Goal: Task Accomplishment & Management: Use online tool/utility

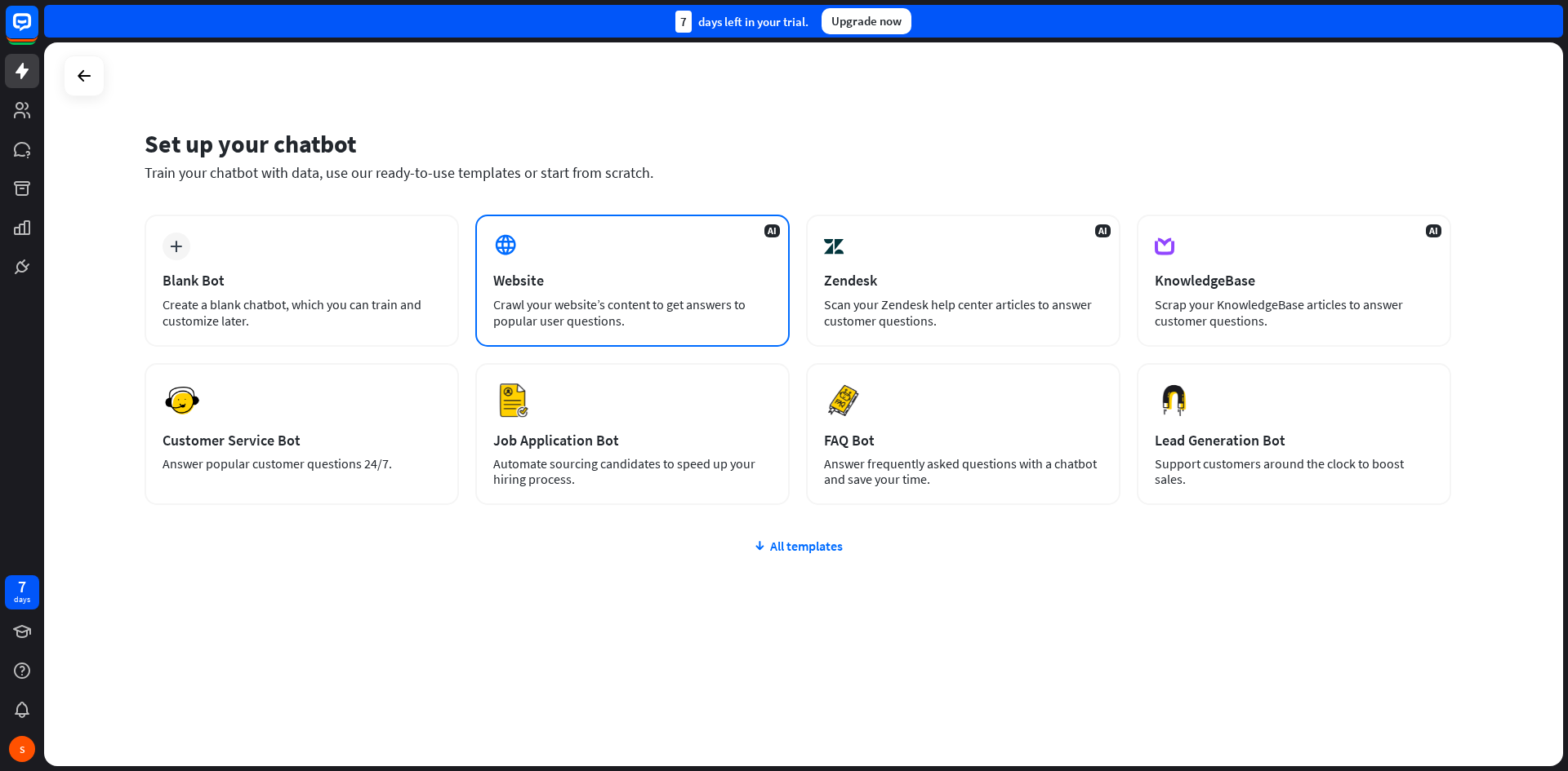
click at [669, 287] on div "Website" at bounding box center [633, 281] width 279 height 19
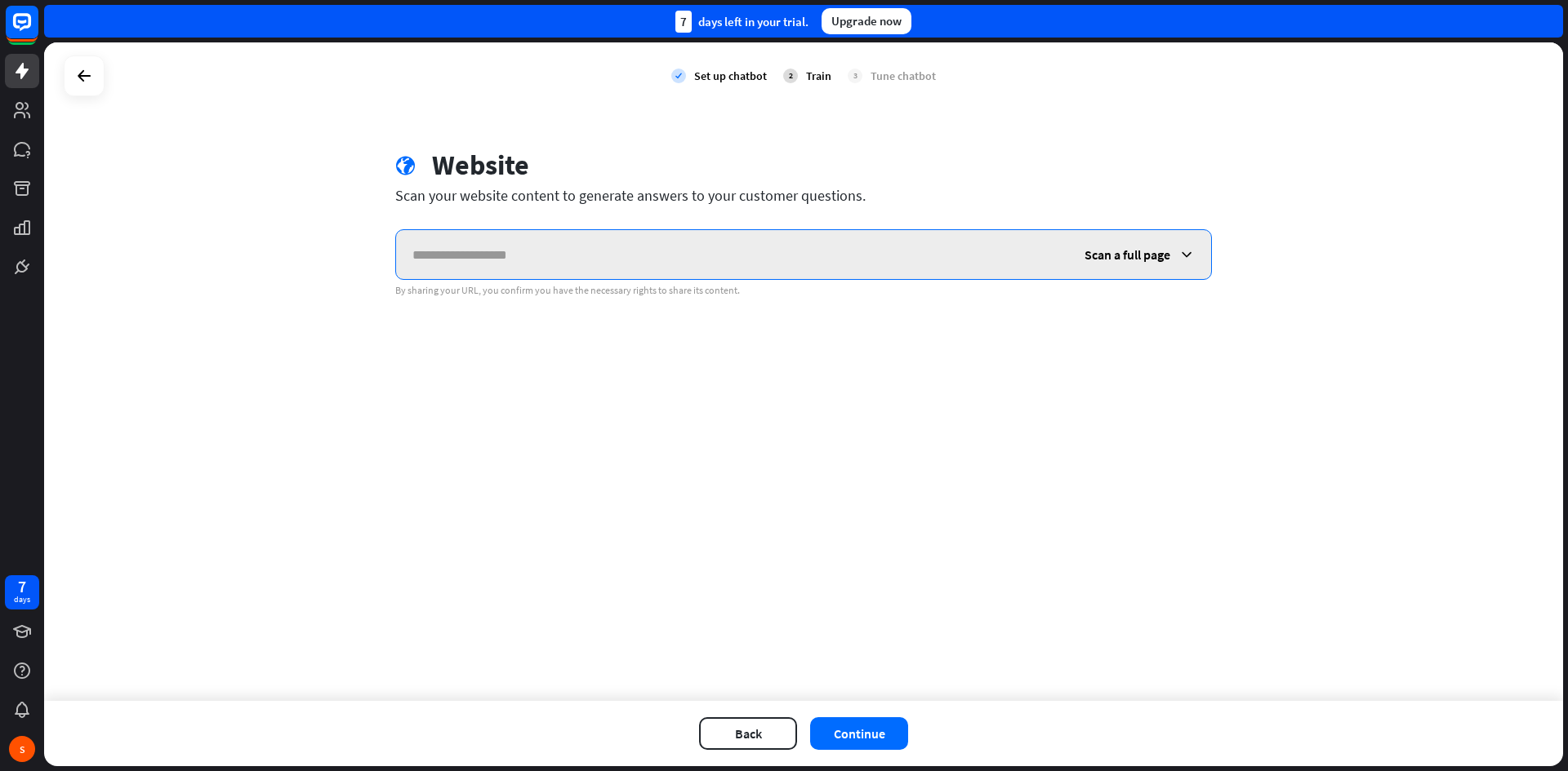
paste input "**********"
type input "**********"
click at [1189, 259] on icon at bounding box center [1186, 254] width 17 height 17
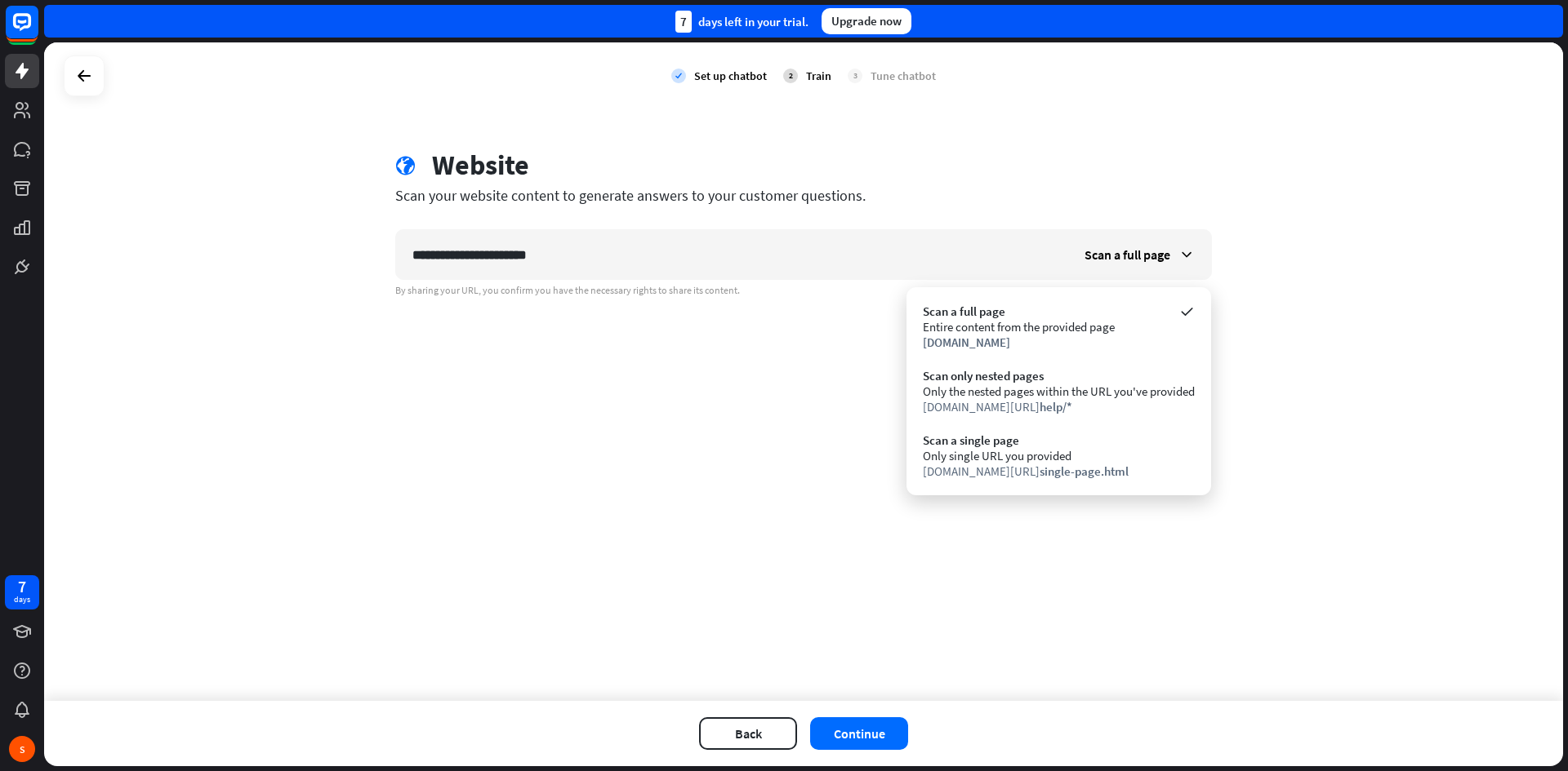
click at [1366, 287] on div "**********" at bounding box center [804, 372] width 1519 height 659
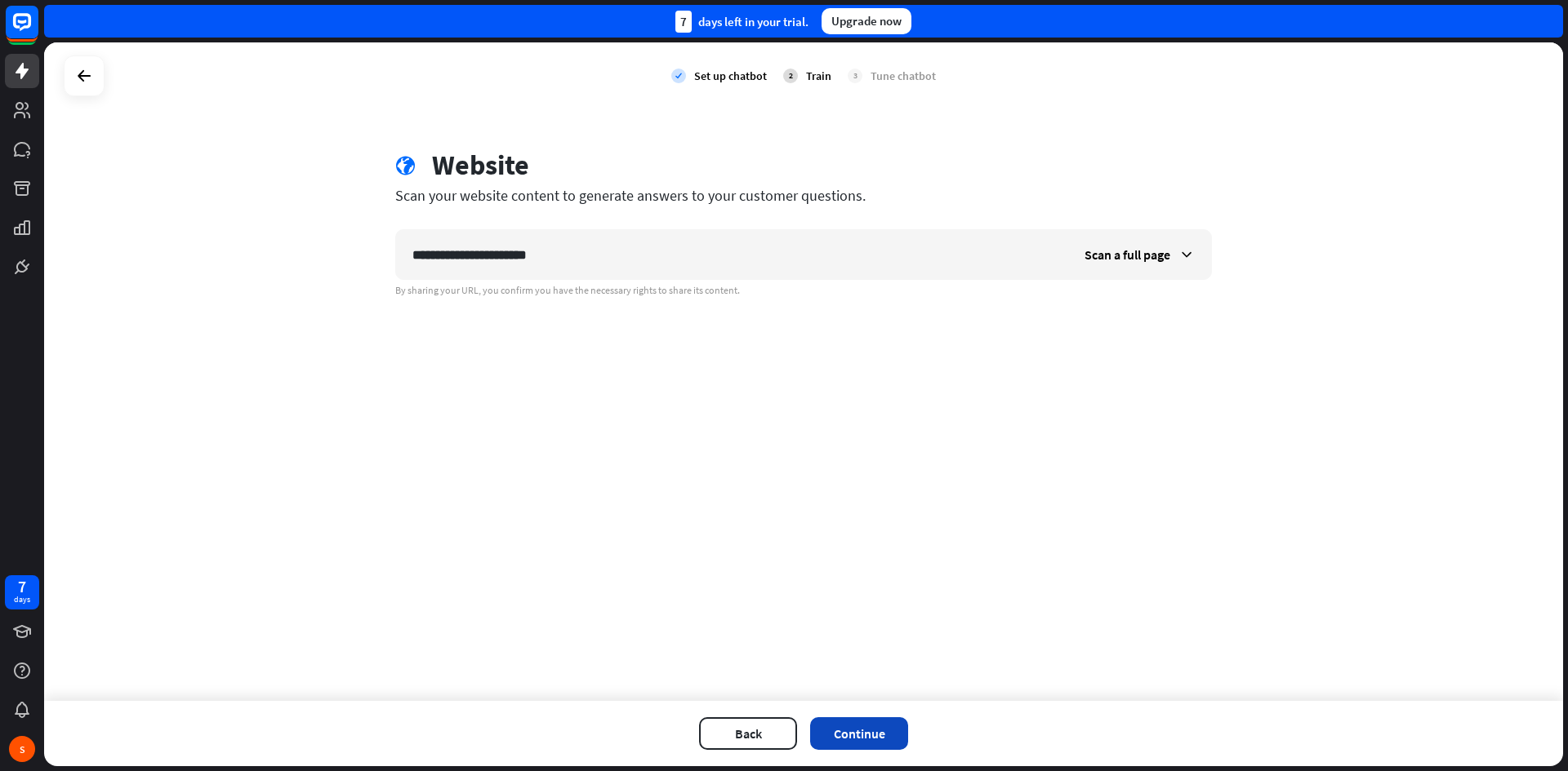
click at [881, 734] on button "Continue" at bounding box center [859, 734] width 98 height 32
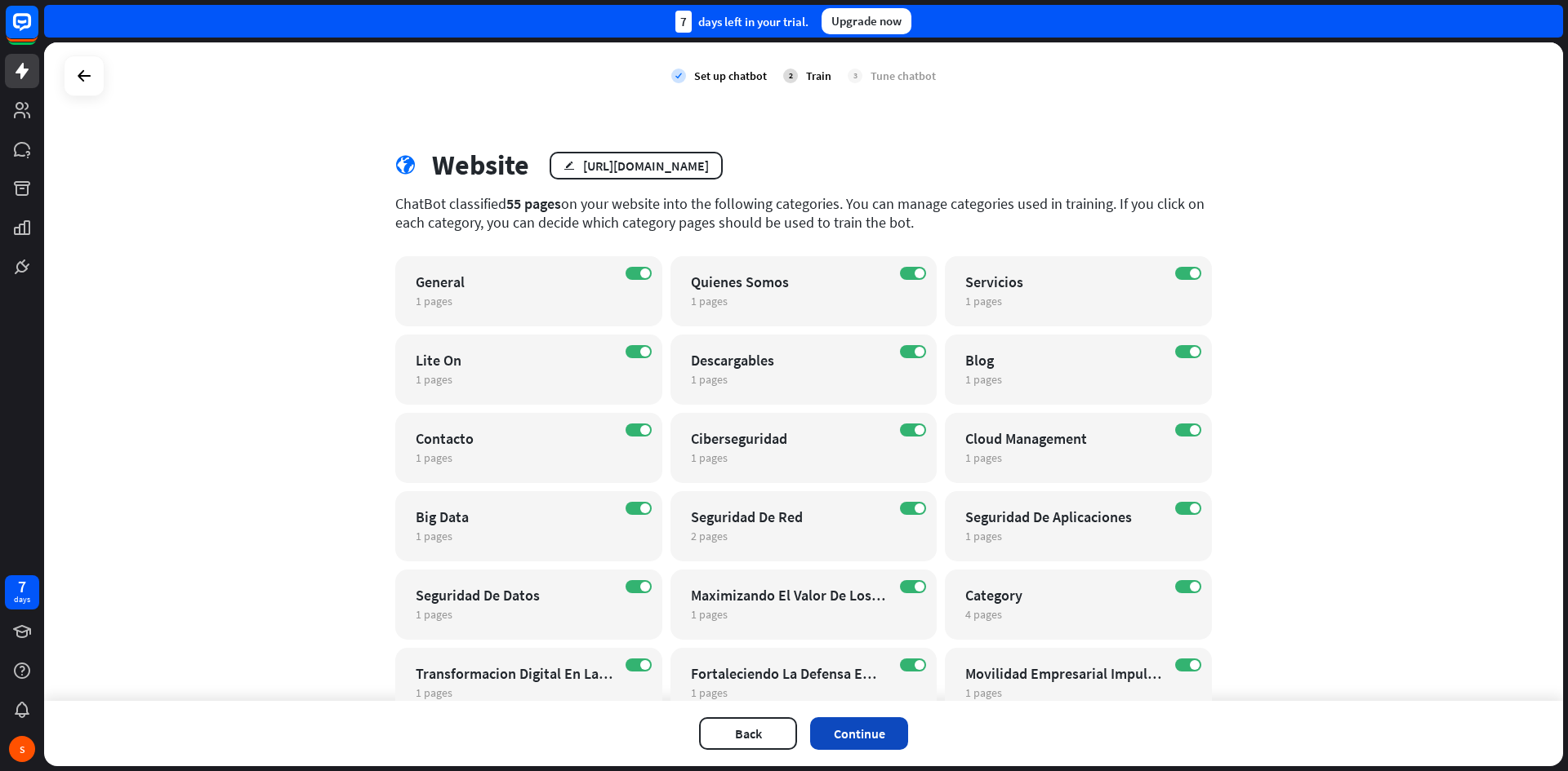
click at [860, 732] on button "Continue" at bounding box center [859, 734] width 98 height 32
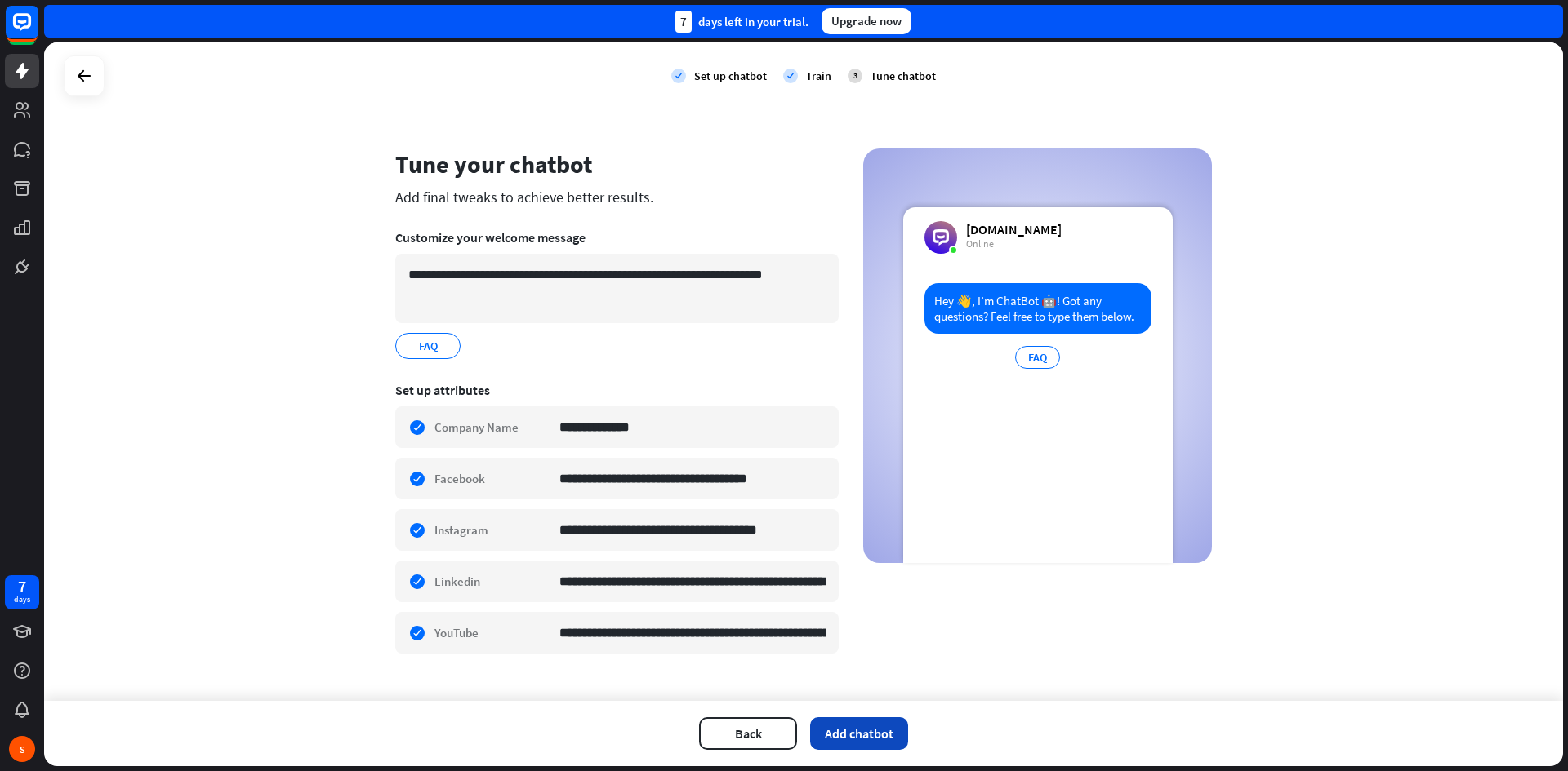
click at [876, 737] on button "Add chatbot" at bounding box center [859, 734] width 98 height 32
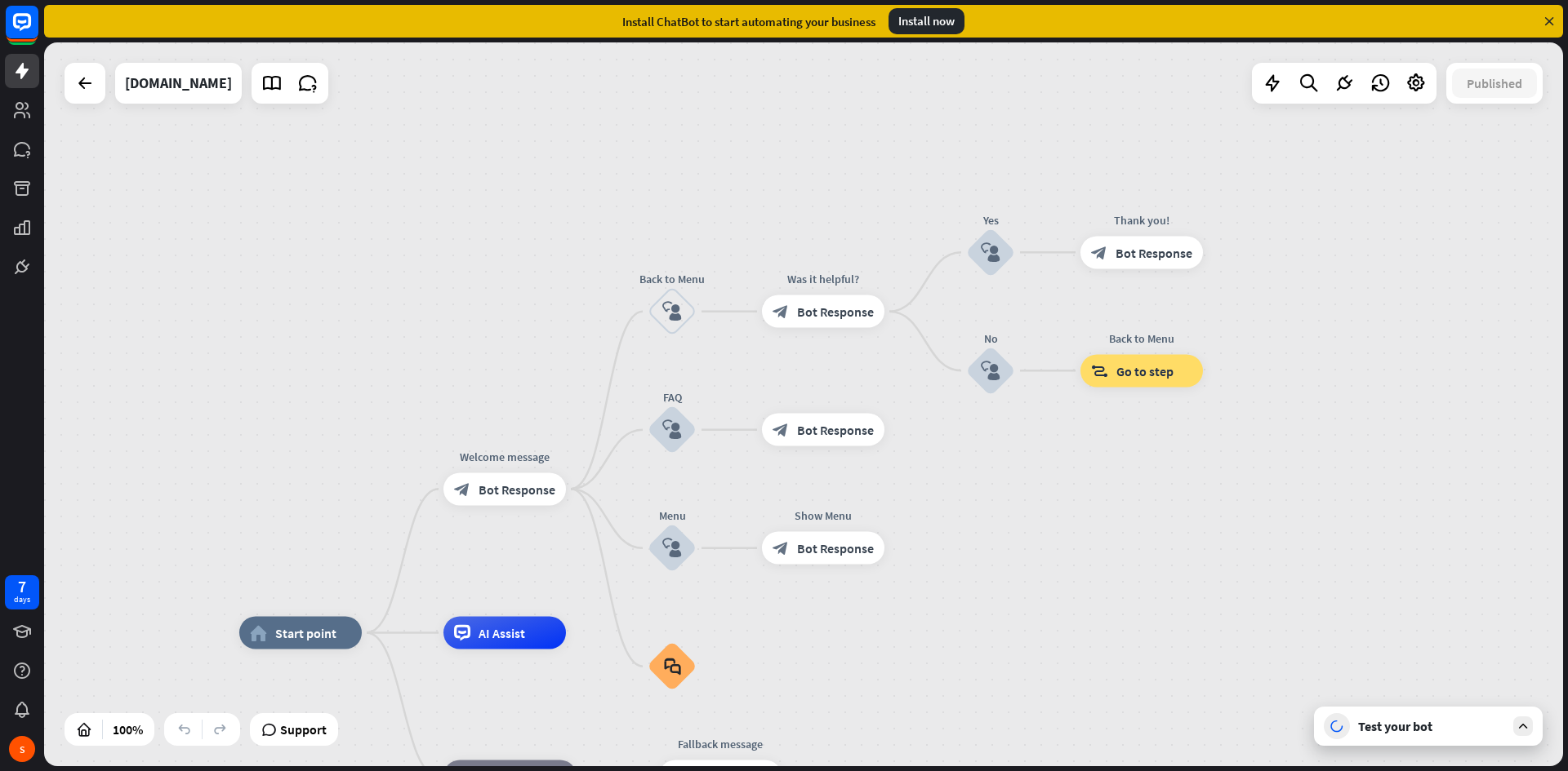
drag, startPoint x: 1172, startPoint y: 469, endPoint x: 1124, endPoint y: 580, distance: 120.9
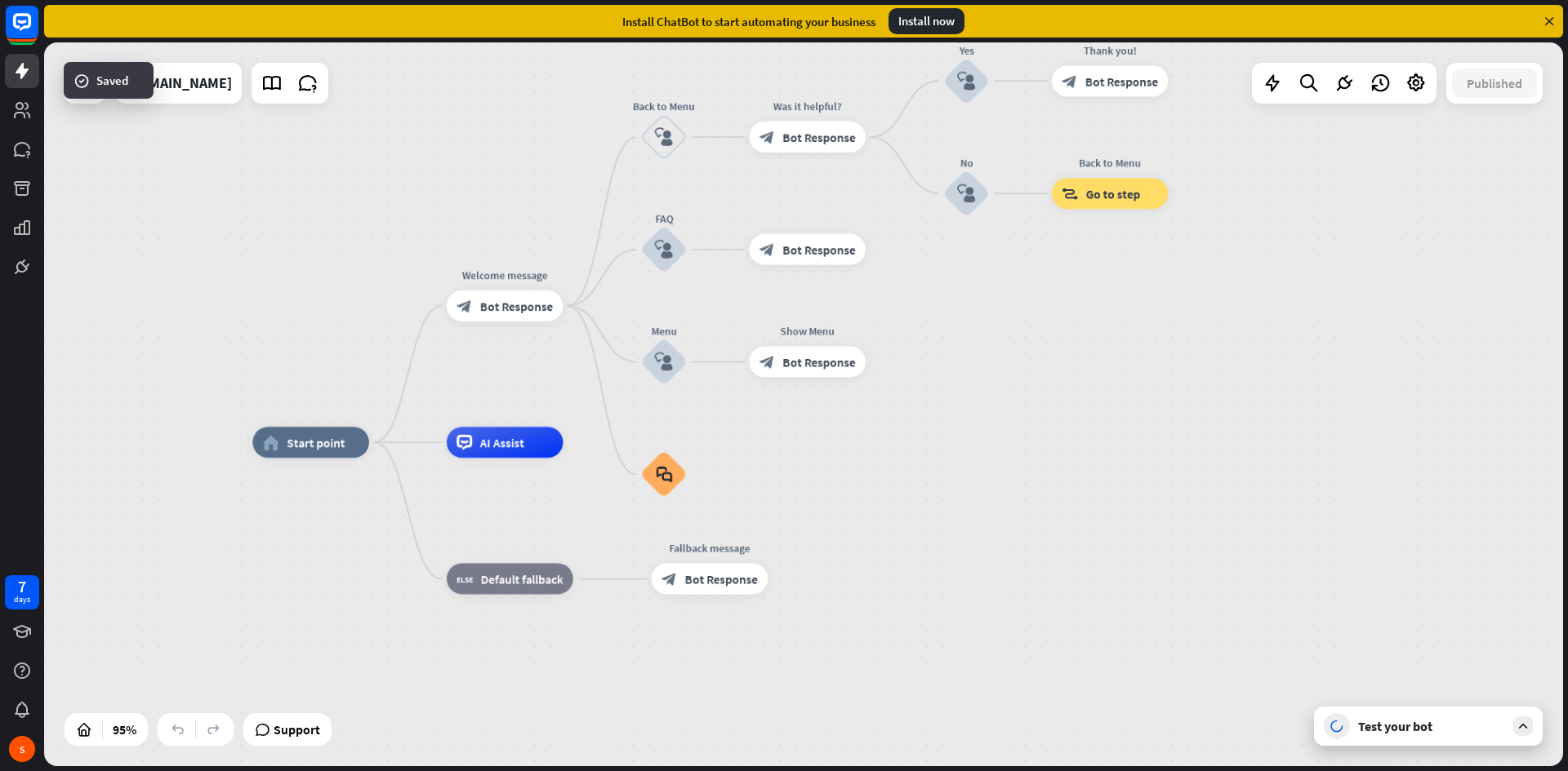
drag, startPoint x: 1128, startPoint y: 565, endPoint x: 1096, endPoint y: 380, distance: 187.7
click at [1096, 379] on div "home_2 Start point Welcome message block_bot_response Bot Response Back to Menu…" at bounding box center [804, 404] width 1519 height 724
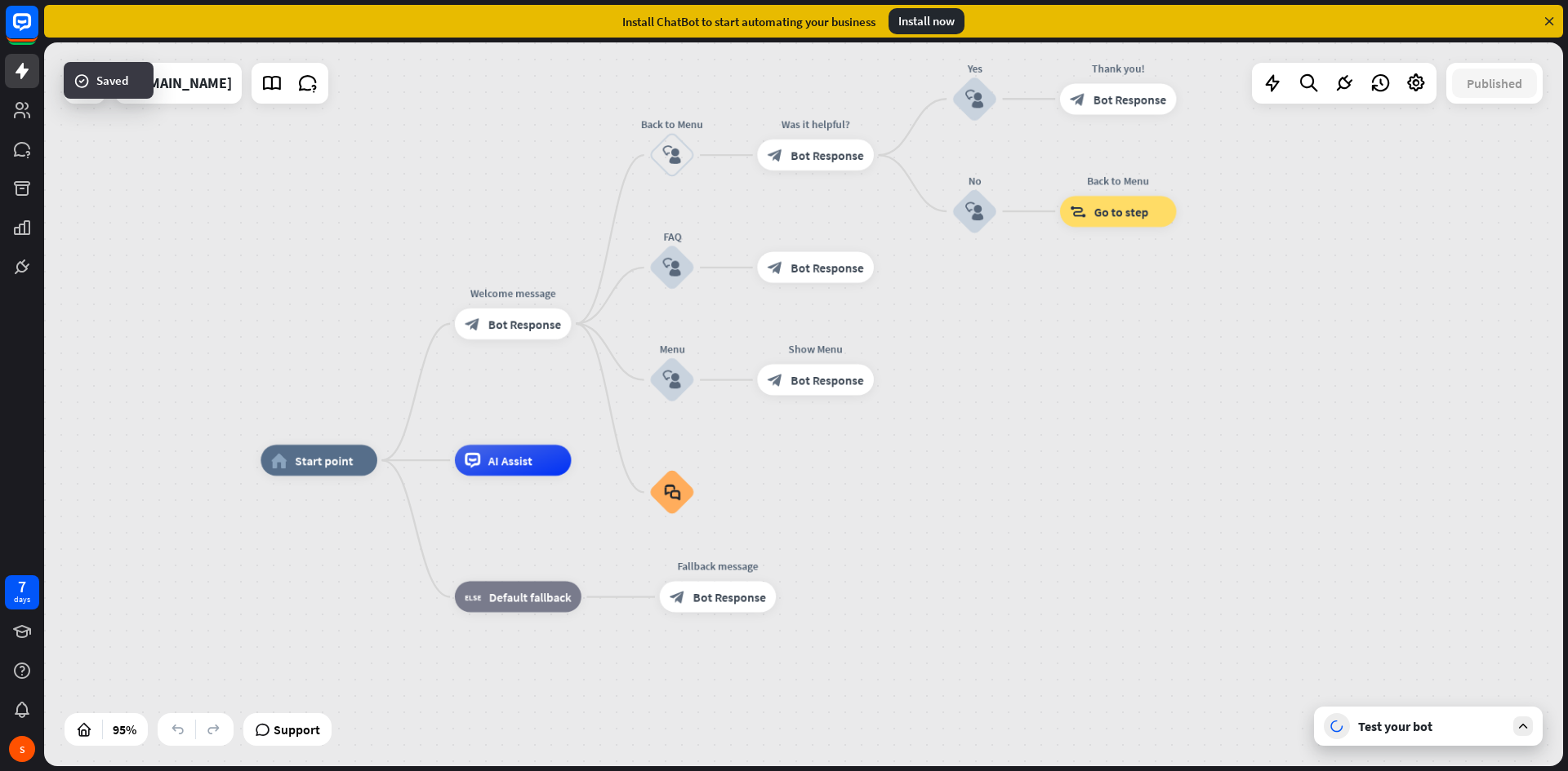
drag, startPoint x: 1100, startPoint y: 418, endPoint x: 1111, endPoint y: 434, distance: 19.4
click at [1111, 434] on div "home_2 Start point Welcome message block_bot_response Bot Response Back to Menu…" at bounding box center [804, 404] width 1519 height 724
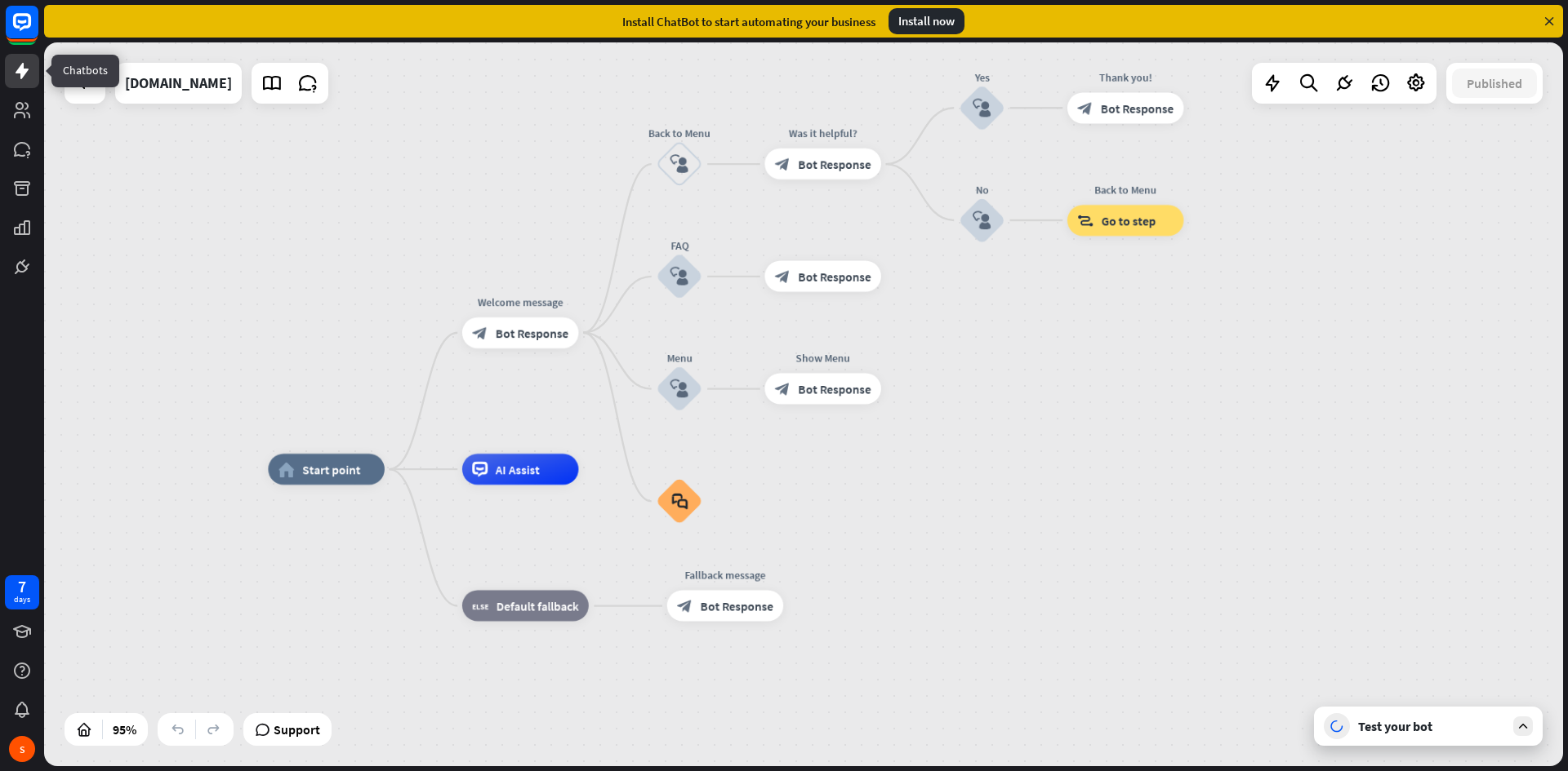
click at [22, 66] on icon at bounding box center [22, 71] width 13 height 17
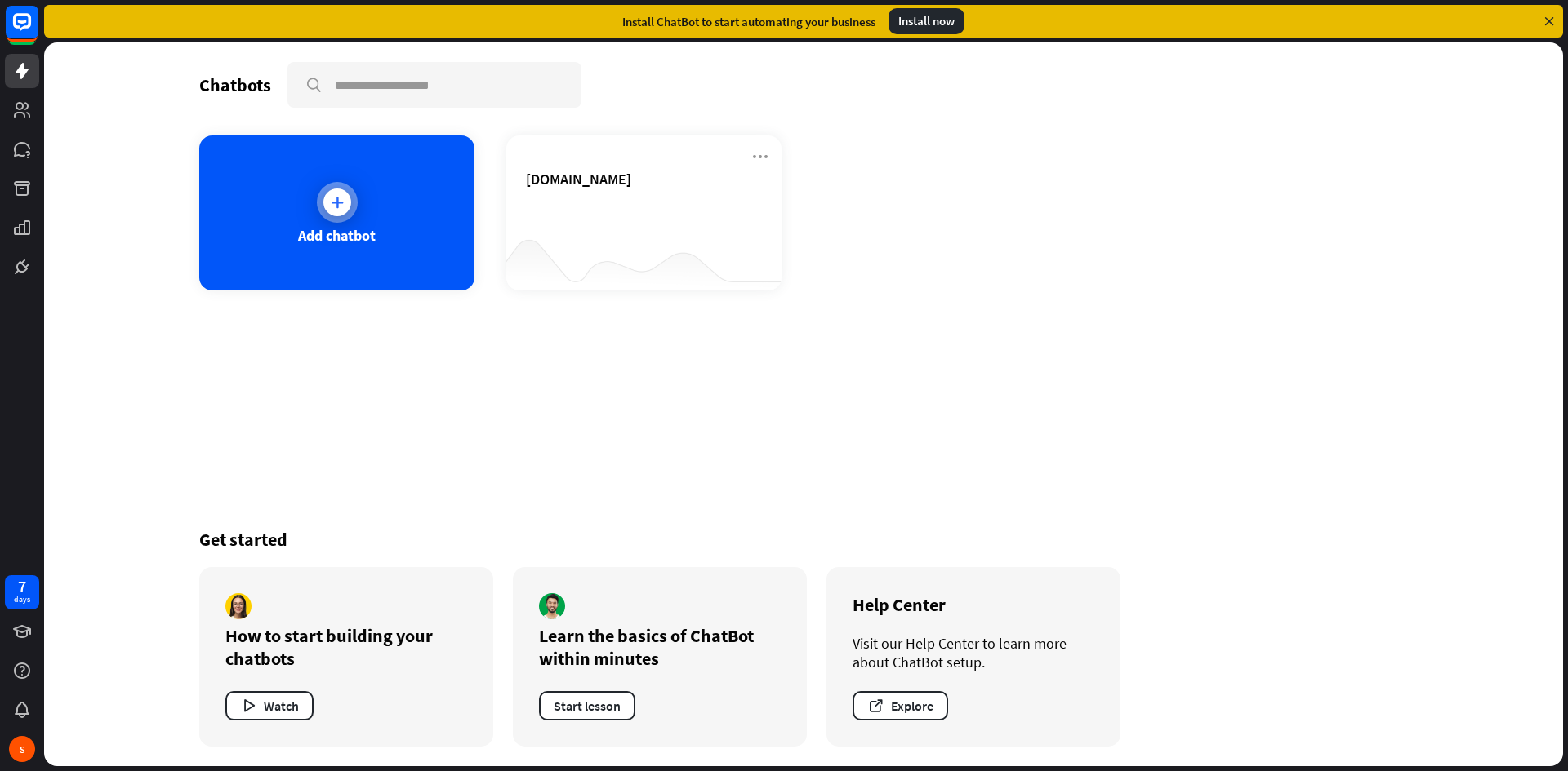
click at [354, 195] on div at bounding box center [337, 202] width 41 height 41
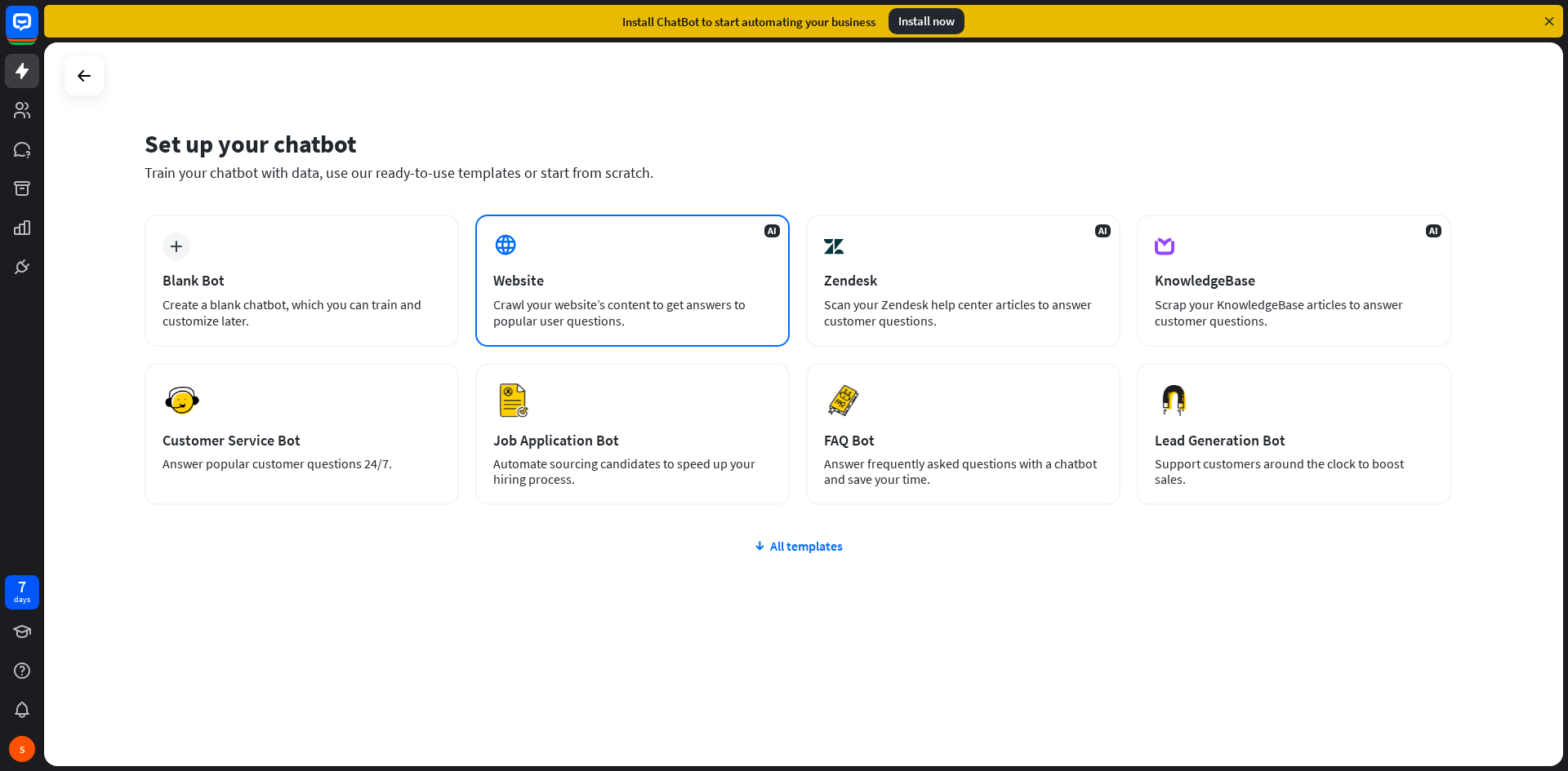
click at [689, 282] on div "Website" at bounding box center [633, 281] width 279 height 19
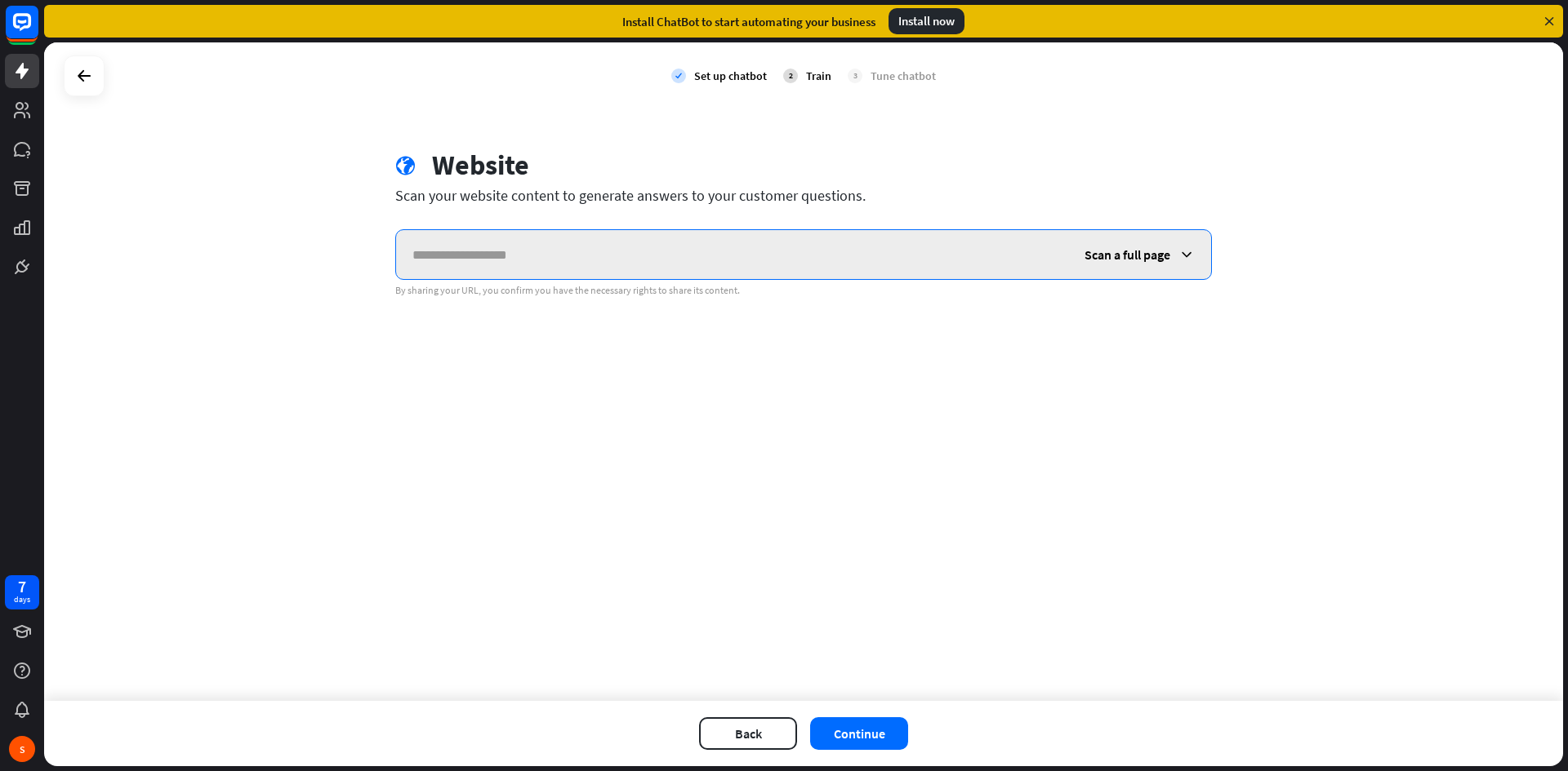
paste input "**********"
type input "**********"
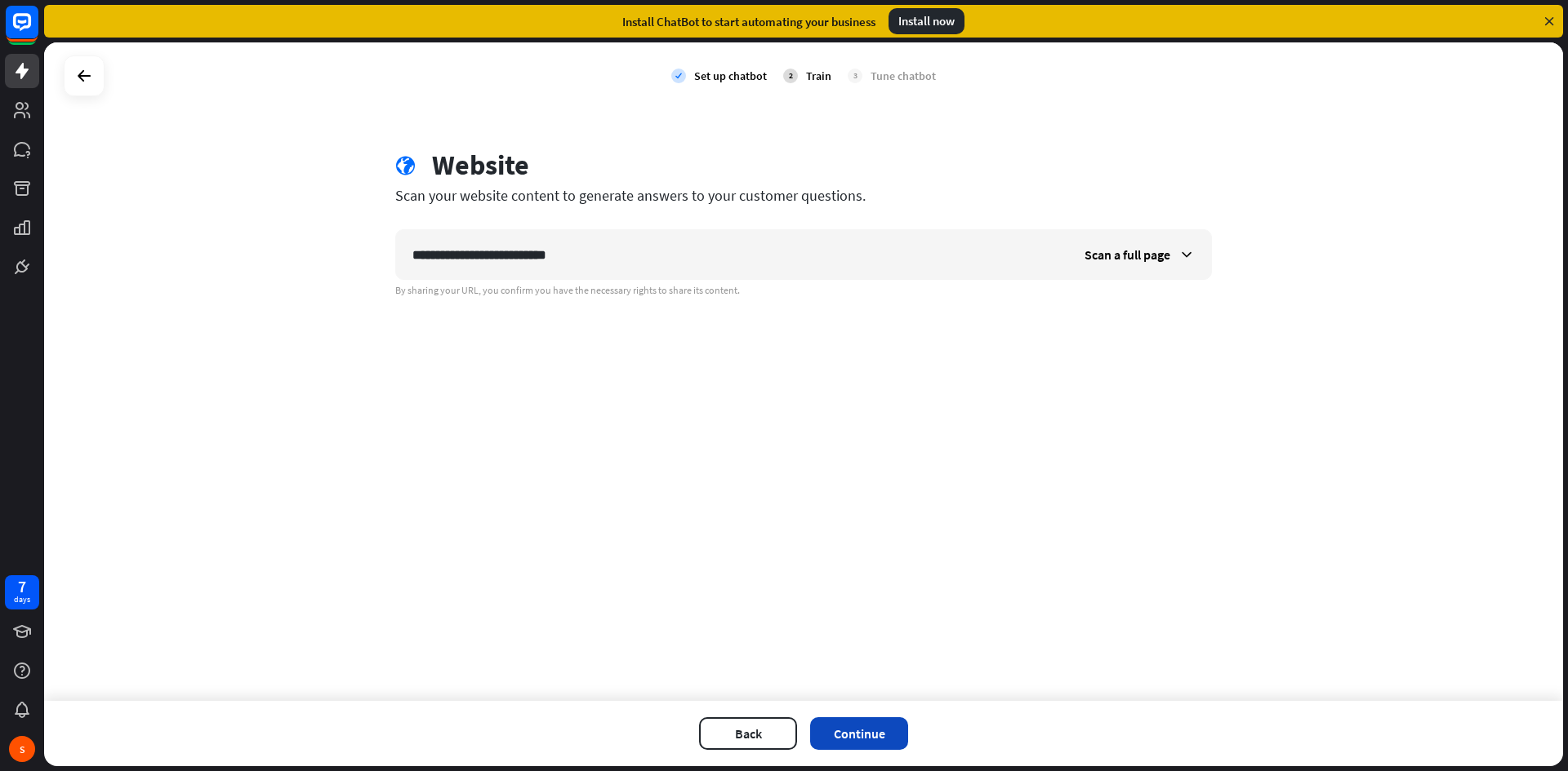
click at [884, 743] on button "Continue" at bounding box center [859, 734] width 98 height 32
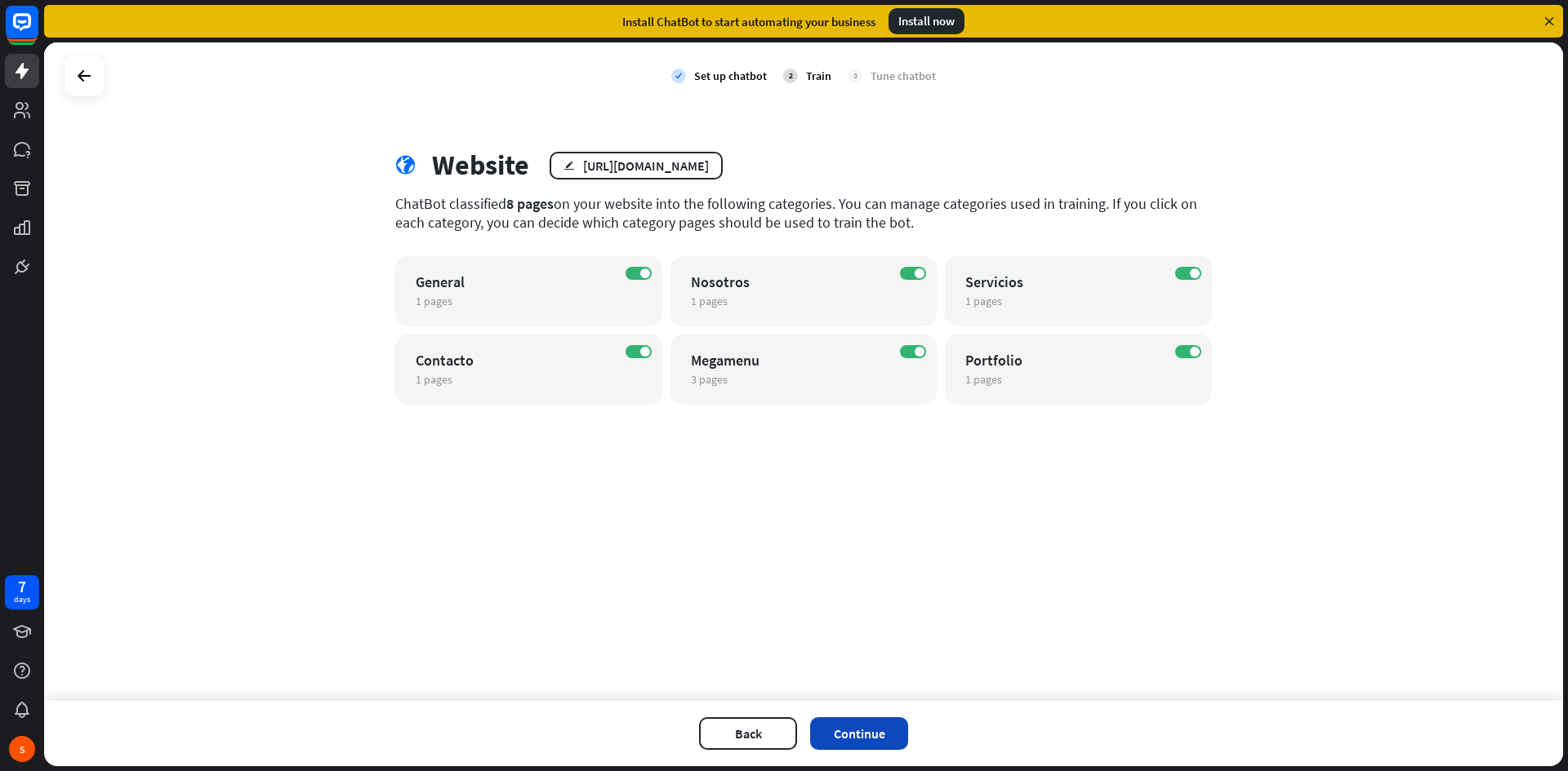
click at [864, 734] on button "Continue" at bounding box center [859, 734] width 98 height 32
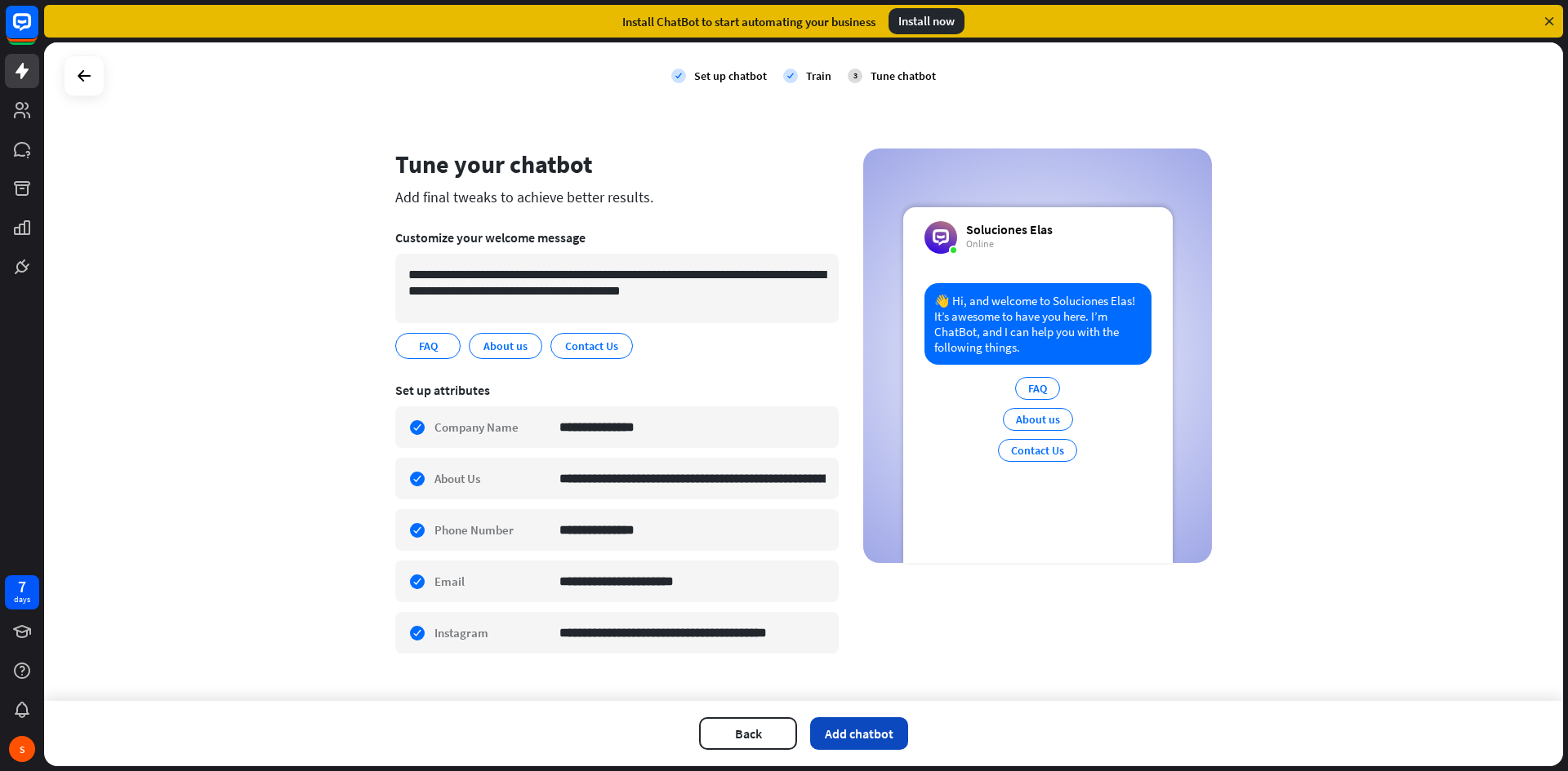
click at [865, 732] on button "Add chatbot" at bounding box center [859, 734] width 98 height 32
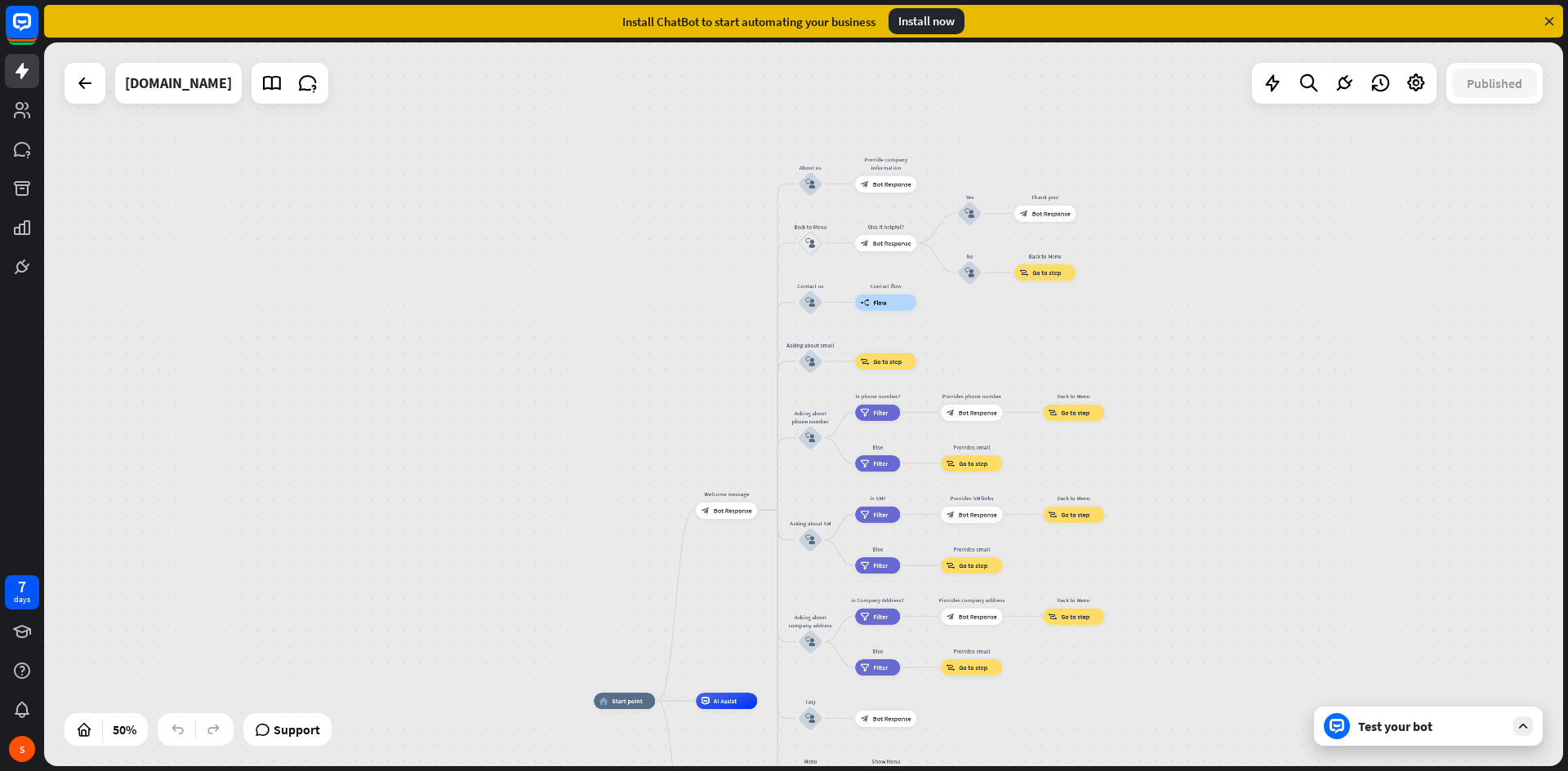
drag, startPoint x: 1321, startPoint y: 301, endPoint x: 1160, endPoint y: 354, distance: 169.5
click at [1160, 354] on div "home_2 Start point Welcome message block_bot_response Bot Response About us blo…" at bounding box center [804, 404] width 1519 height 724
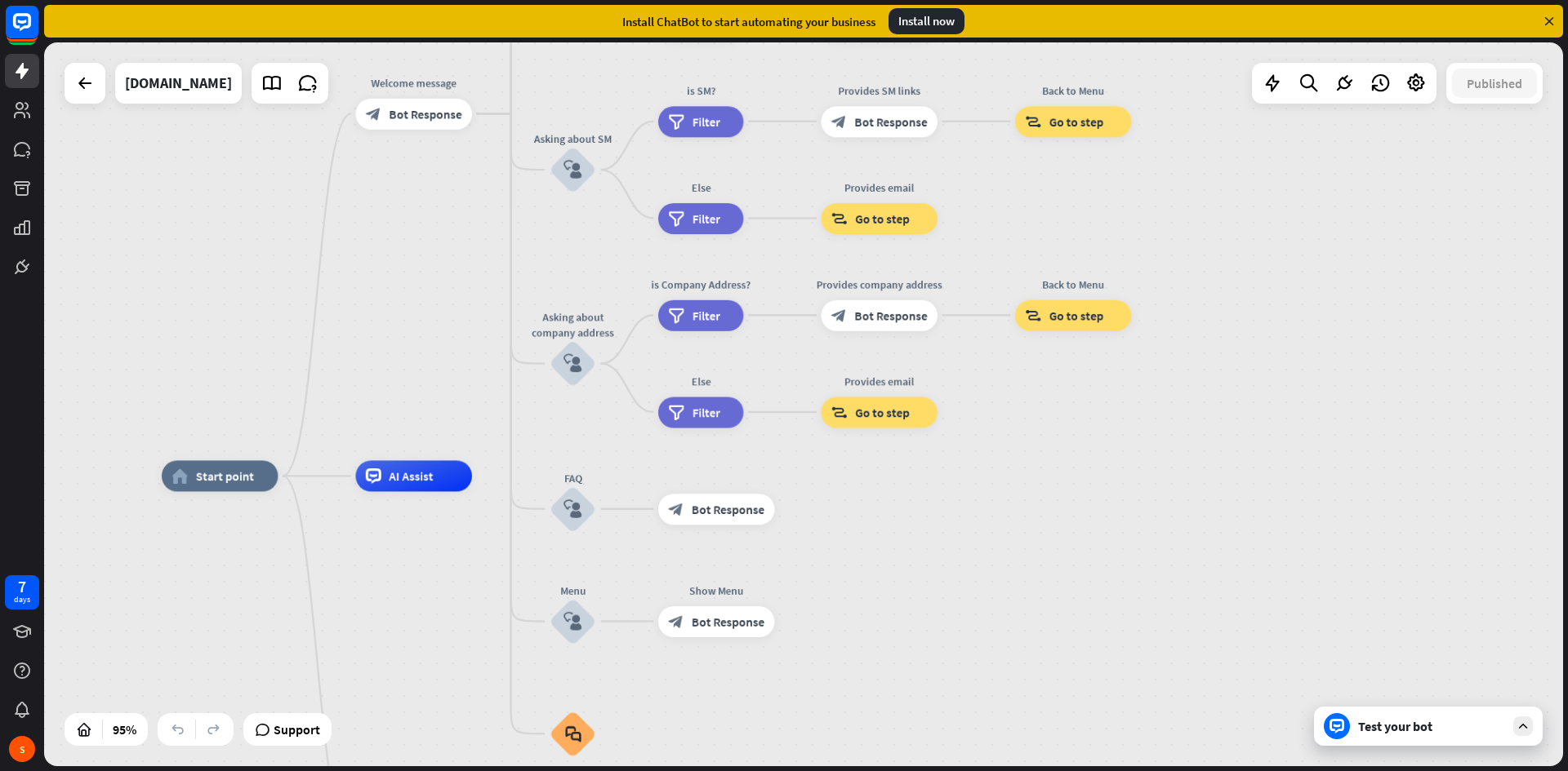
drag, startPoint x: 1106, startPoint y: 409, endPoint x: 1273, endPoint y: 213, distance: 257.5
click at [1271, 213] on div "home_2 Start point Welcome message block_bot_response Bot Response About us blo…" at bounding box center [804, 404] width 1519 height 724
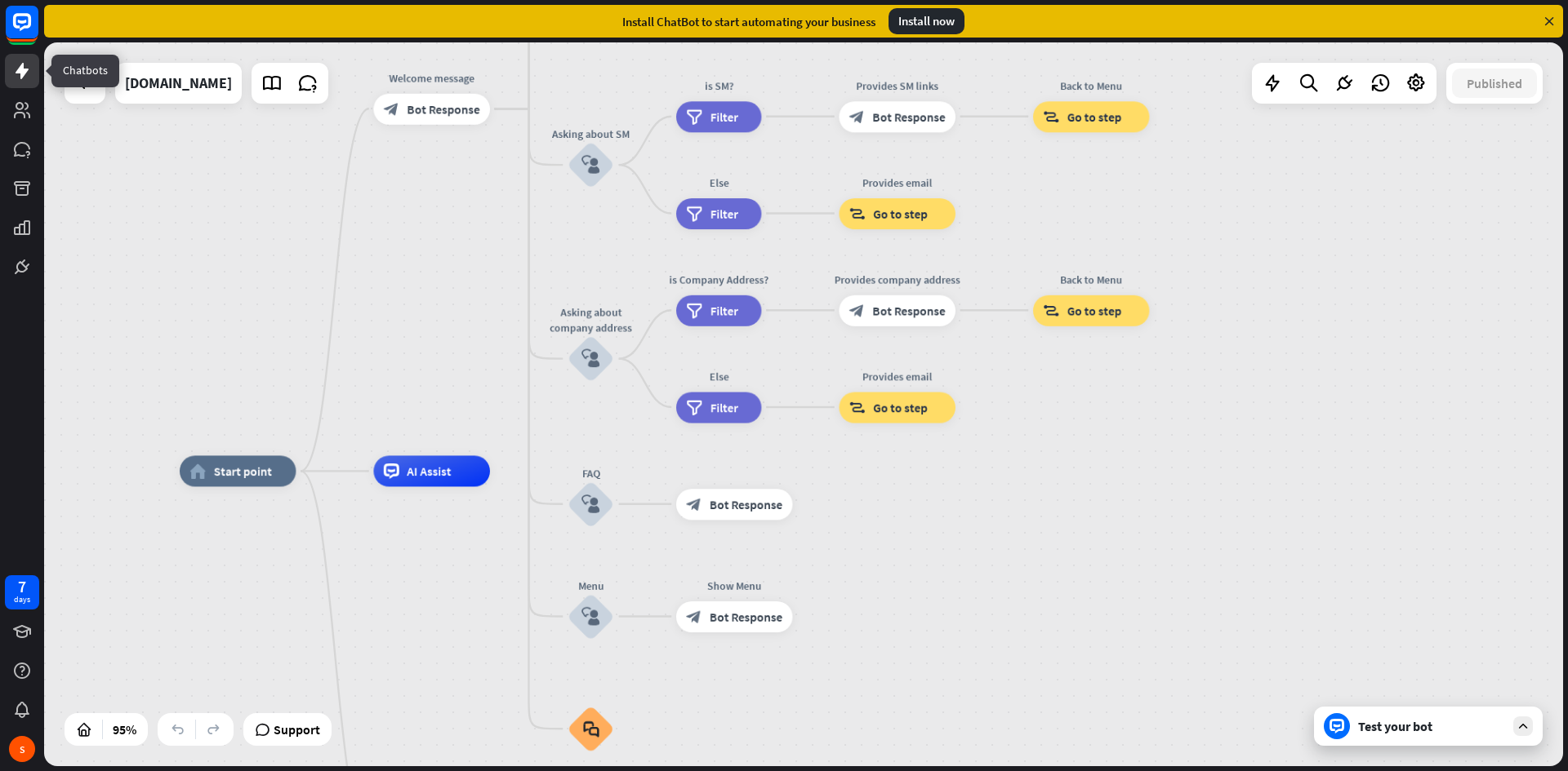
click at [14, 69] on icon at bounding box center [22, 71] width 19 height 19
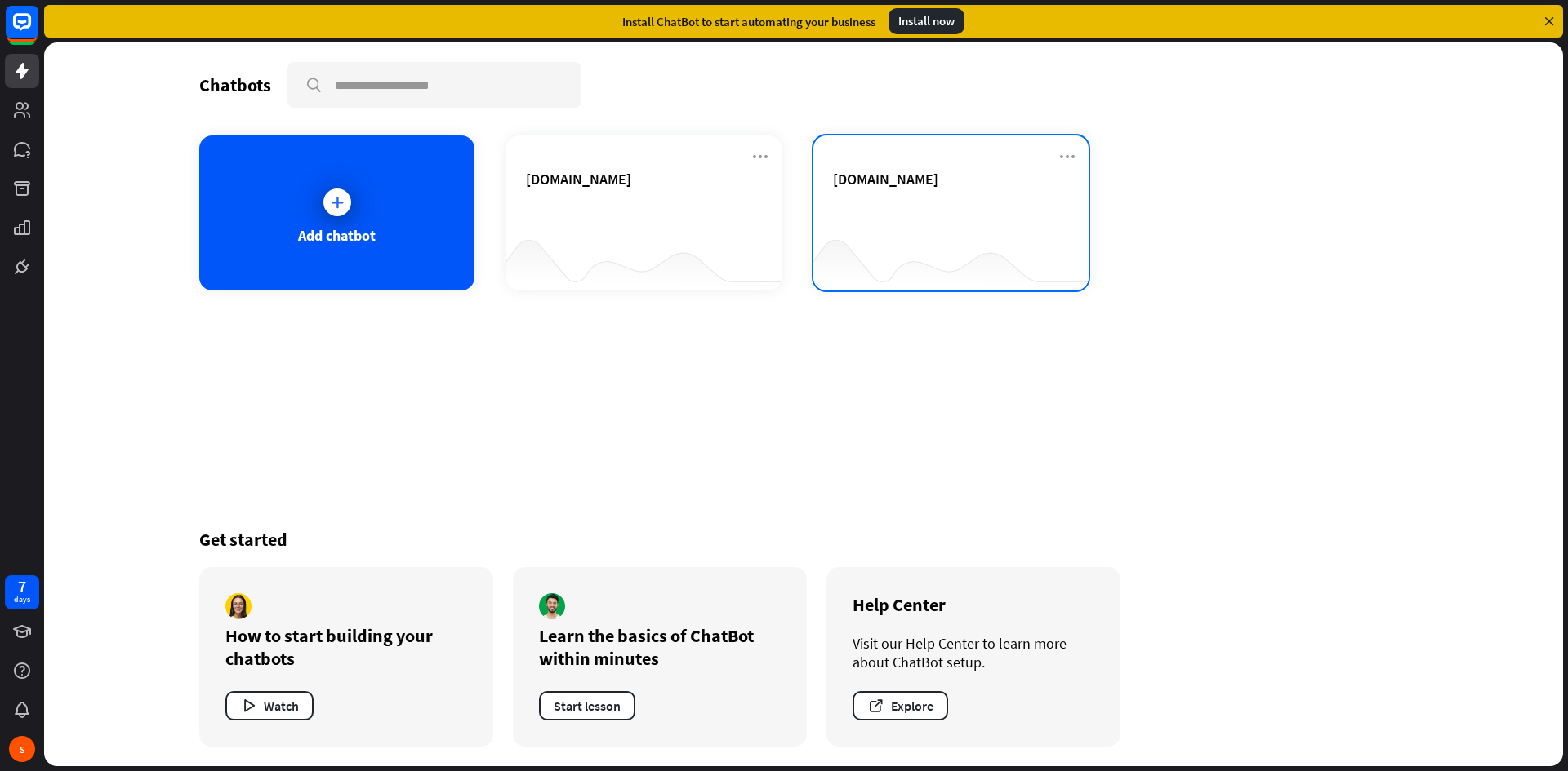
click at [943, 217] on div "[DOMAIN_NAME]" at bounding box center [951, 199] width 236 height 57
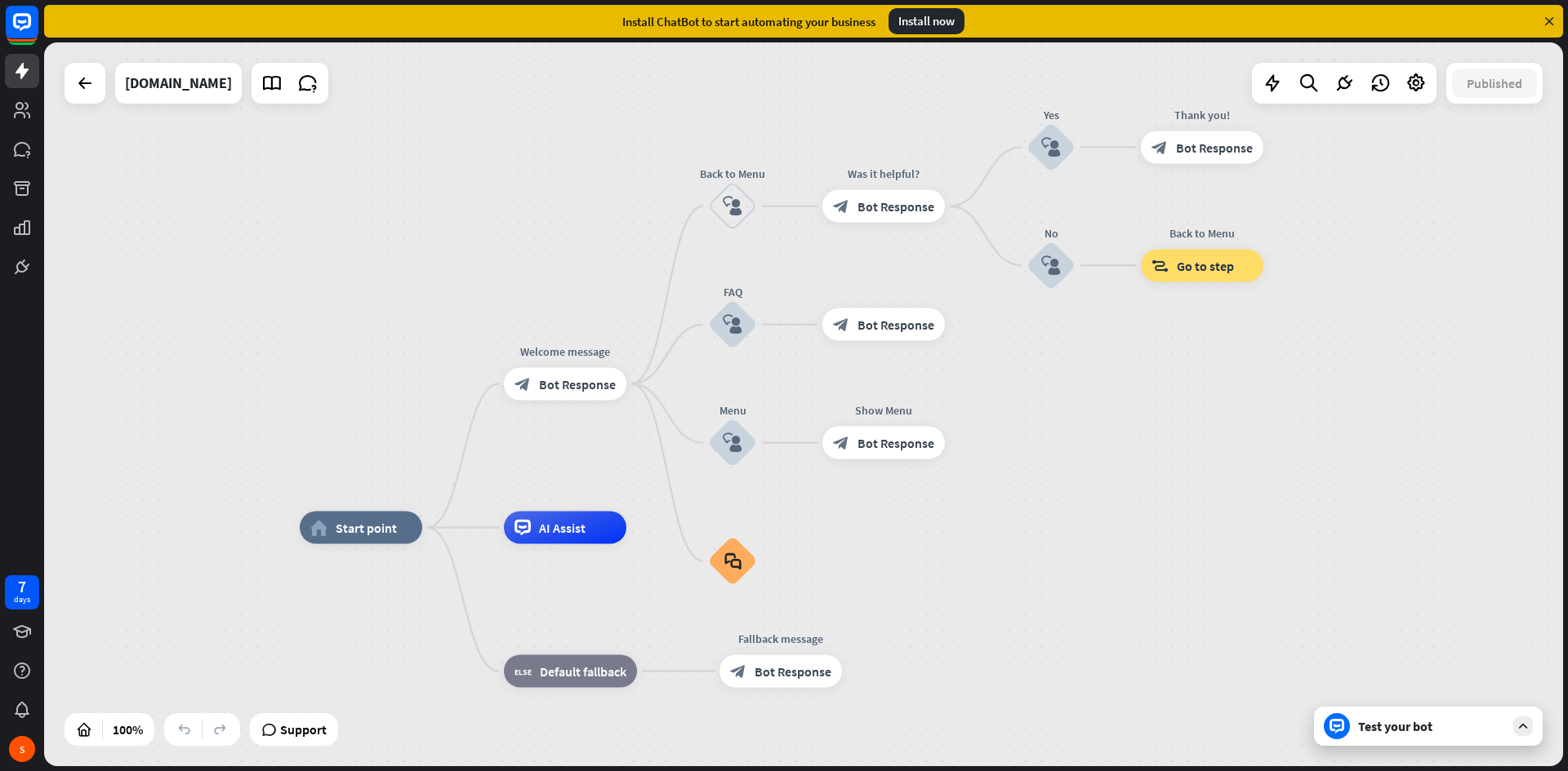
drag, startPoint x: 1157, startPoint y: 330, endPoint x: 1092, endPoint y: 484, distance: 167.2
click at [1092, 484] on div "home_2 Start point Welcome message block_bot_response Bot Response Back to Menu…" at bounding box center [804, 404] width 1519 height 724
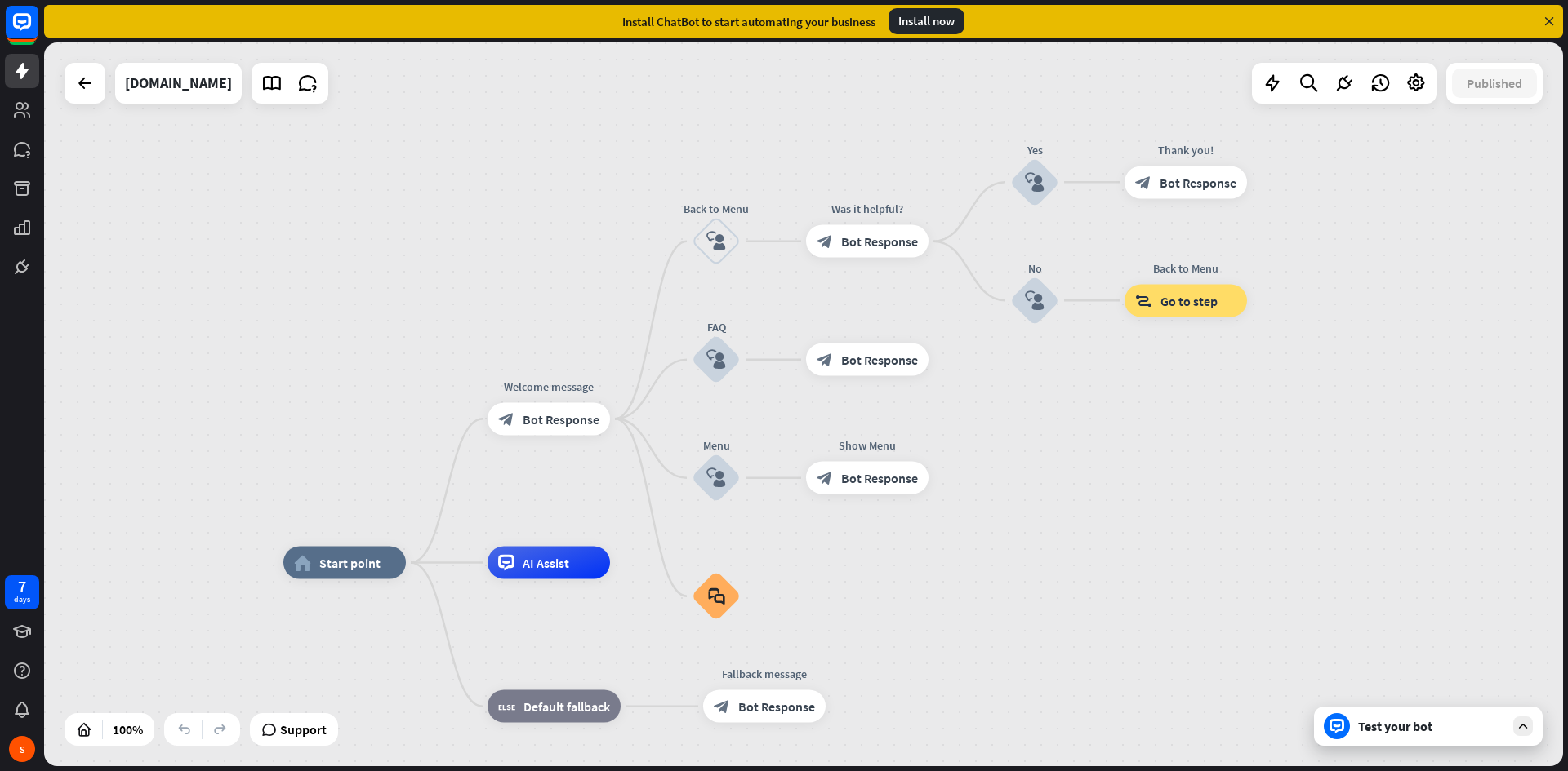
click at [1379, 739] on div "Test your bot" at bounding box center [1429, 726] width 228 height 39
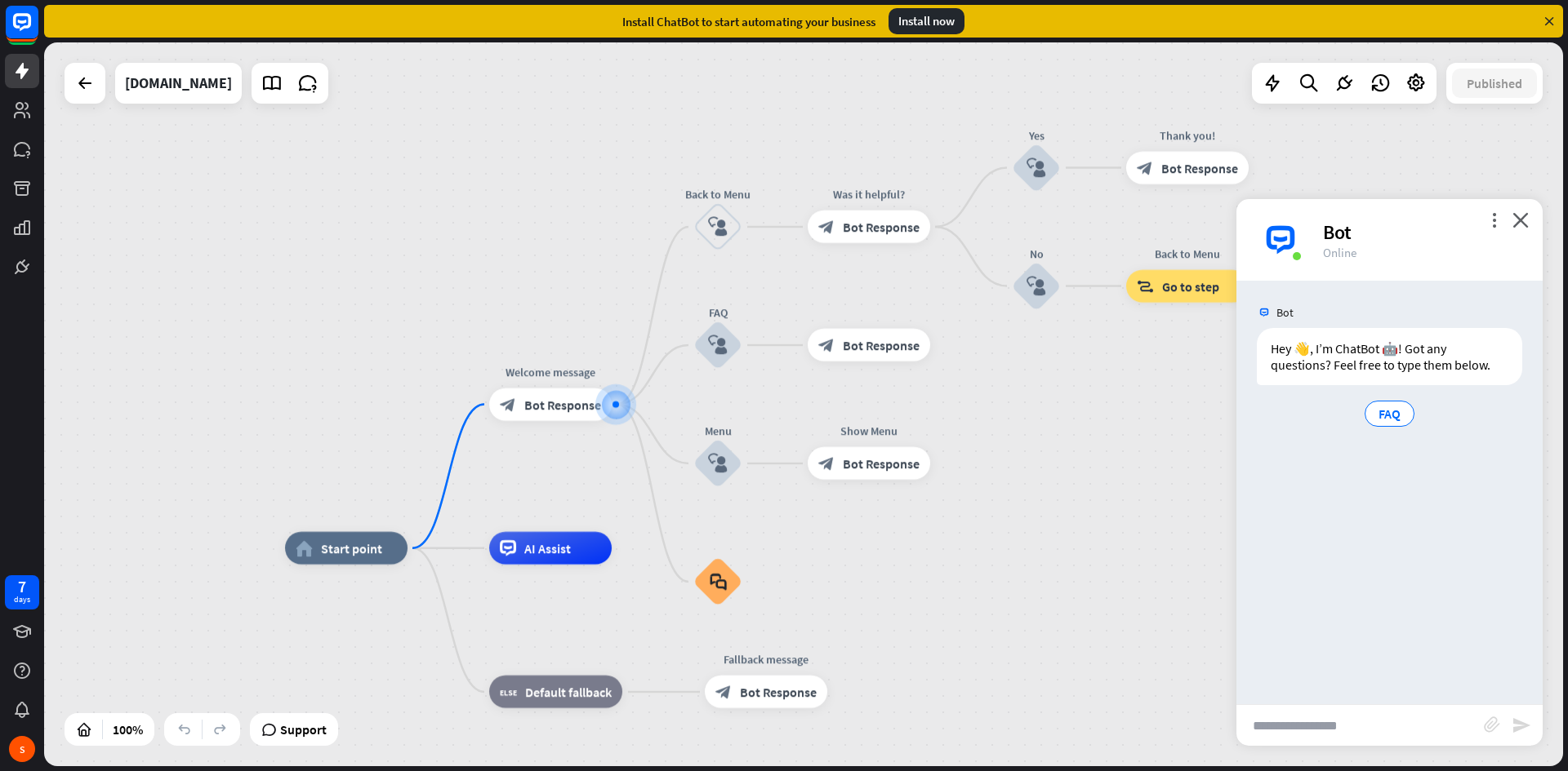
click at [1380, 719] on input "text" at bounding box center [1361, 726] width 248 height 41
type input "**********"
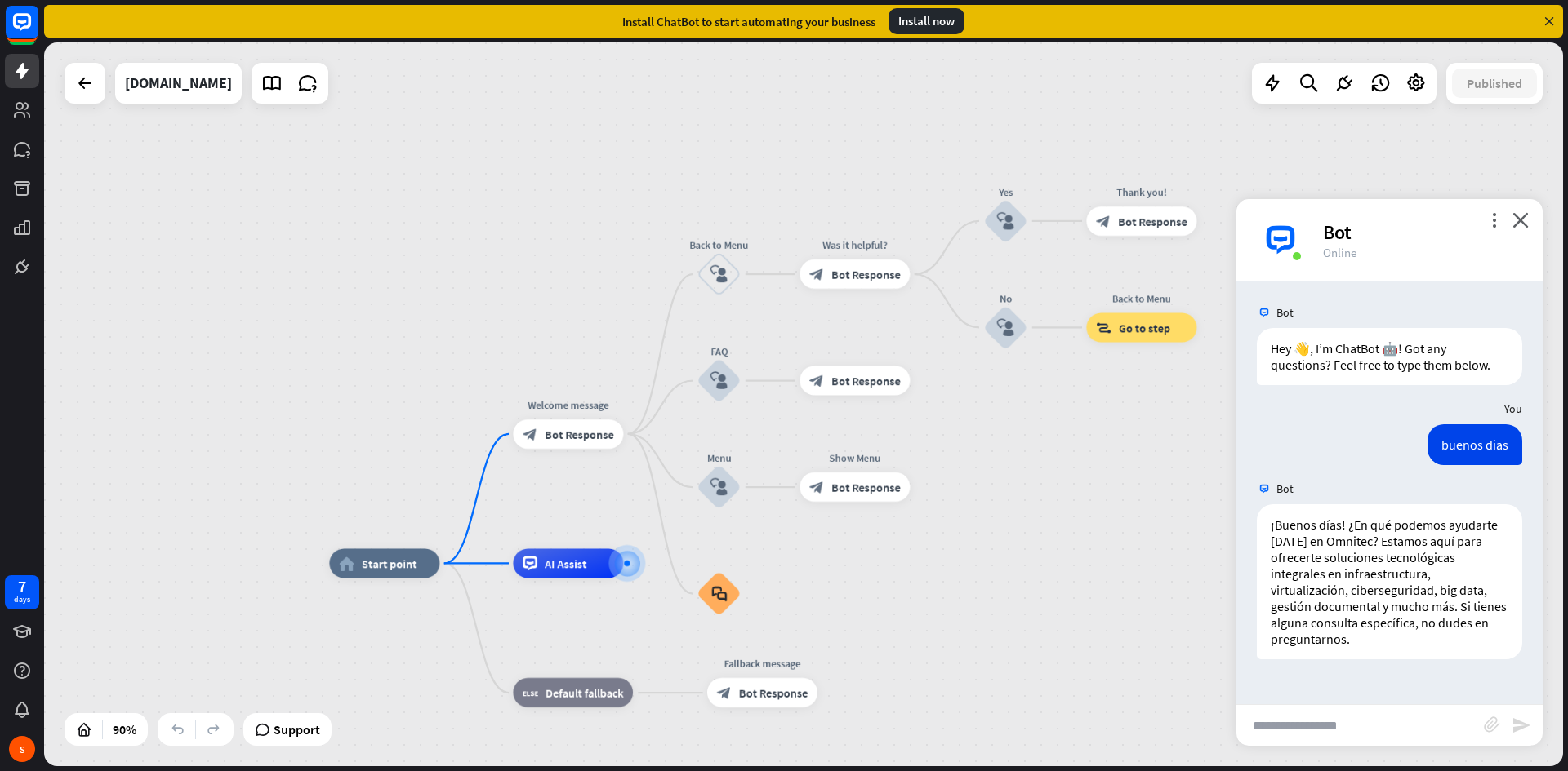
drag, startPoint x: 1086, startPoint y: 436, endPoint x: 1044, endPoint y: 592, distance: 161.6
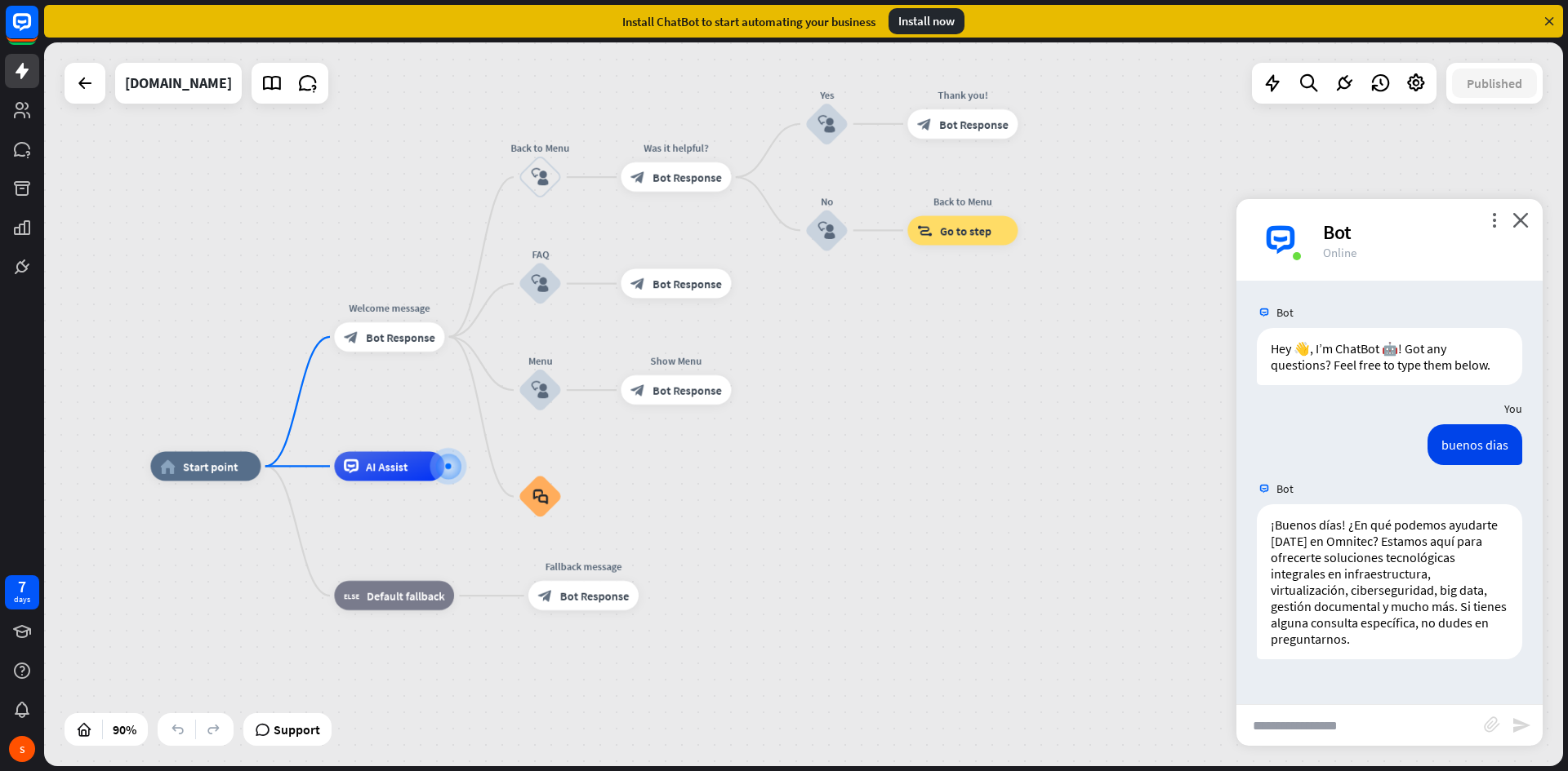
drag, startPoint x: 1039, startPoint y: 541, endPoint x: 868, endPoint y: 471, distance: 184.8
click at [379, 350] on div "block_bot_response Bot Response" at bounding box center [389, 337] width 110 height 30
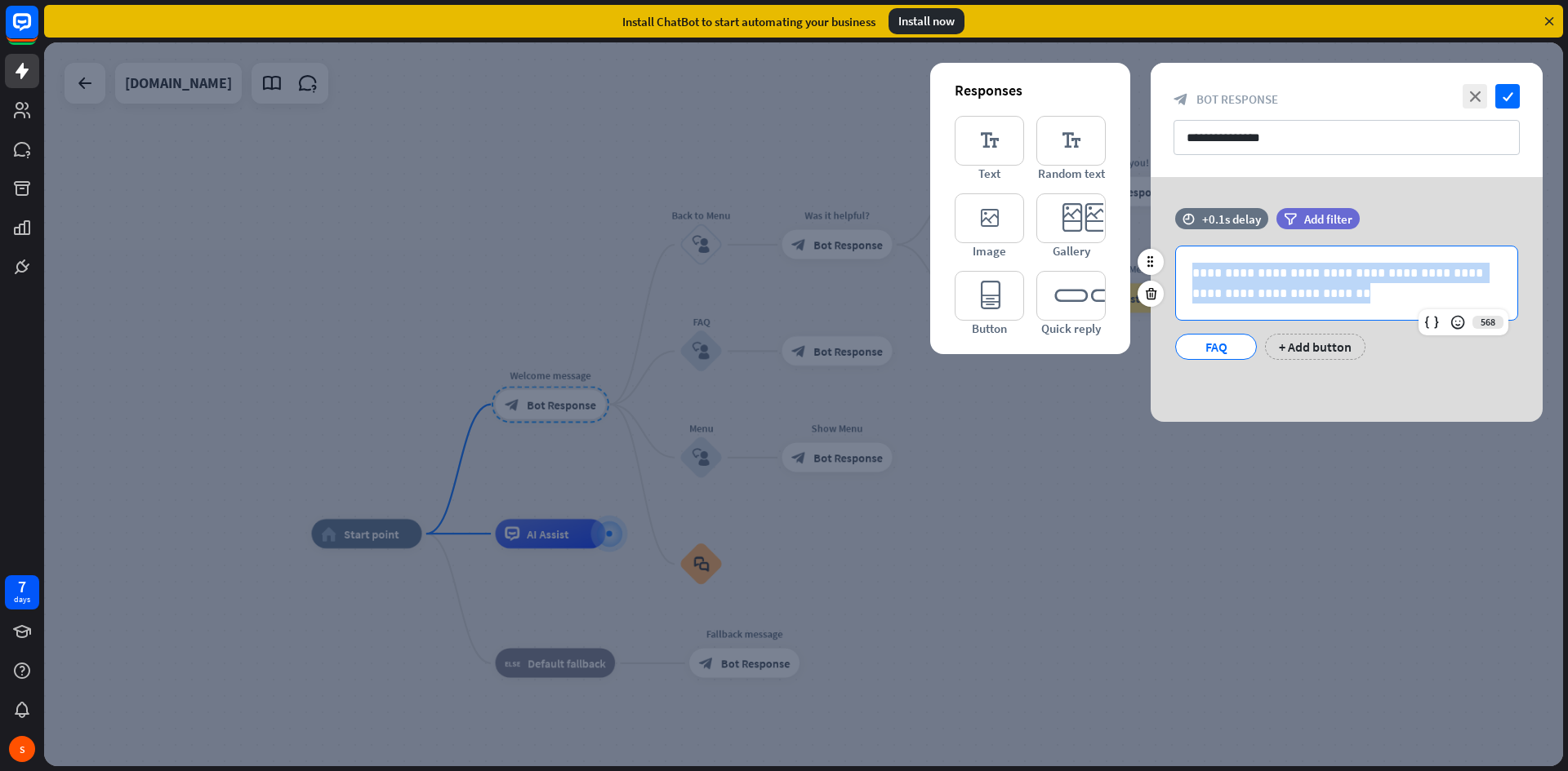
drag, startPoint x: 1290, startPoint y: 297, endPoint x: 1186, endPoint y: 268, distance: 108.0
click at [1186, 268] on div "**********" at bounding box center [1347, 283] width 342 height 73
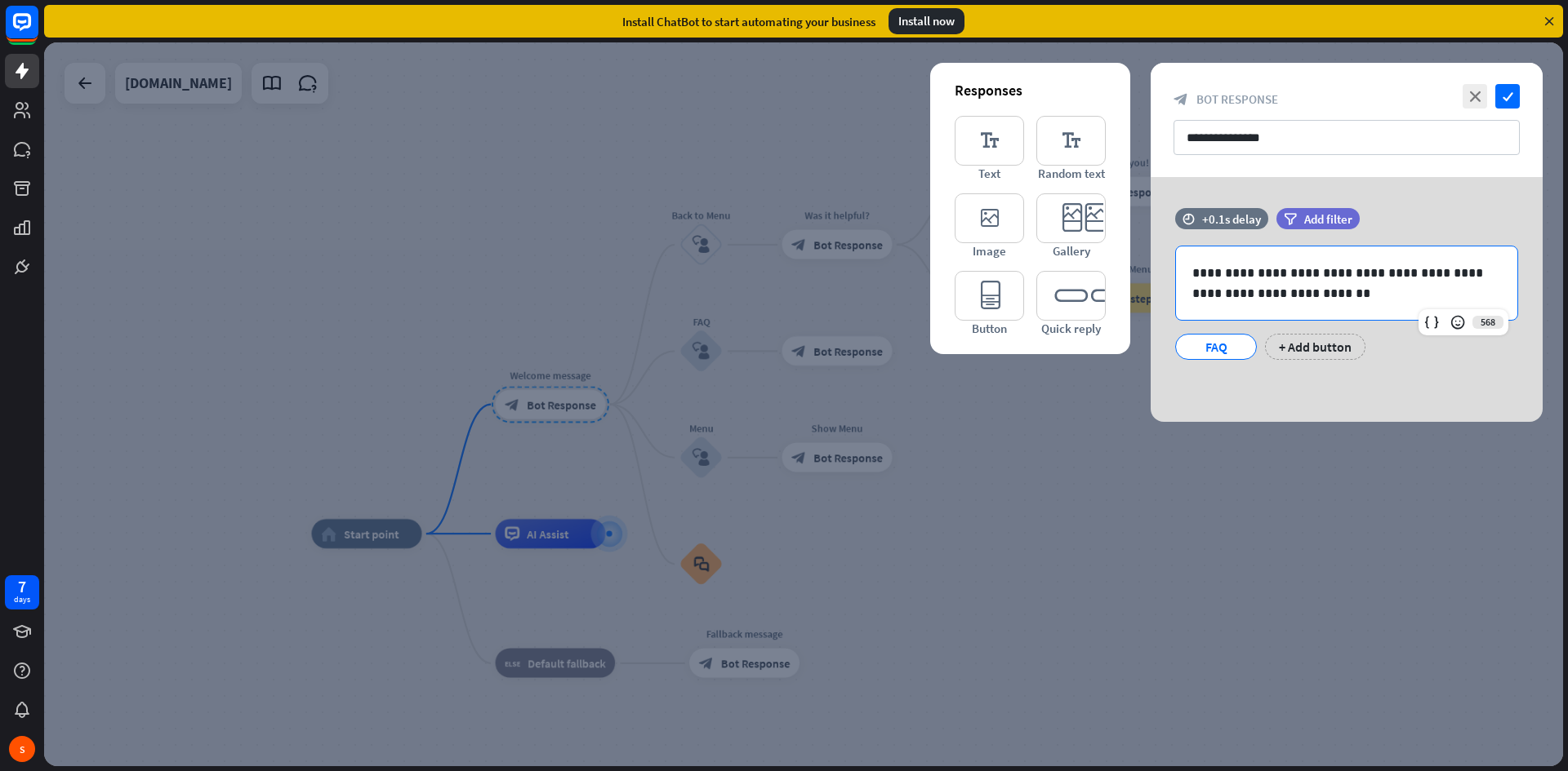
click at [1301, 475] on div at bounding box center [804, 404] width 1519 height 724
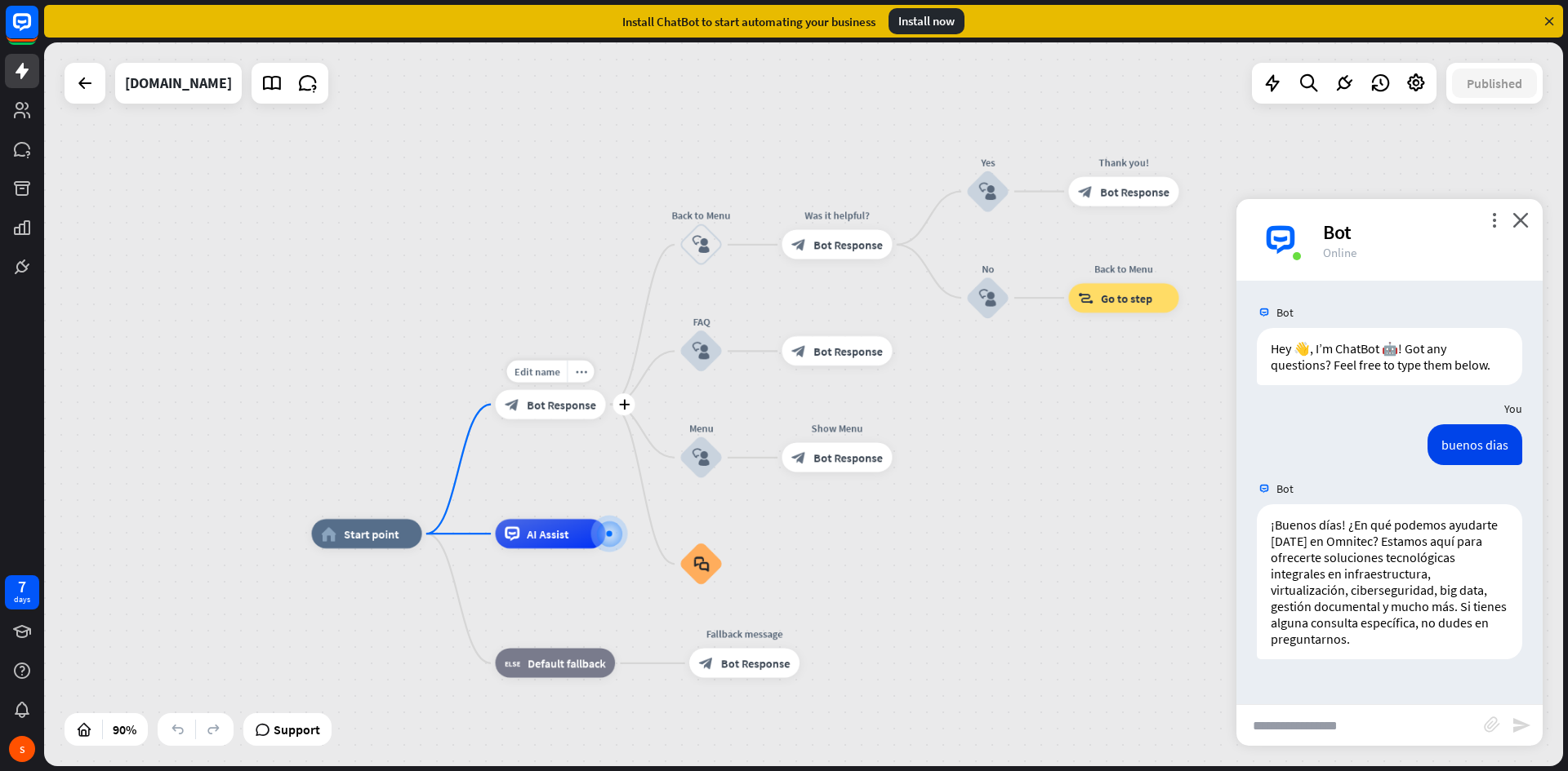
click at [567, 418] on div "block_bot_response Bot Response" at bounding box center [551, 405] width 110 height 30
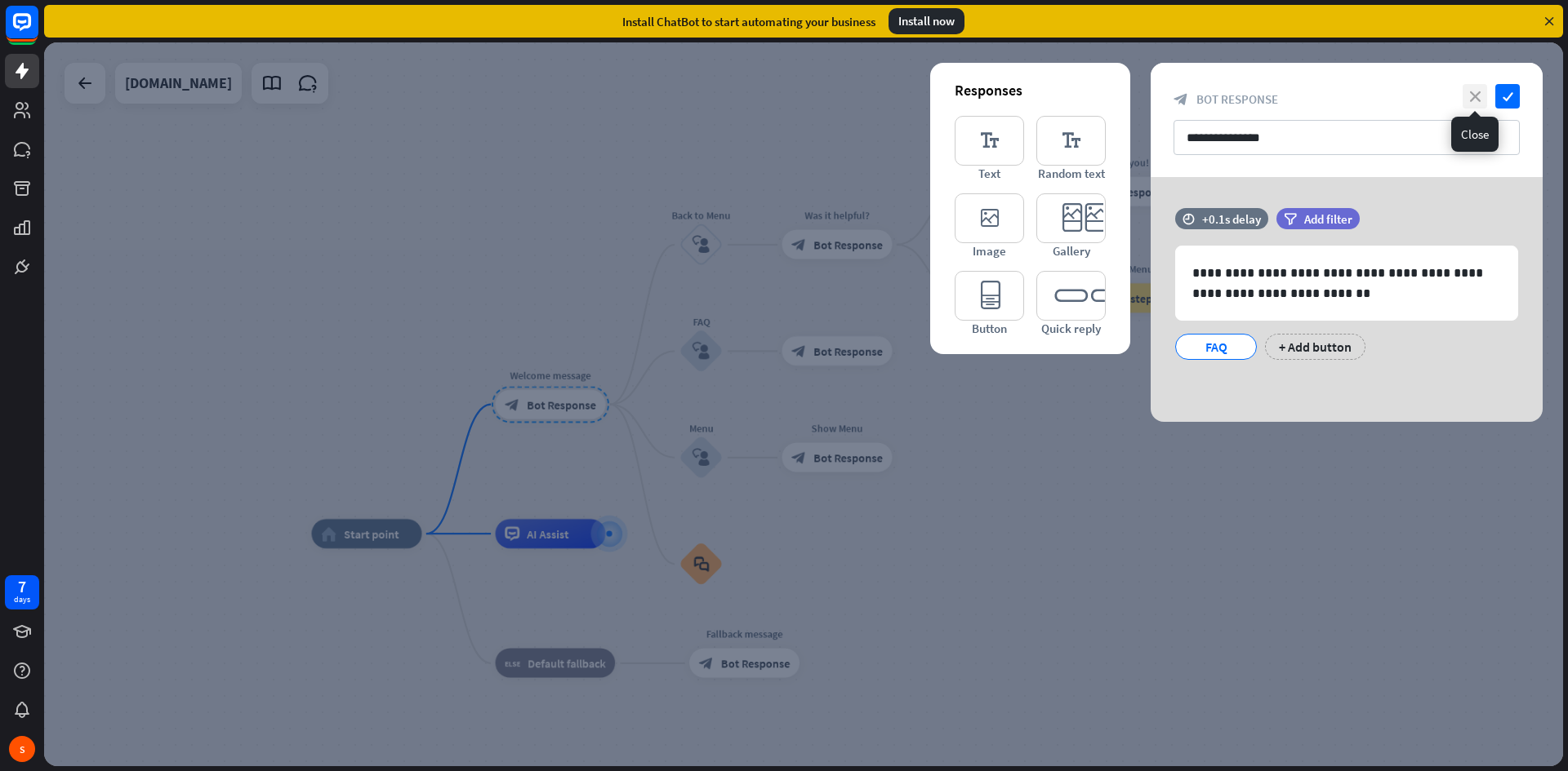
click at [1470, 95] on icon "close" at bounding box center [1475, 97] width 24 height 24
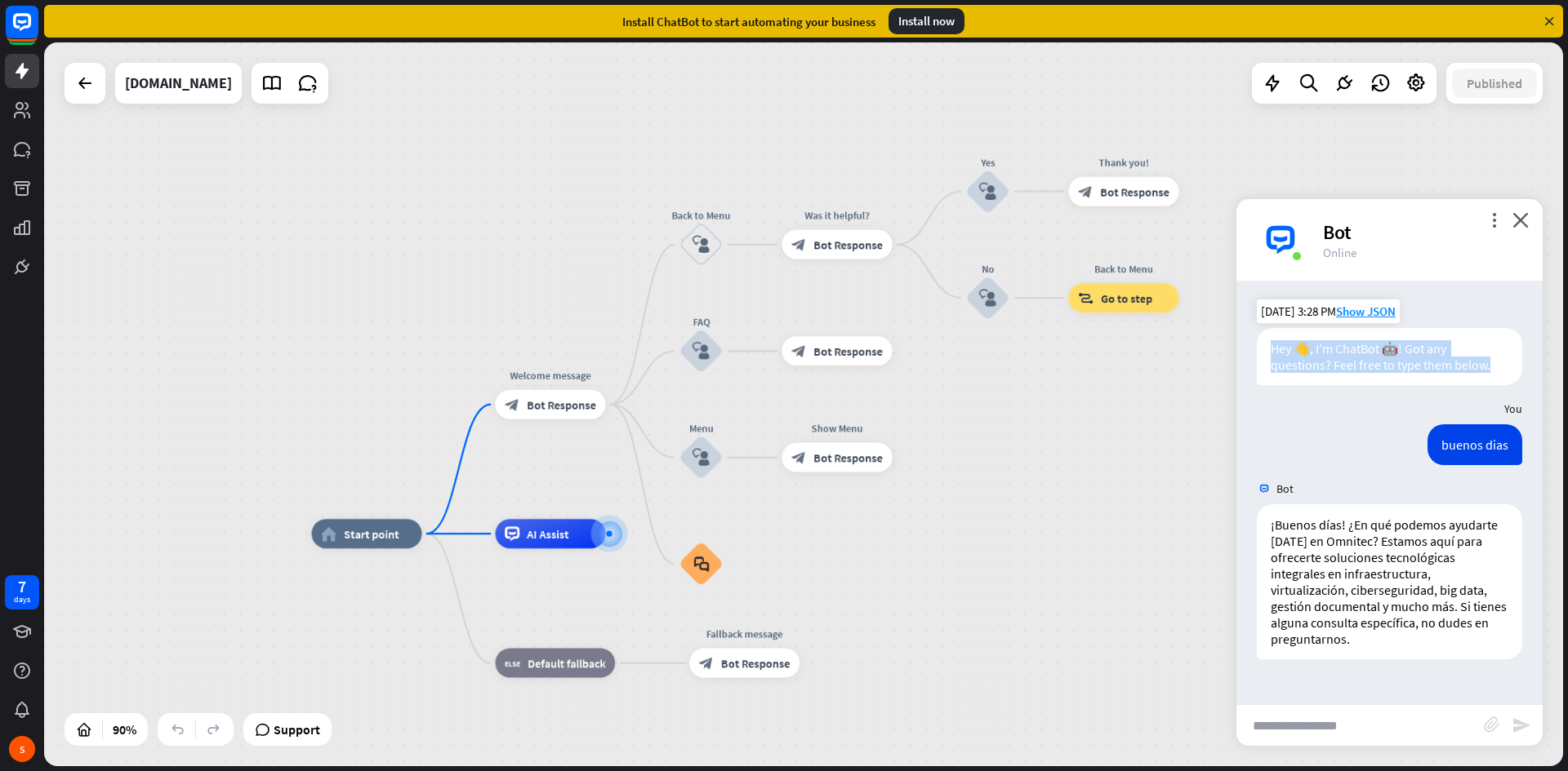
drag, startPoint x: 1494, startPoint y: 369, endPoint x: 1259, endPoint y: 345, distance: 236.2
click at [1259, 345] on div "Hey 👋, I’m ChatBot 🤖! Got any questions? Feel free to type them below." at bounding box center [1389, 357] width 266 height 57
copy div "Hey 👋, I’m ChatBot 🤖! Got any questions? Feel free to type them below."
click at [576, 415] on div "block_bot_response Bot Response" at bounding box center [551, 405] width 110 height 30
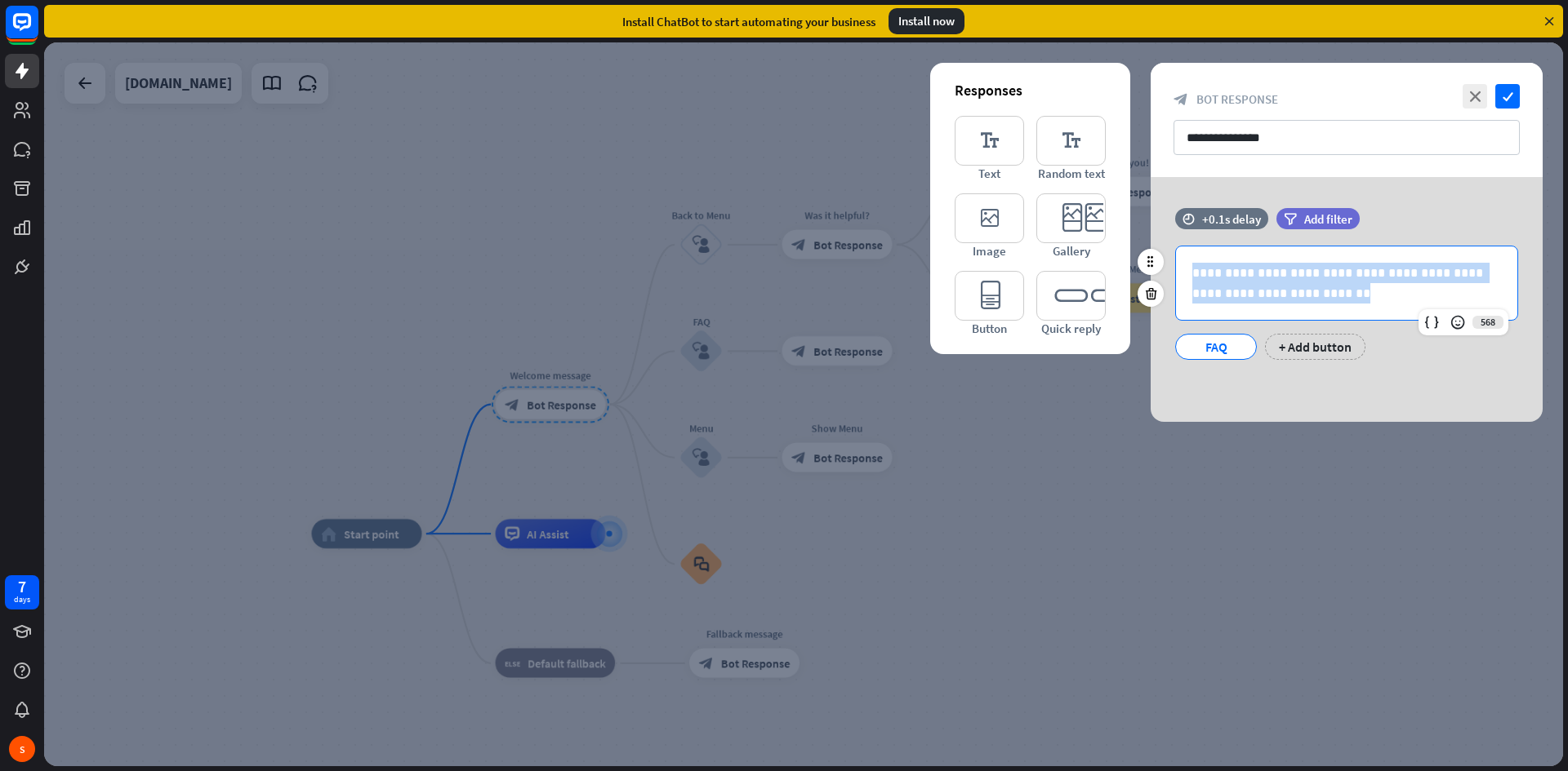
drag, startPoint x: 1307, startPoint y: 303, endPoint x: 1180, endPoint y: 268, distance: 131.7
click at [1180, 268] on div "**********" at bounding box center [1347, 283] width 342 height 73
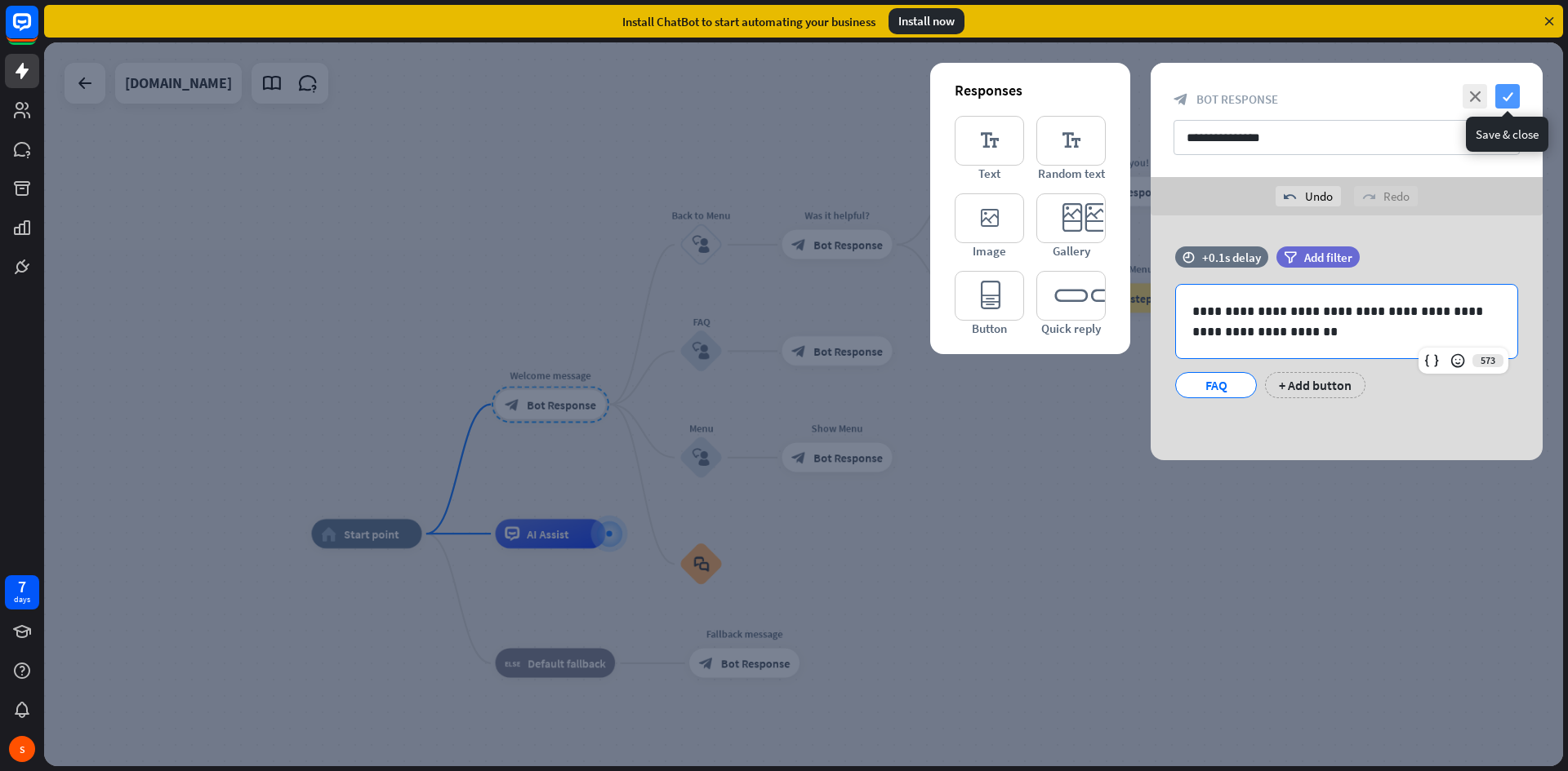
click at [1510, 93] on icon "check" at bounding box center [1508, 97] width 24 height 24
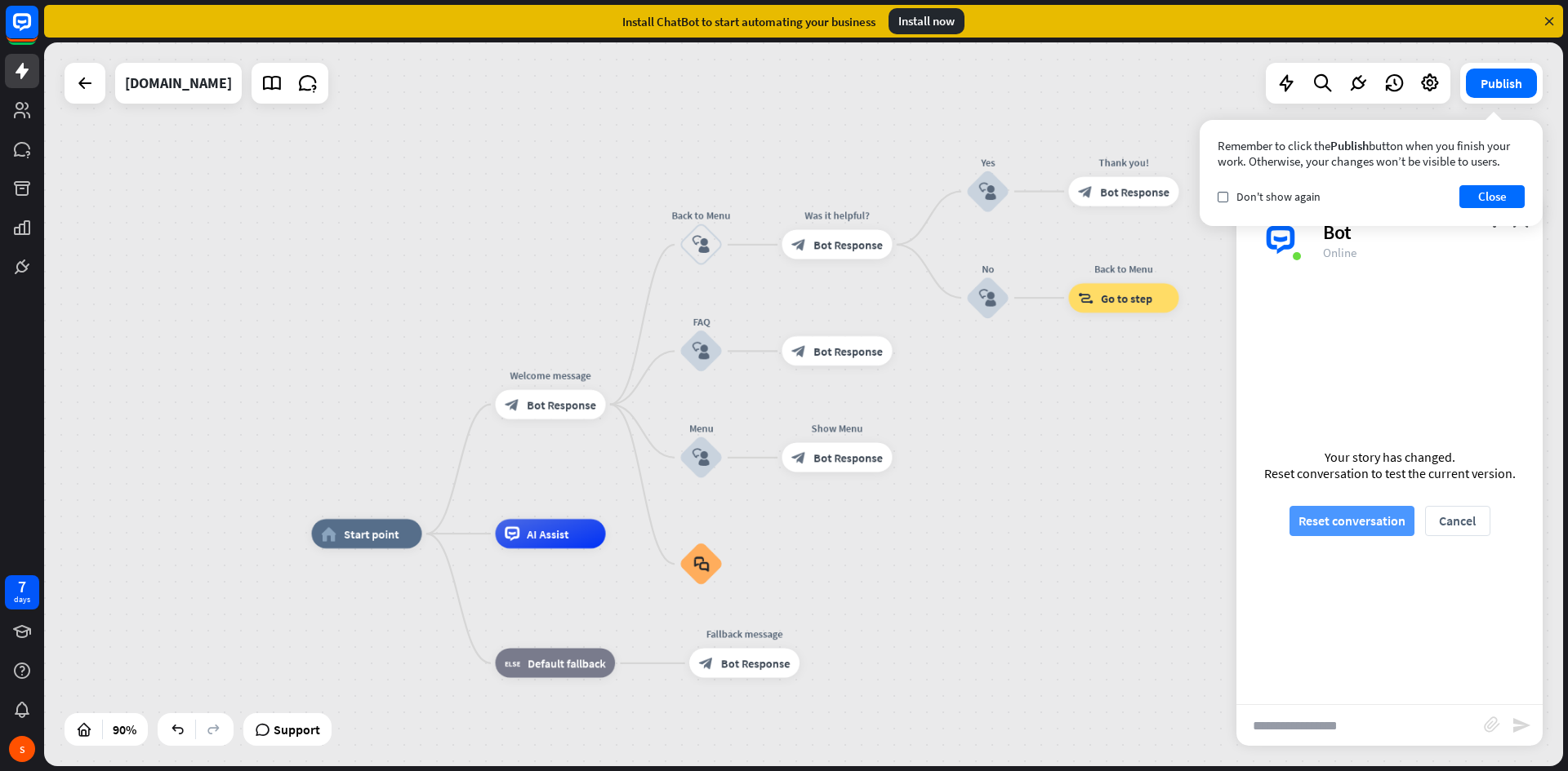
click at [1313, 526] on button "Reset conversation" at bounding box center [1352, 521] width 125 height 30
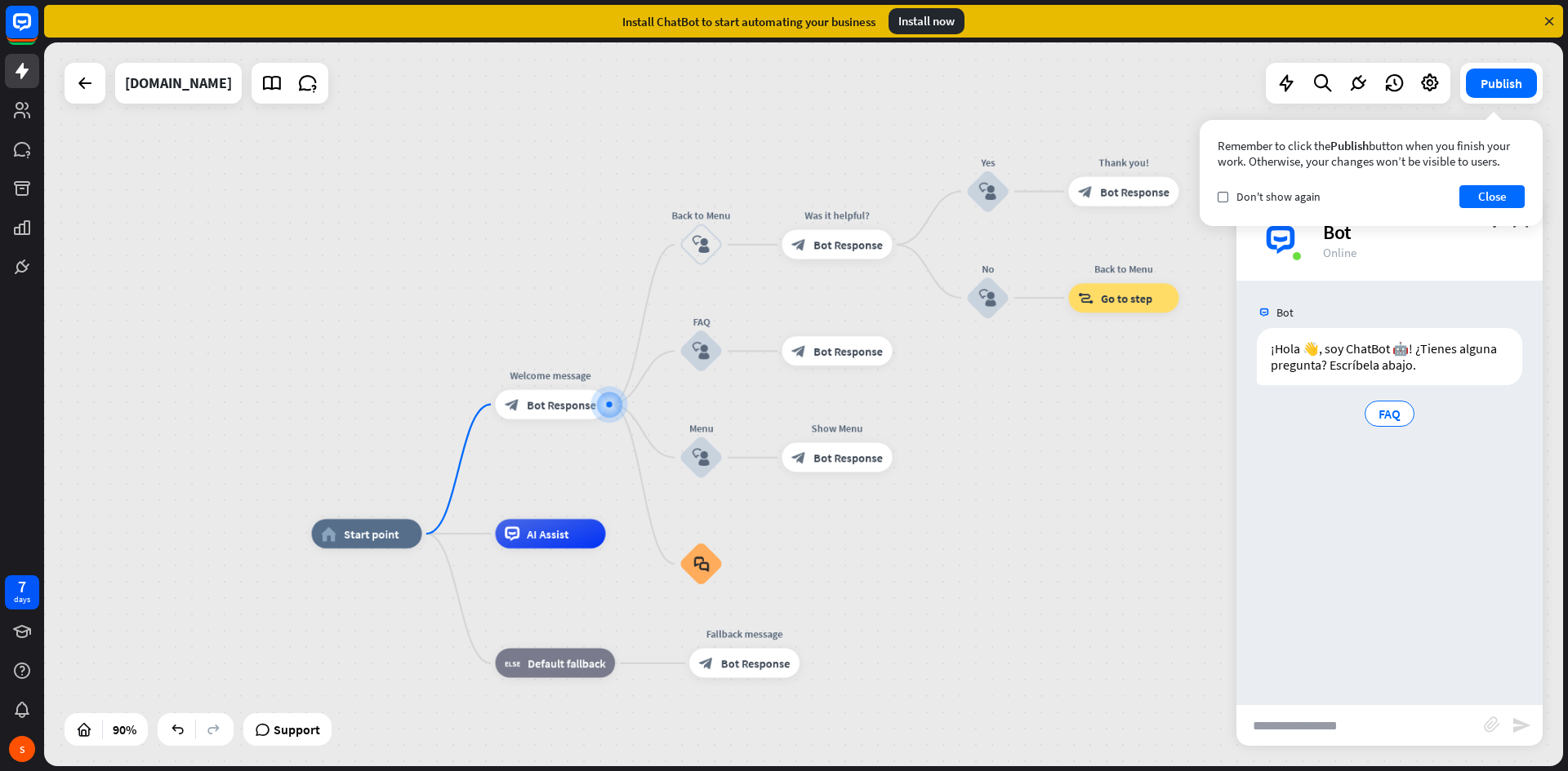
click at [1368, 741] on input "text" at bounding box center [1361, 726] width 248 height 41
type input "****"
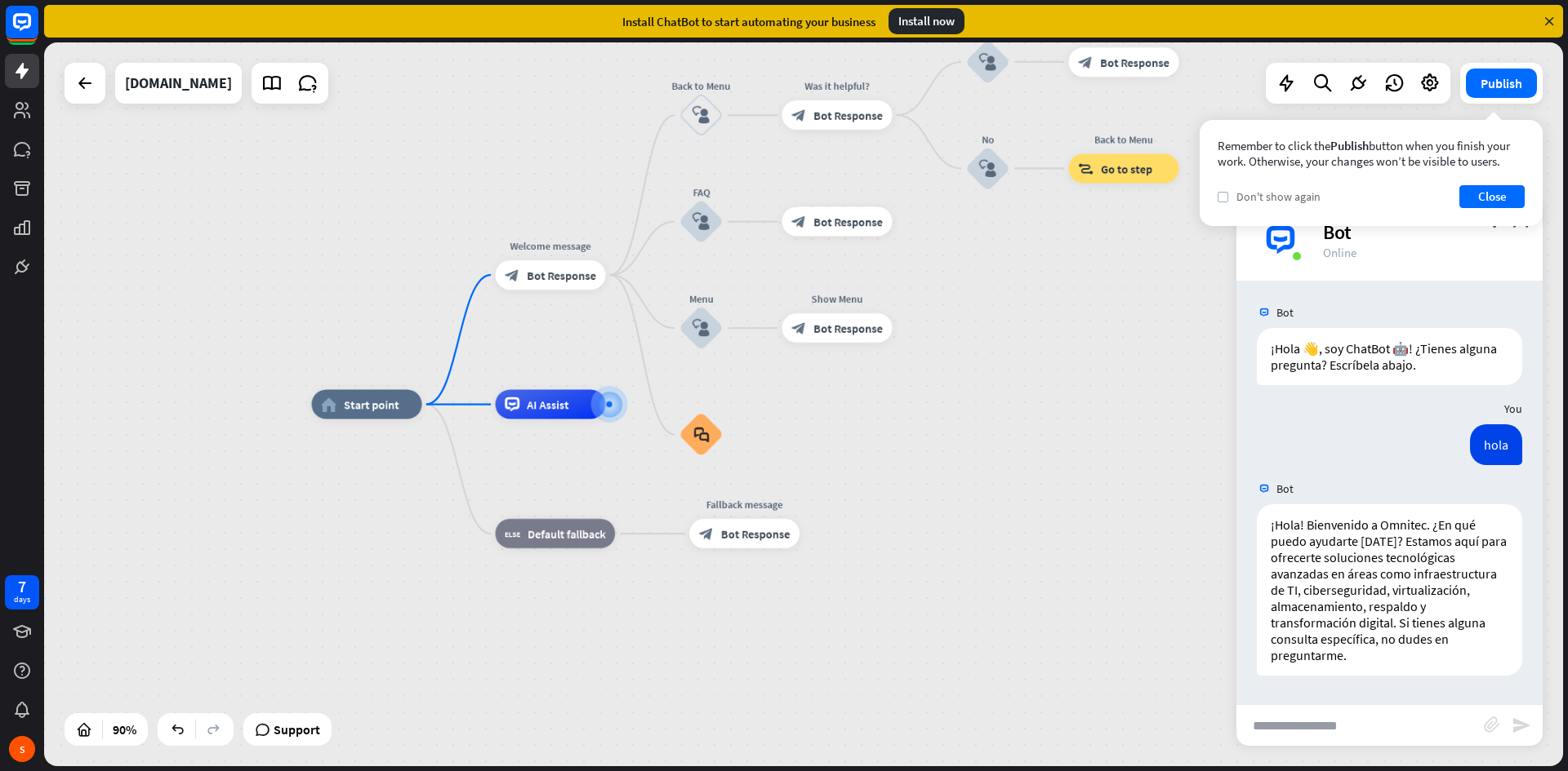
click at [1225, 199] on icon "check" at bounding box center [1223, 197] width 7 height 7
click at [1510, 203] on button "Close" at bounding box center [1491, 197] width 65 height 23
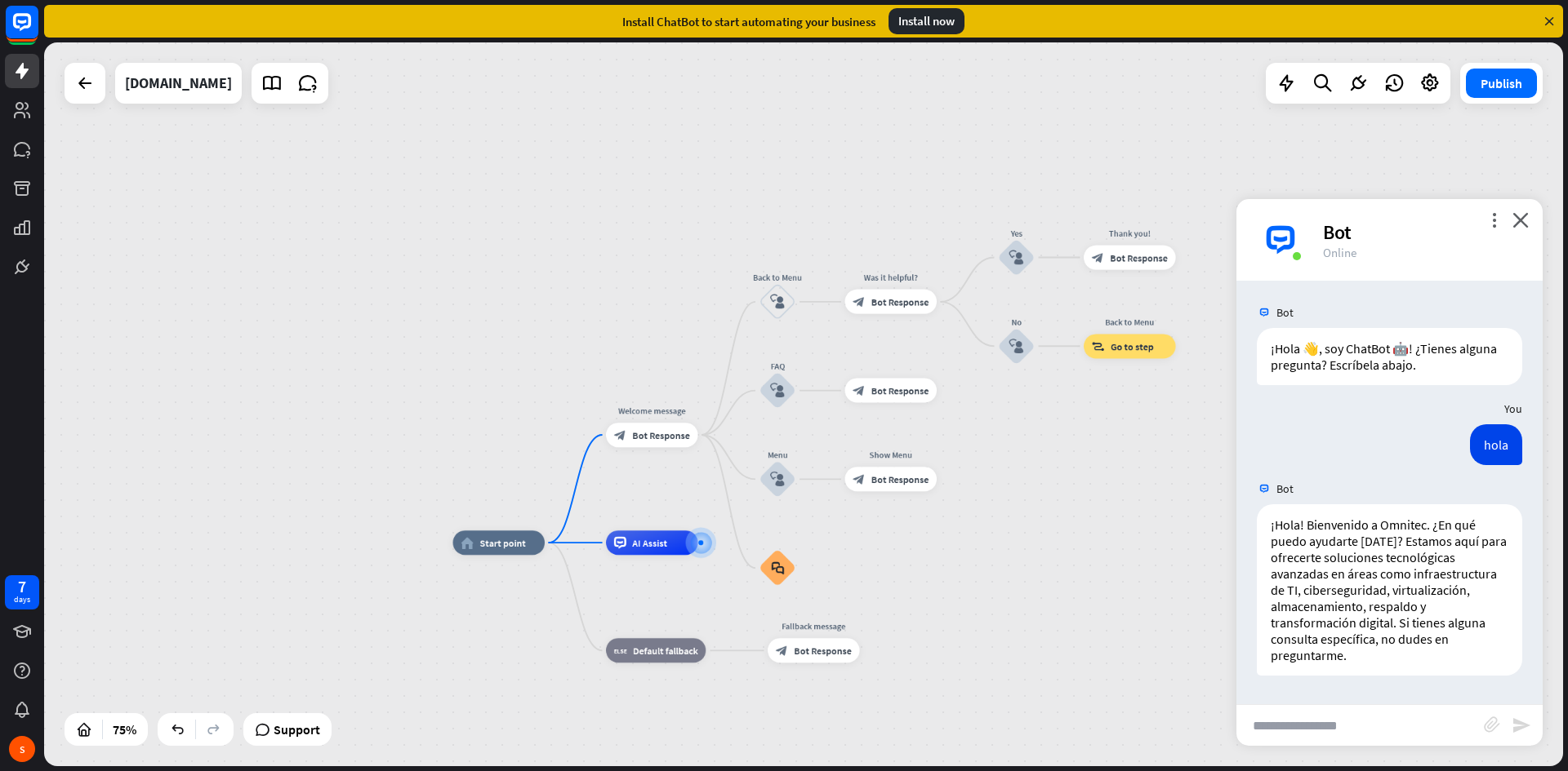
drag, startPoint x: 1089, startPoint y: 374, endPoint x: 1093, endPoint y: 506, distance: 132.1
click at [1093, 506] on div "home_2 Start point Welcome message block_bot_response Bot Response Back to Menu…" at bounding box center [804, 404] width 1519 height 724
click at [1524, 216] on icon "close" at bounding box center [1520, 220] width 17 height 16
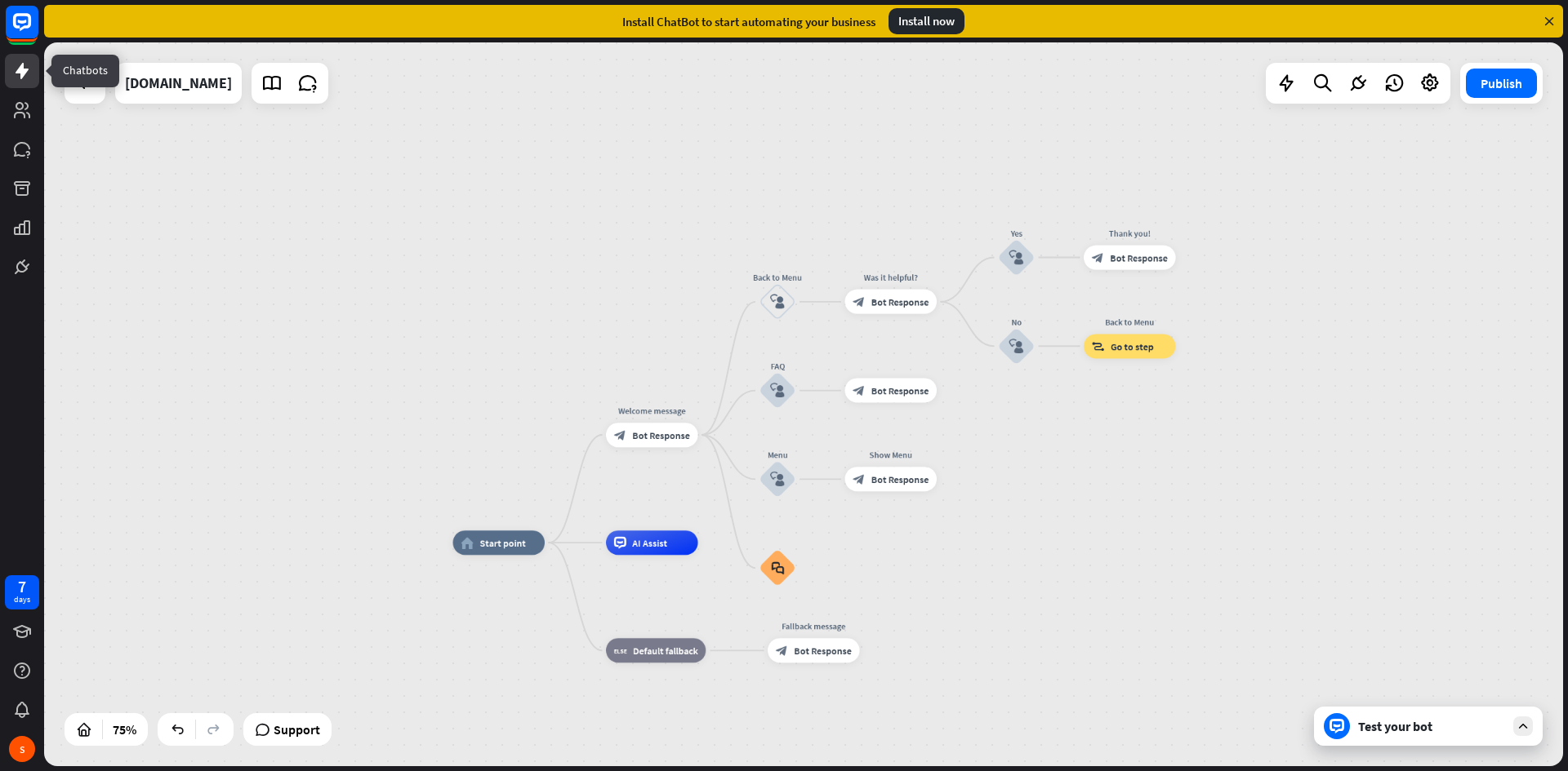
click at [32, 68] on link at bounding box center [22, 71] width 34 height 34
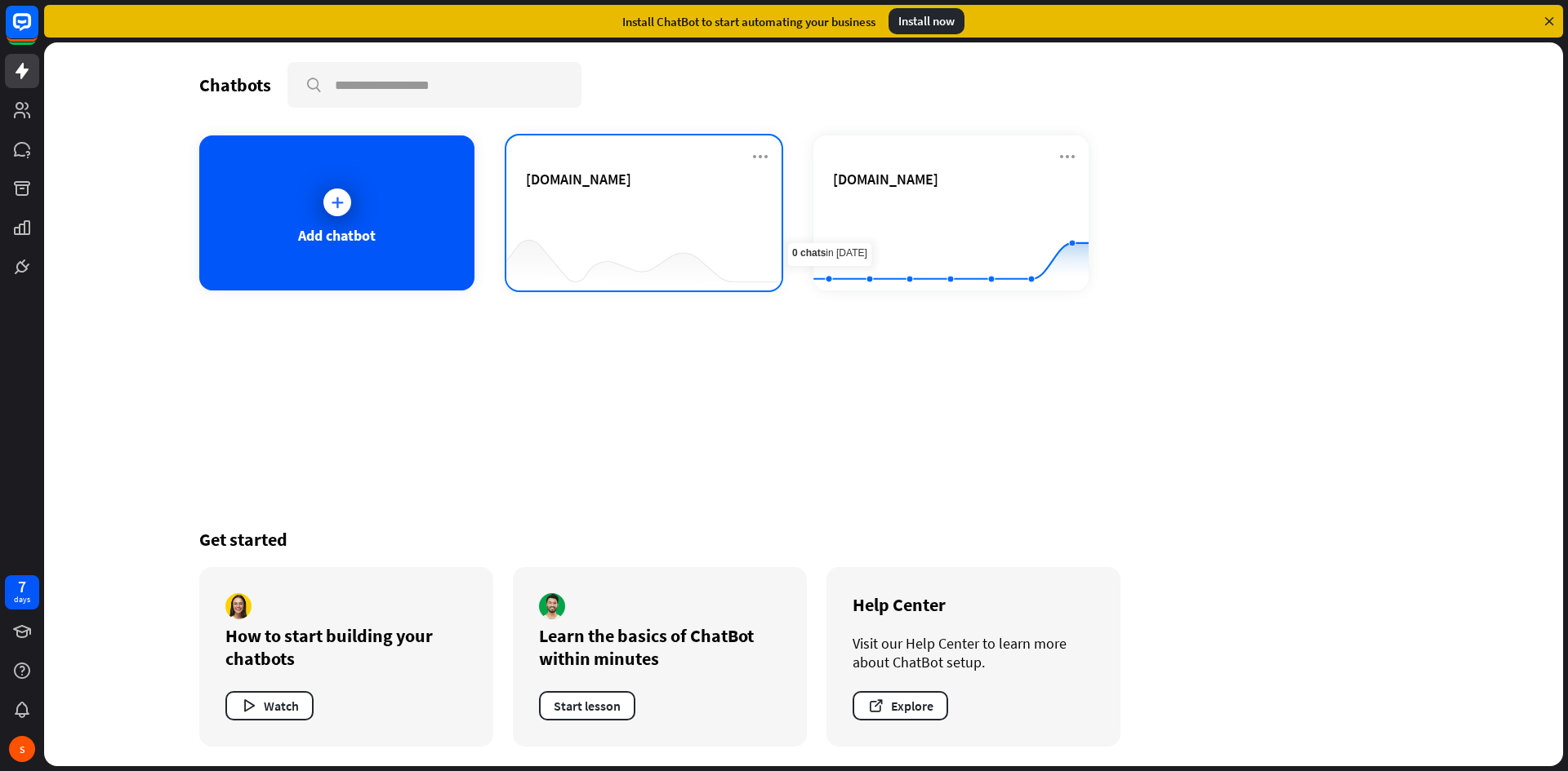
click at [693, 213] on div "[DOMAIN_NAME]" at bounding box center [643, 199] width 236 height 57
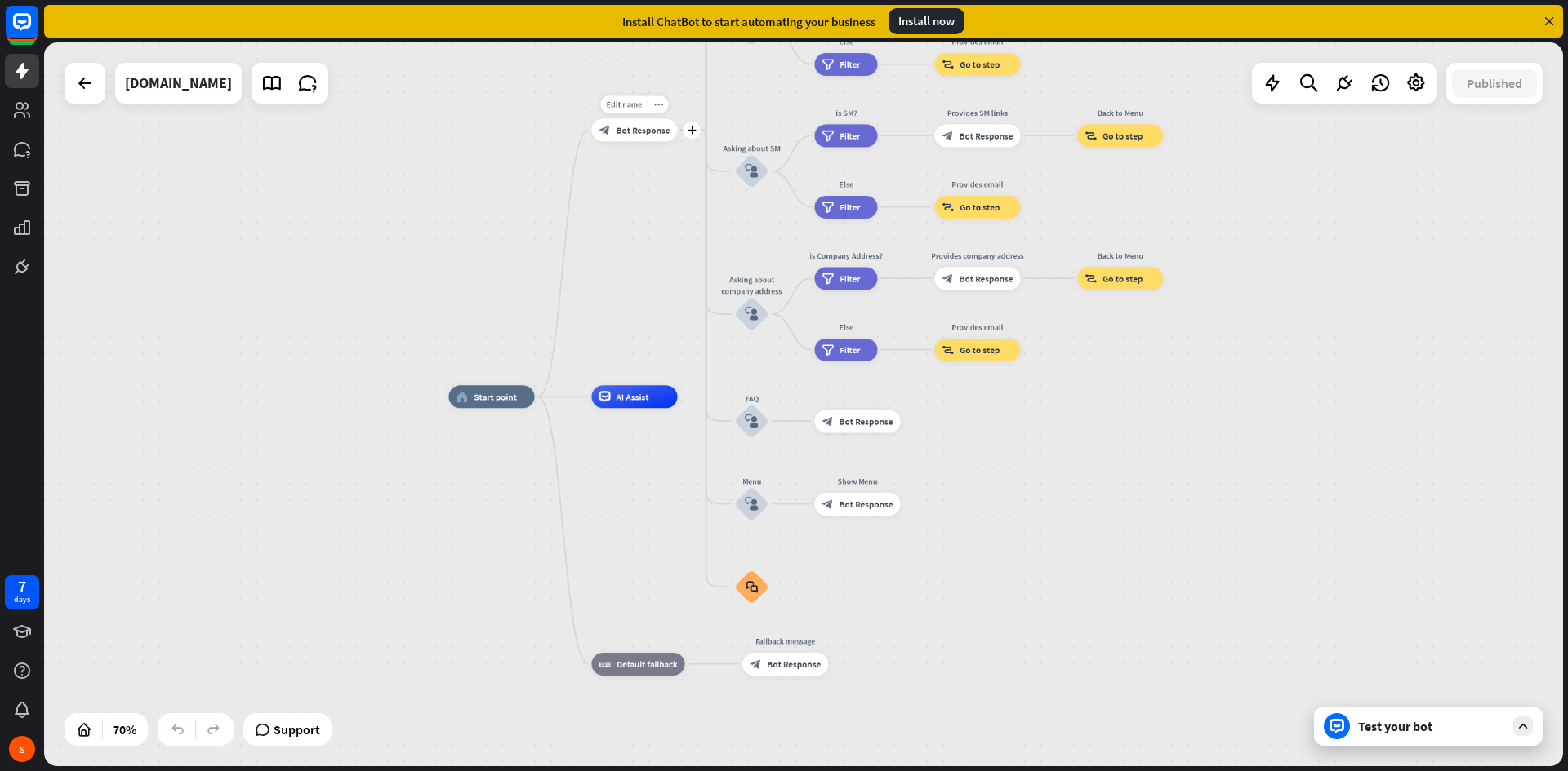
click at [622, 123] on div "block_bot_response Bot Response" at bounding box center [634, 130] width 85 height 23
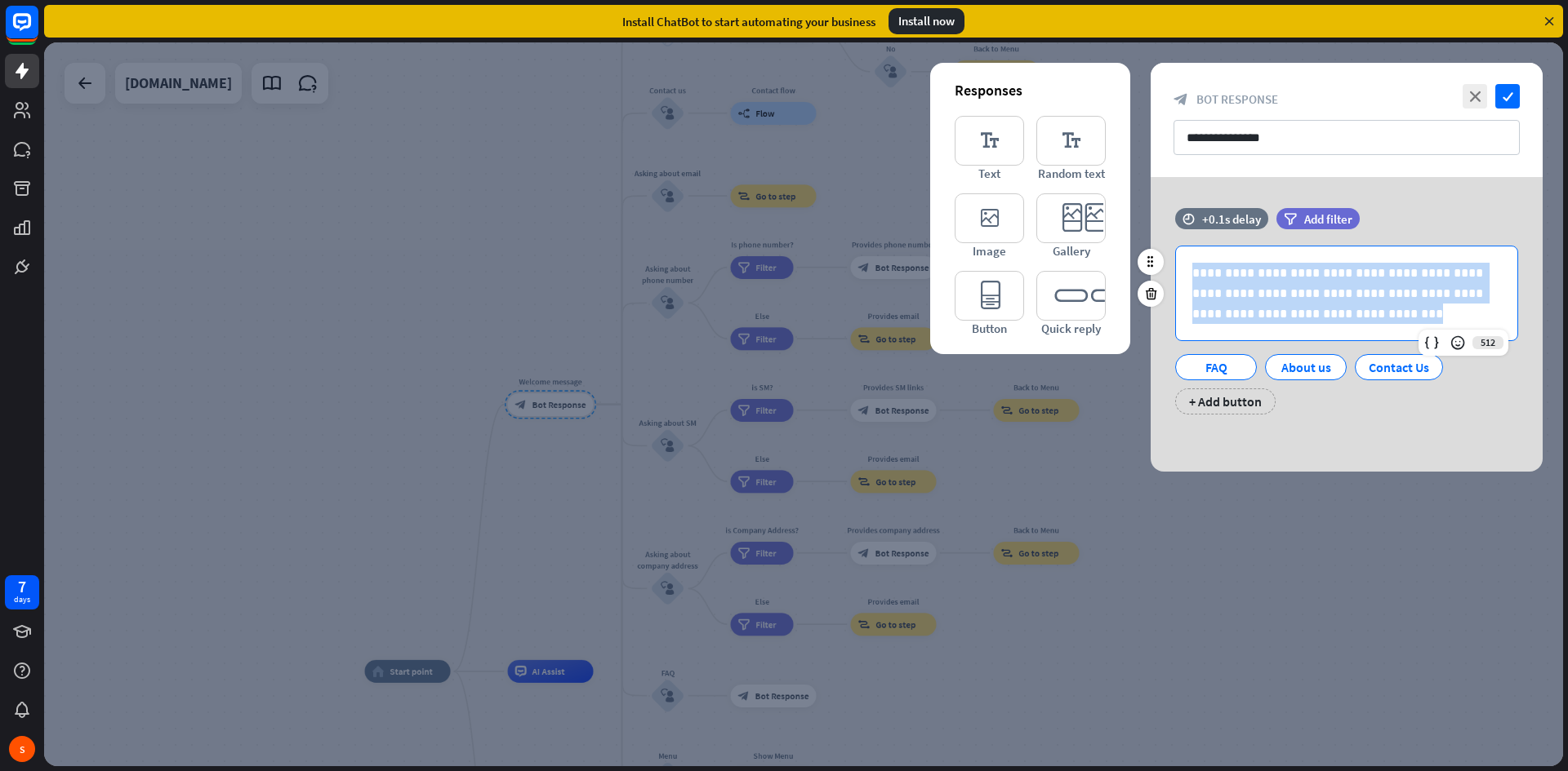
drag, startPoint x: 1309, startPoint y: 320, endPoint x: 1189, endPoint y: 274, distance: 128.5
click at [1189, 274] on div "**********" at bounding box center [1347, 294] width 342 height 94
copy p "**********"
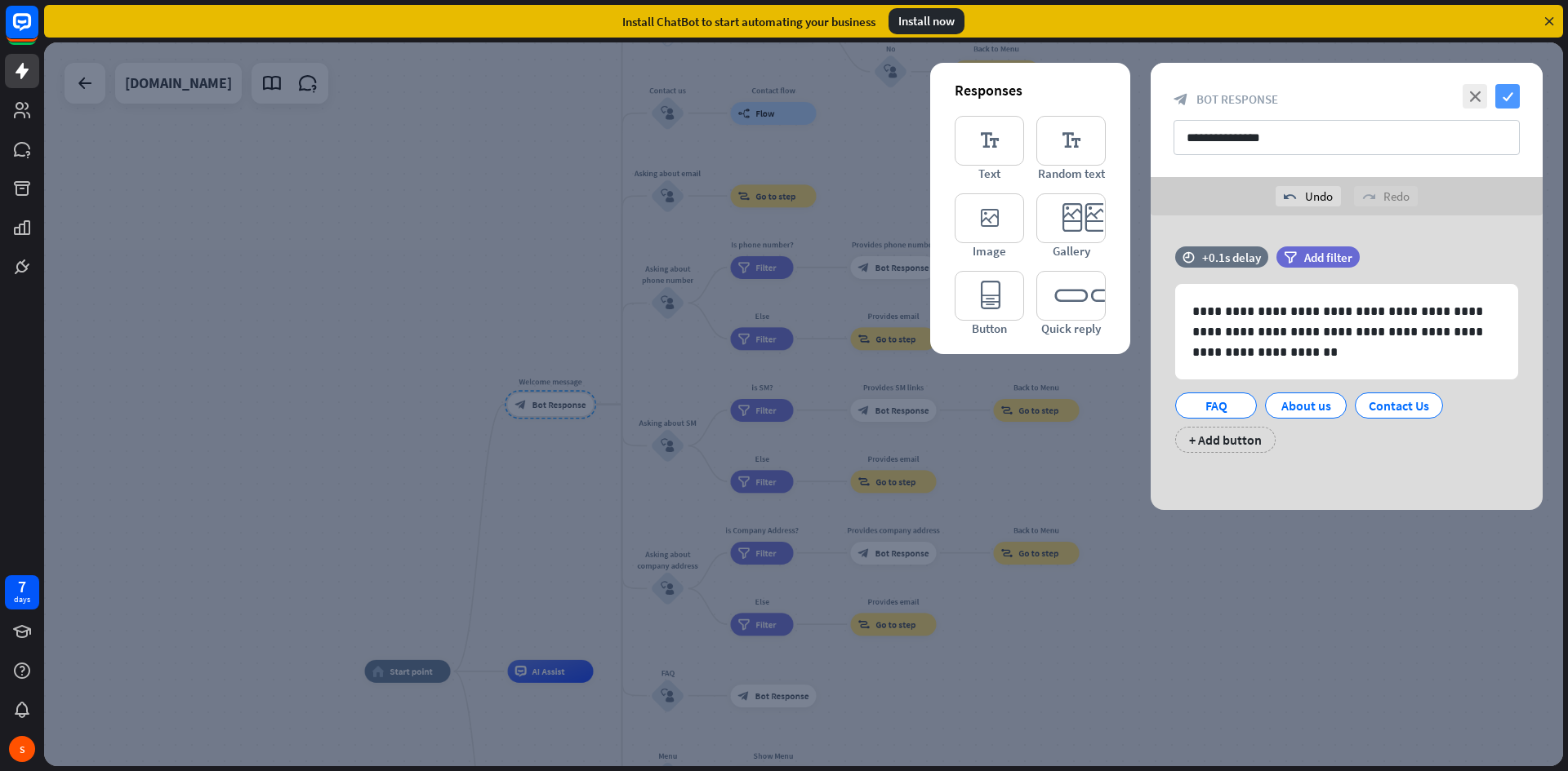
click at [1508, 98] on icon "check" at bounding box center [1508, 97] width 24 height 24
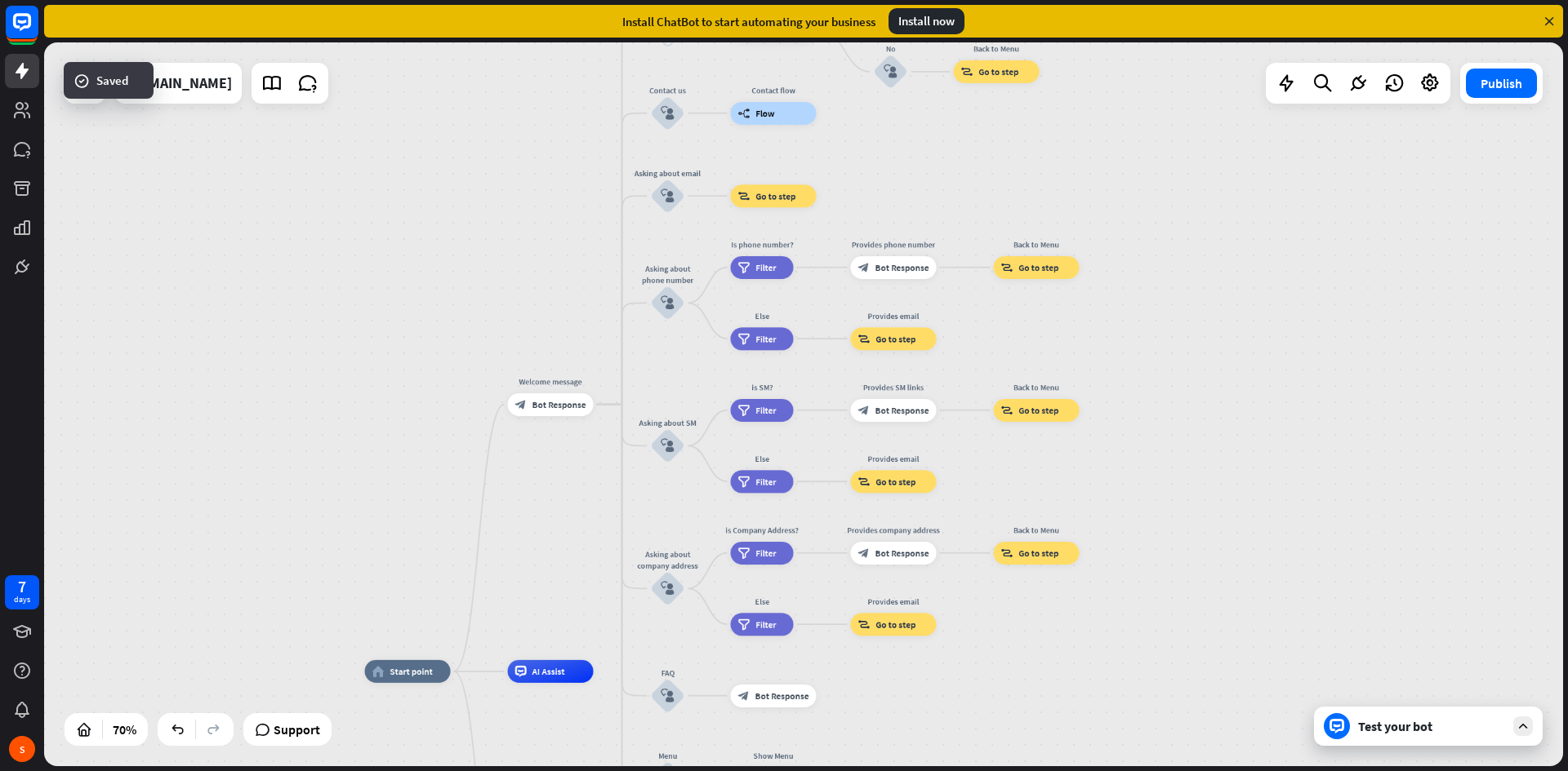
click at [1408, 727] on div "Test your bot" at bounding box center [1431, 727] width 147 height 17
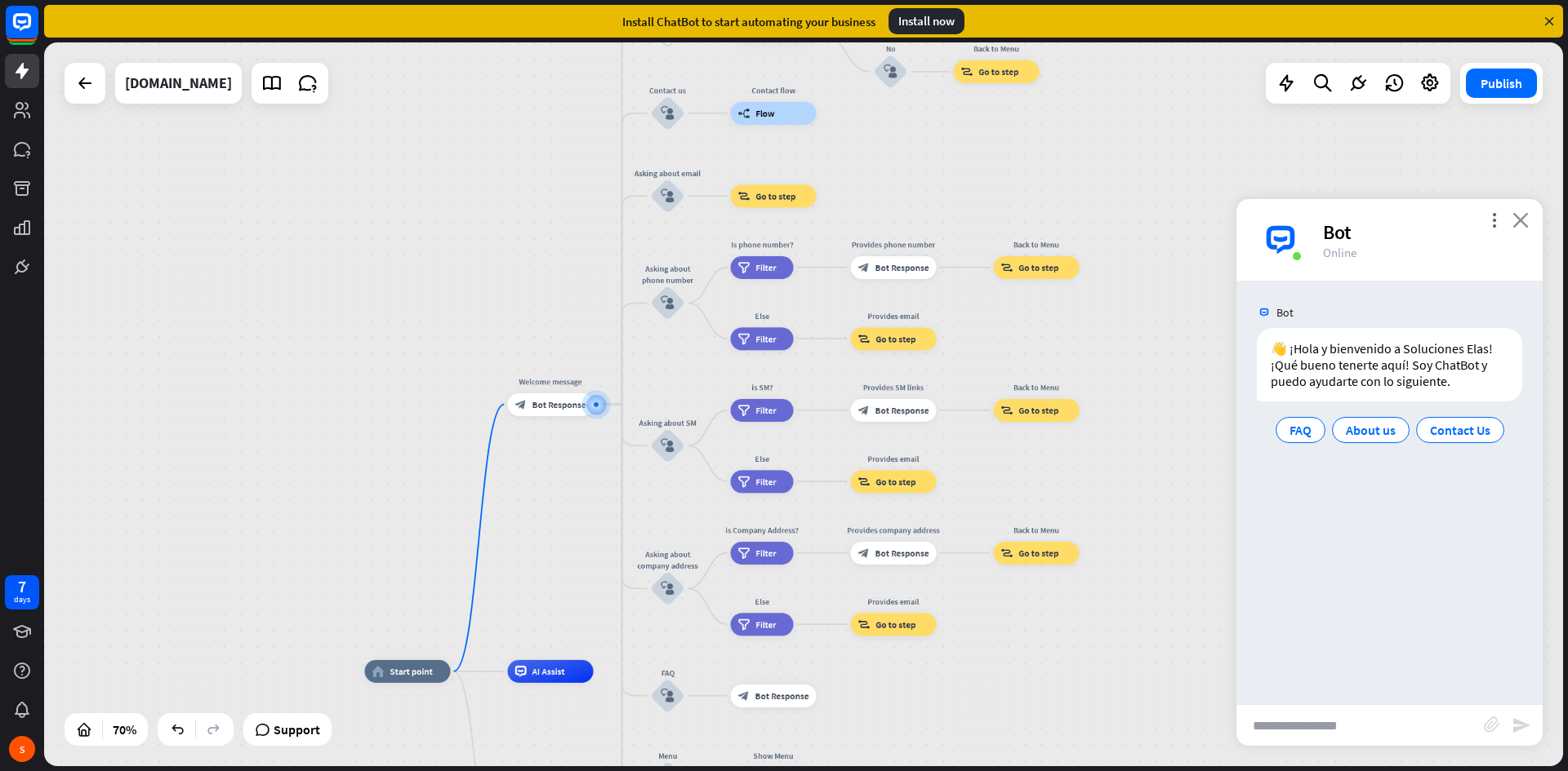
click at [1520, 217] on icon "close" at bounding box center [1520, 220] width 17 height 16
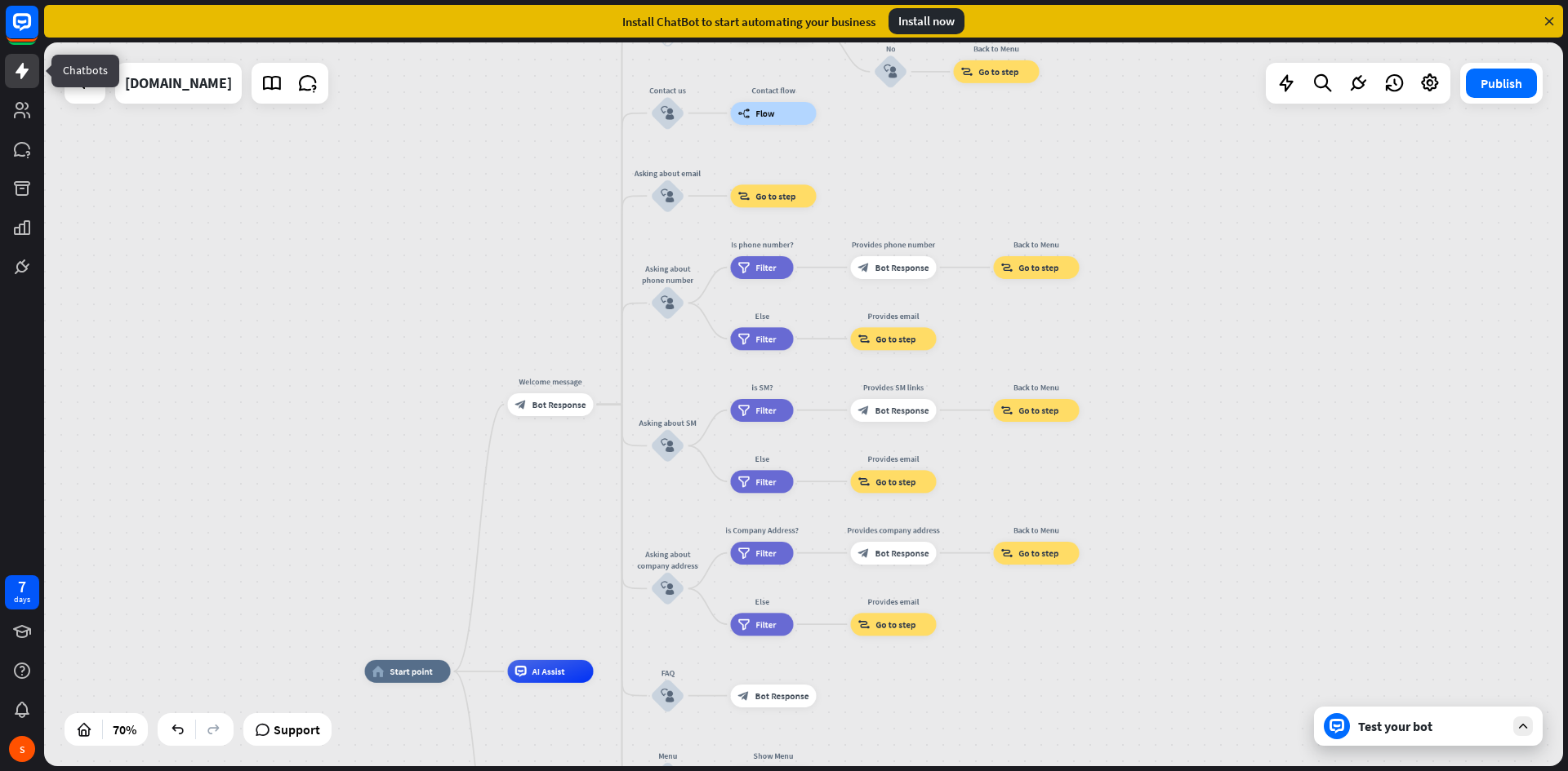
click at [31, 74] on icon at bounding box center [22, 71] width 19 height 19
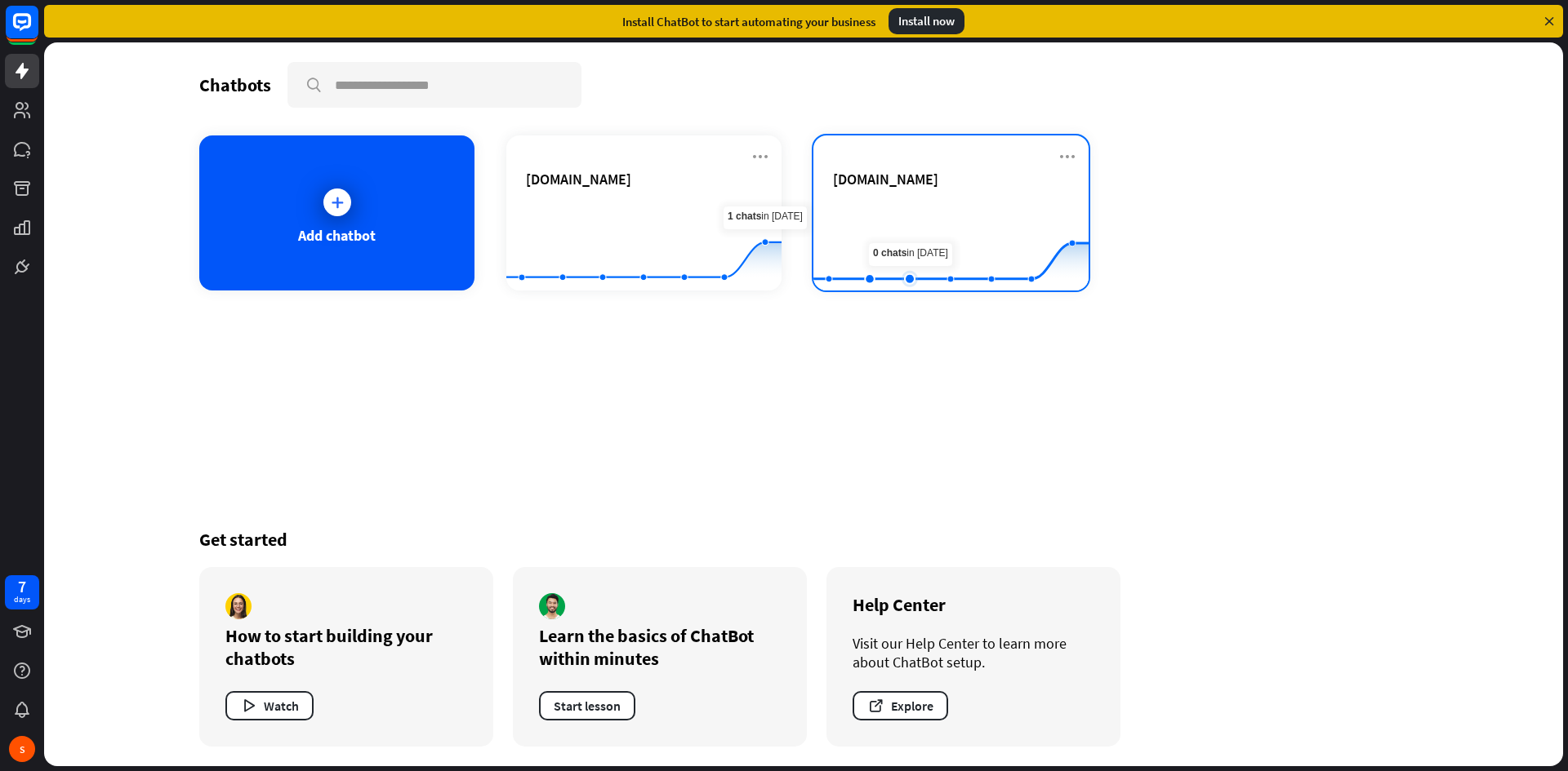
click at [905, 239] on rect at bounding box center [951, 250] width 275 height 102
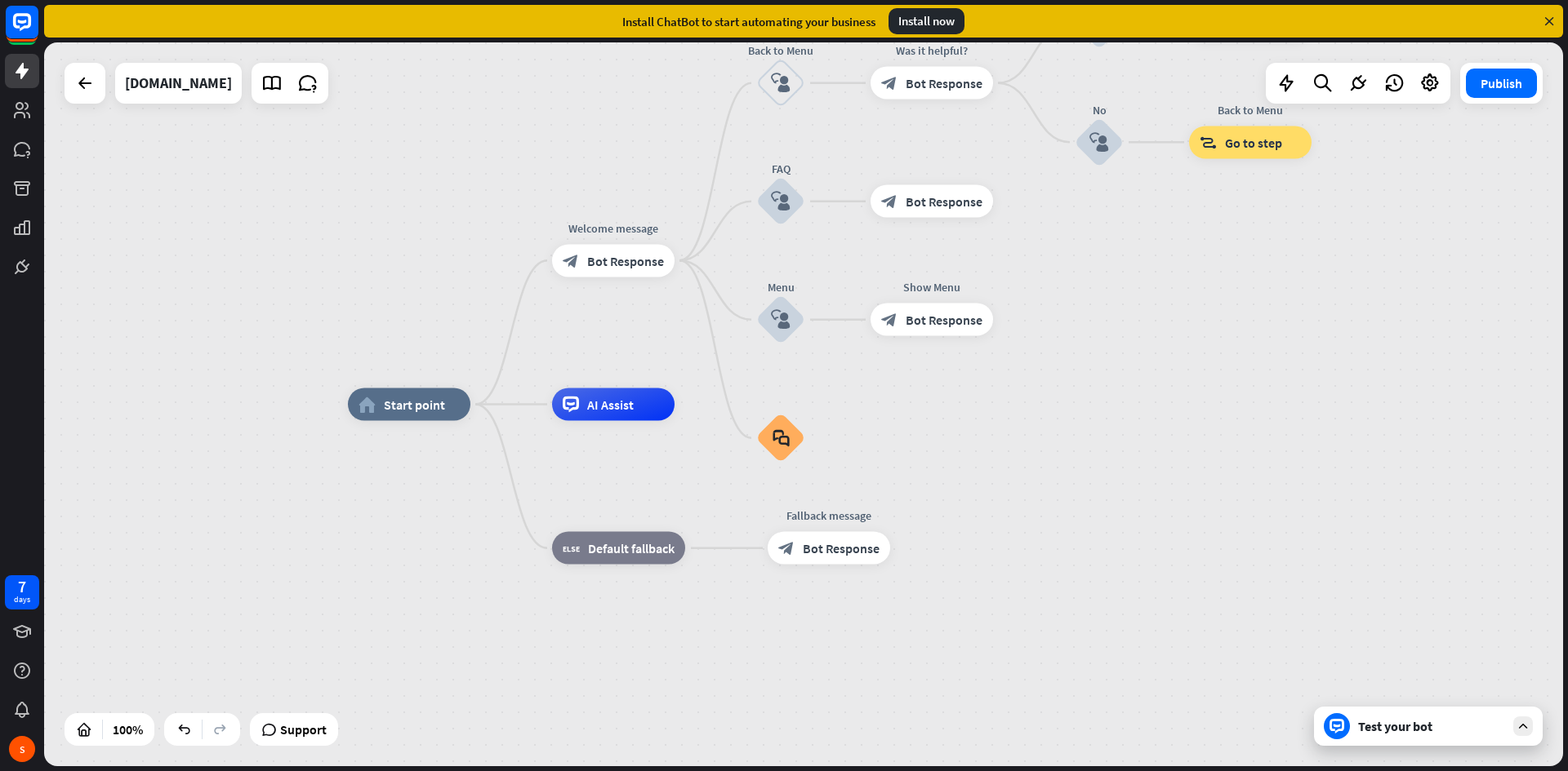
click at [1406, 734] on div "Test your bot" at bounding box center [1431, 727] width 147 height 17
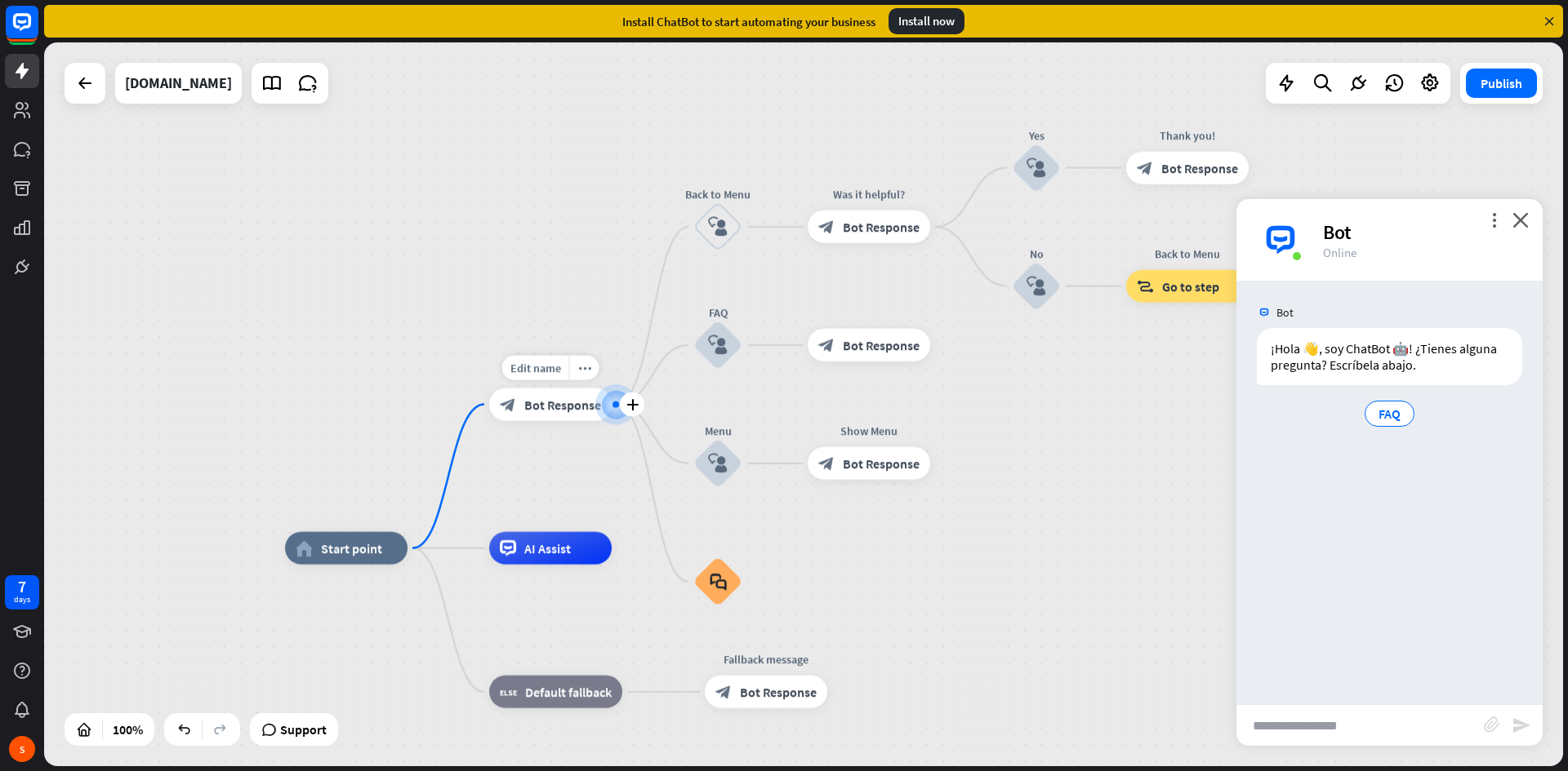
click at [574, 415] on div "block_bot_response Bot Response" at bounding box center [550, 404] width 123 height 32
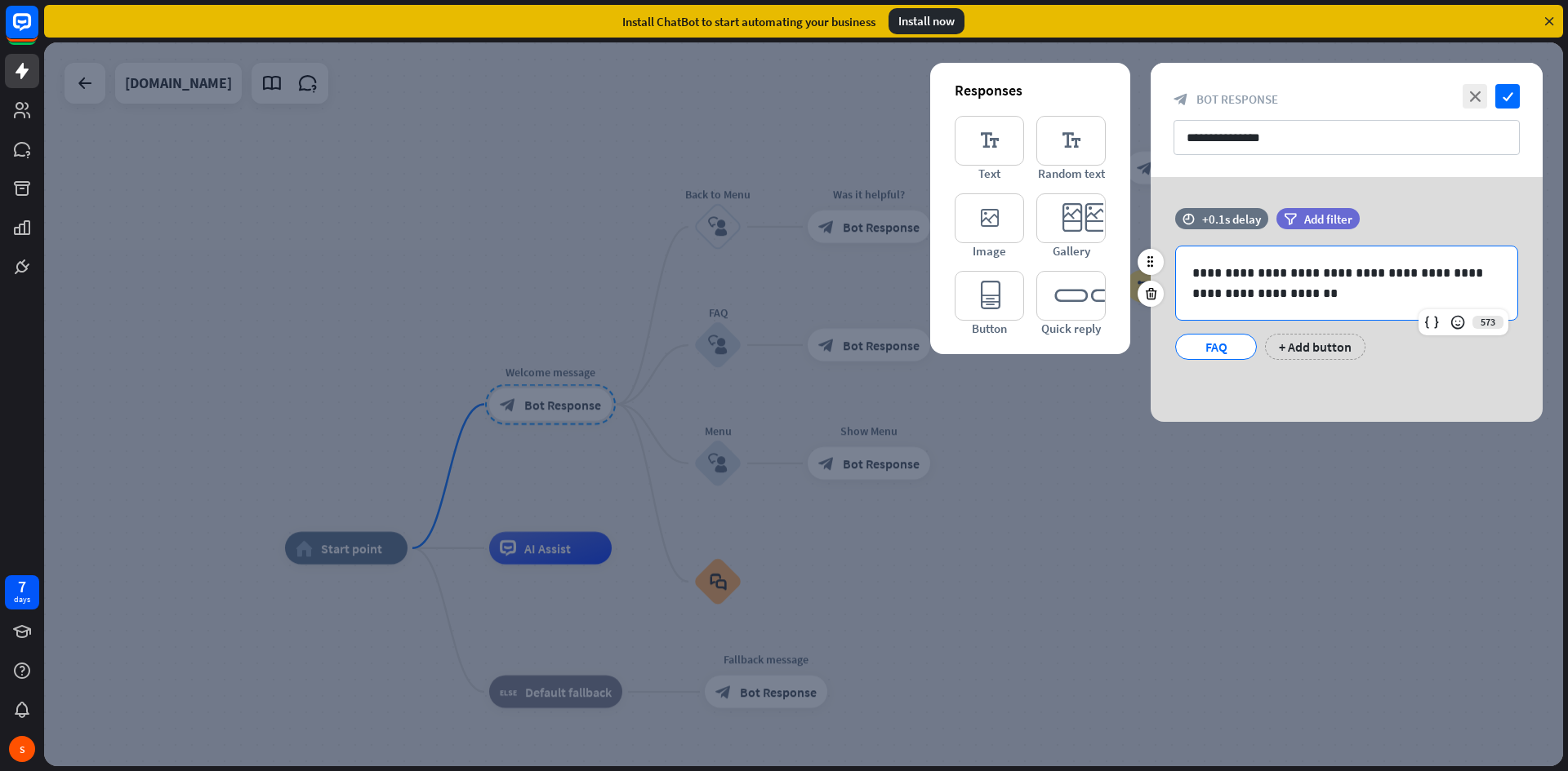
click at [1294, 275] on p "**********" at bounding box center [1347, 283] width 309 height 41
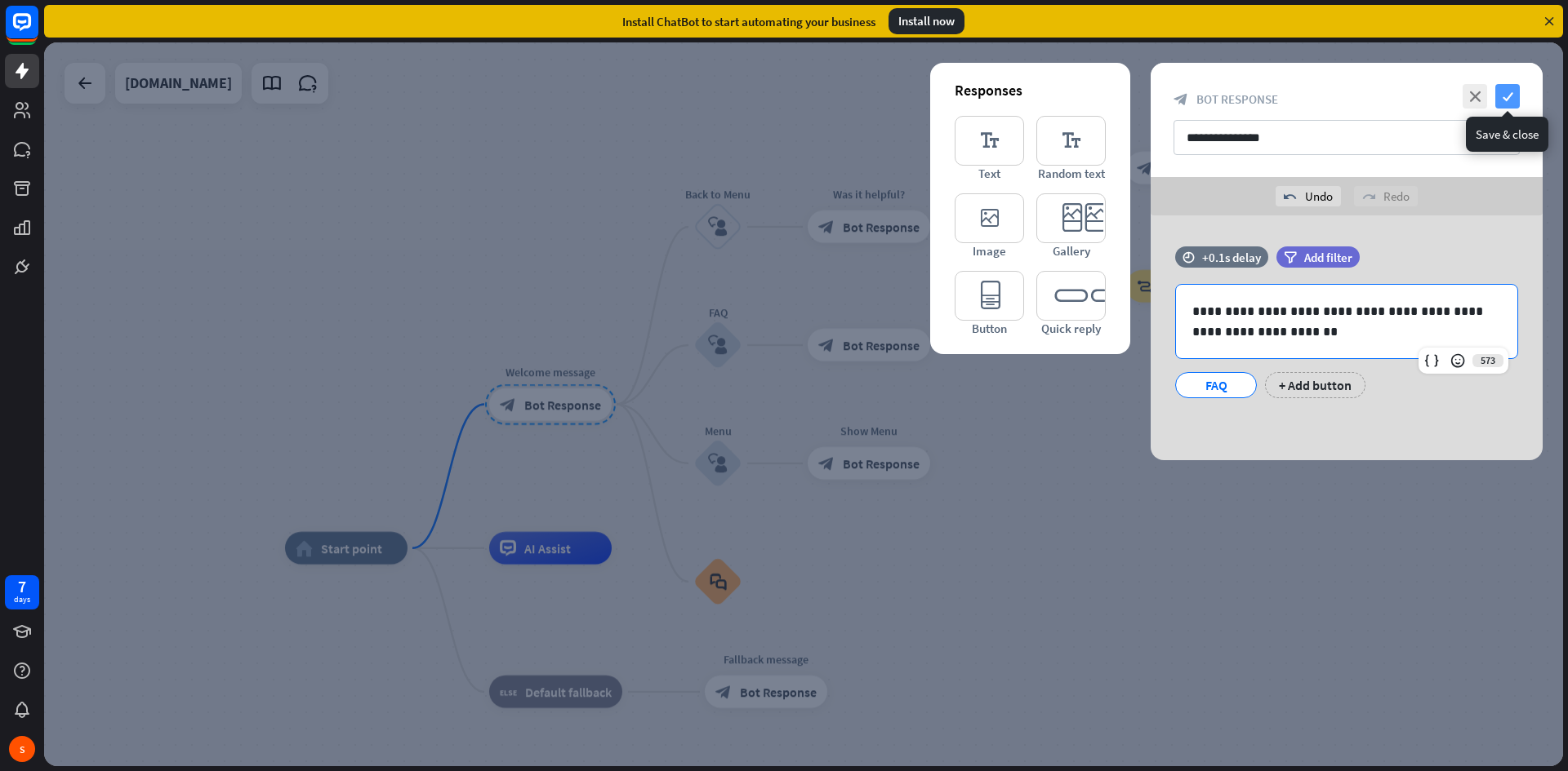
click at [1504, 95] on icon "check" at bounding box center [1508, 97] width 24 height 24
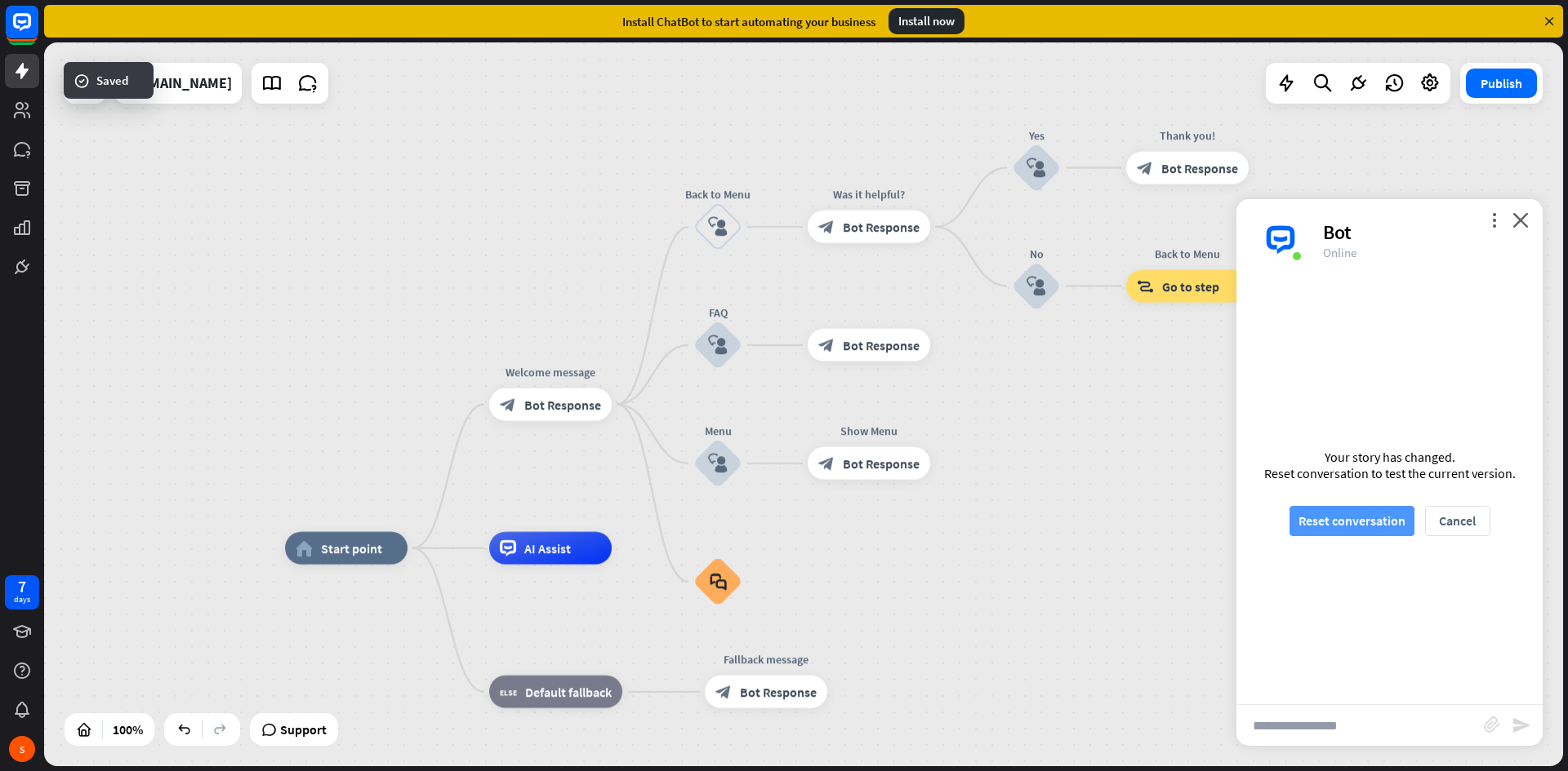
click at [1367, 516] on button "Reset conversation" at bounding box center [1352, 521] width 125 height 30
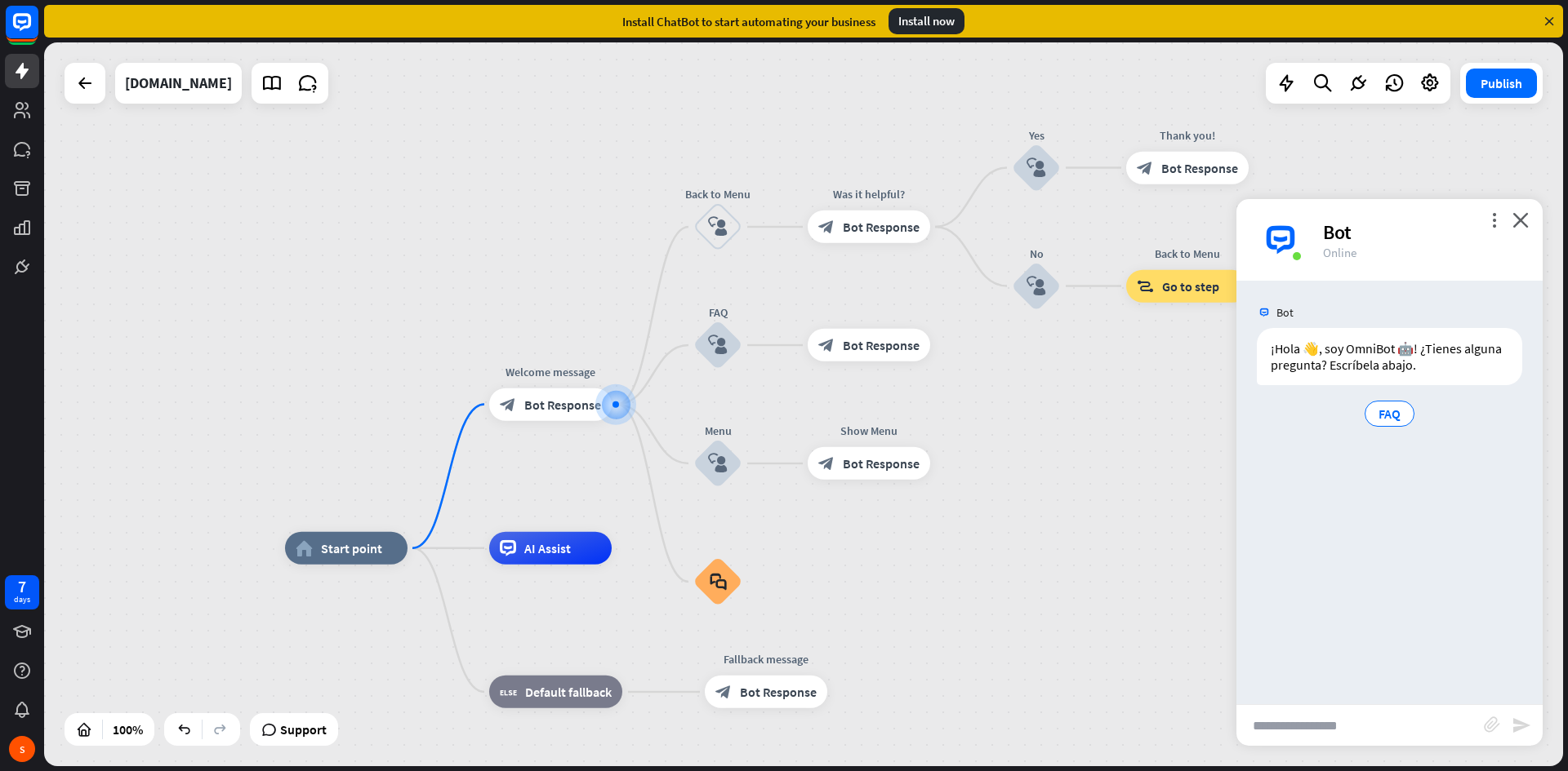
click at [1358, 727] on input "text" at bounding box center [1361, 726] width 248 height 41
type input "****"
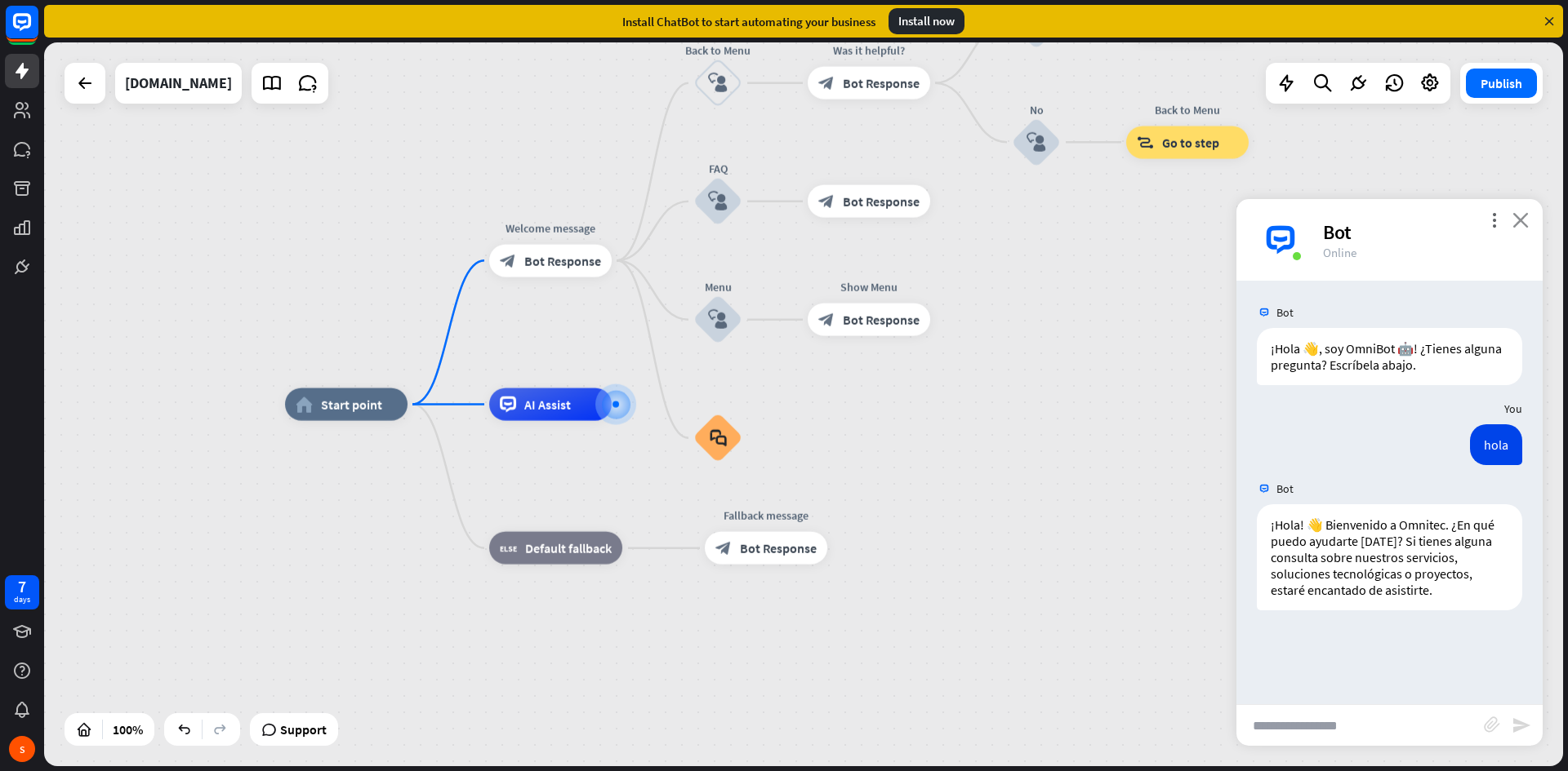
click at [1520, 224] on icon "close" at bounding box center [1520, 220] width 17 height 16
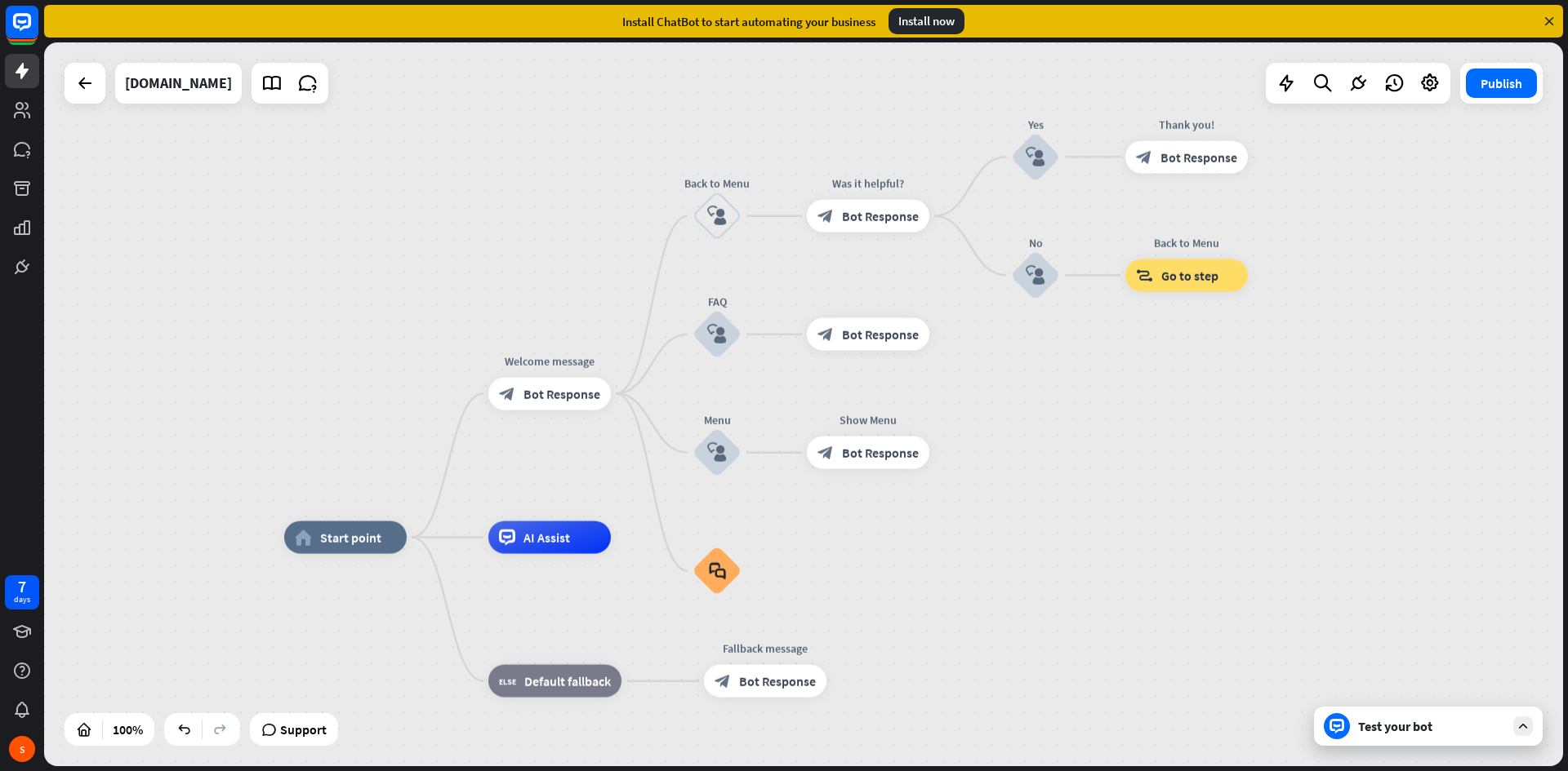
drag, startPoint x: 1165, startPoint y: 415, endPoint x: 1171, endPoint y: 594, distance: 179.1
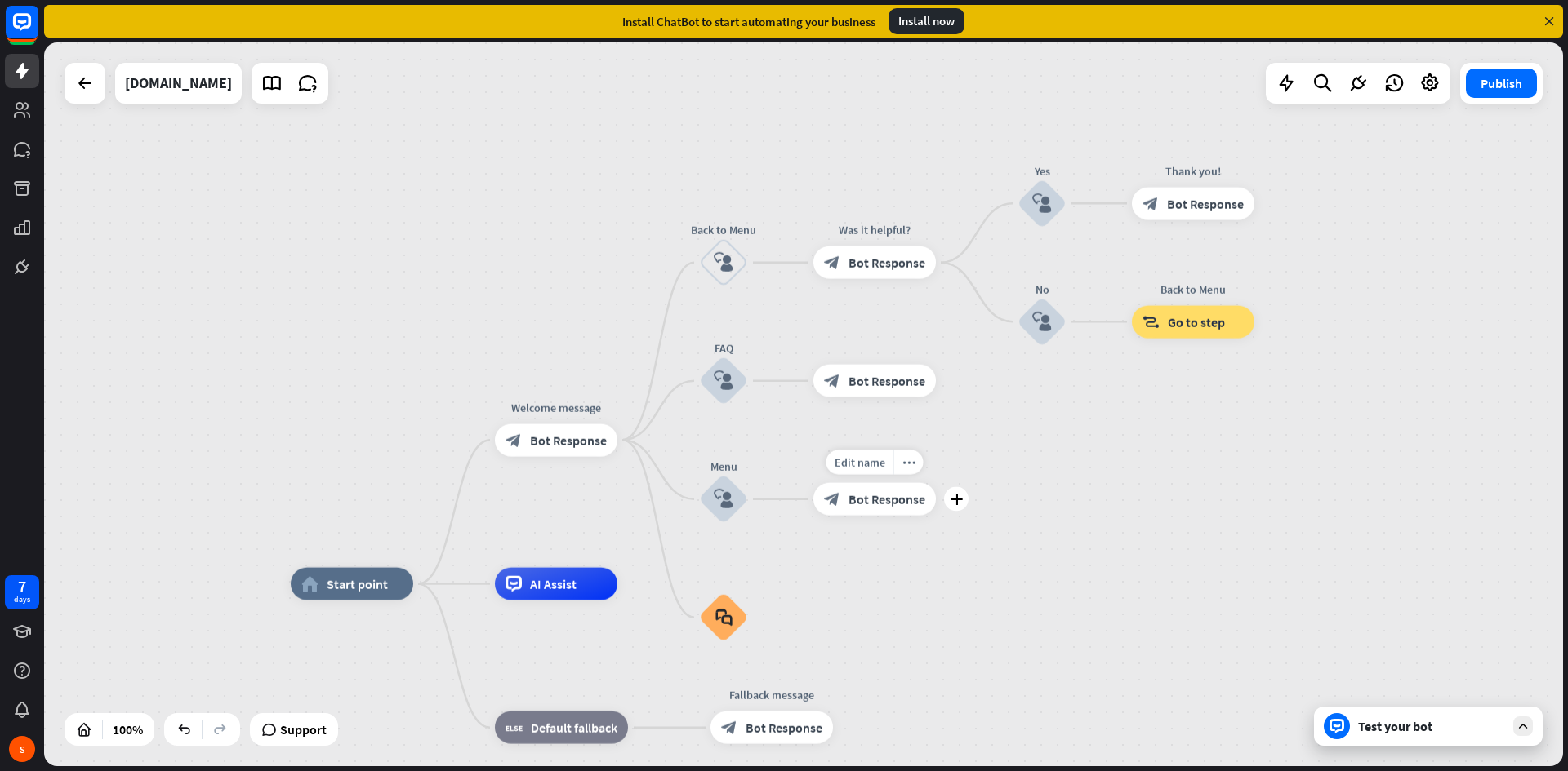
click at [877, 492] on span "Bot Response" at bounding box center [887, 499] width 77 height 17
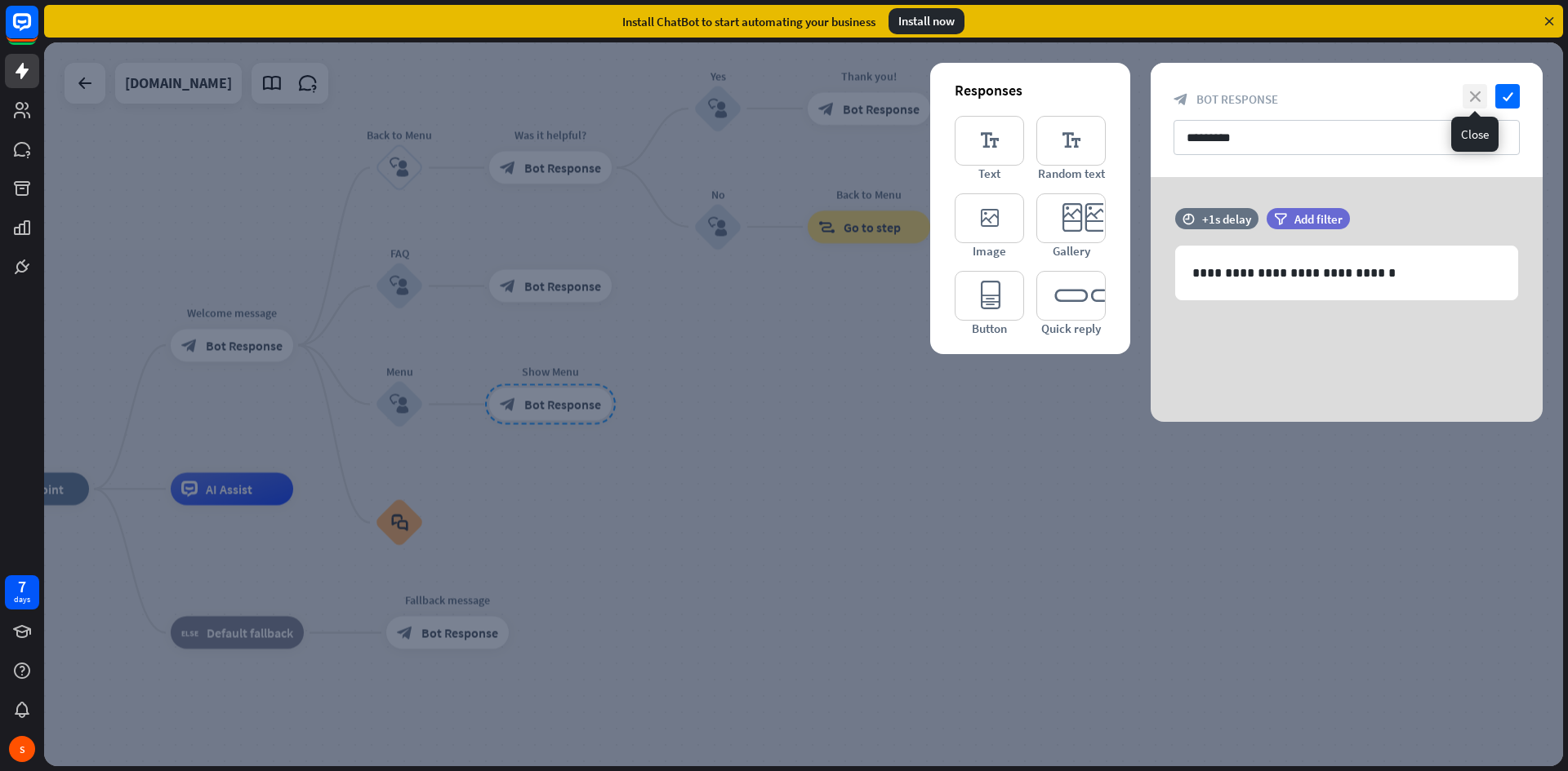
click at [1479, 94] on icon "close" at bounding box center [1475, 97] width 24 height 24
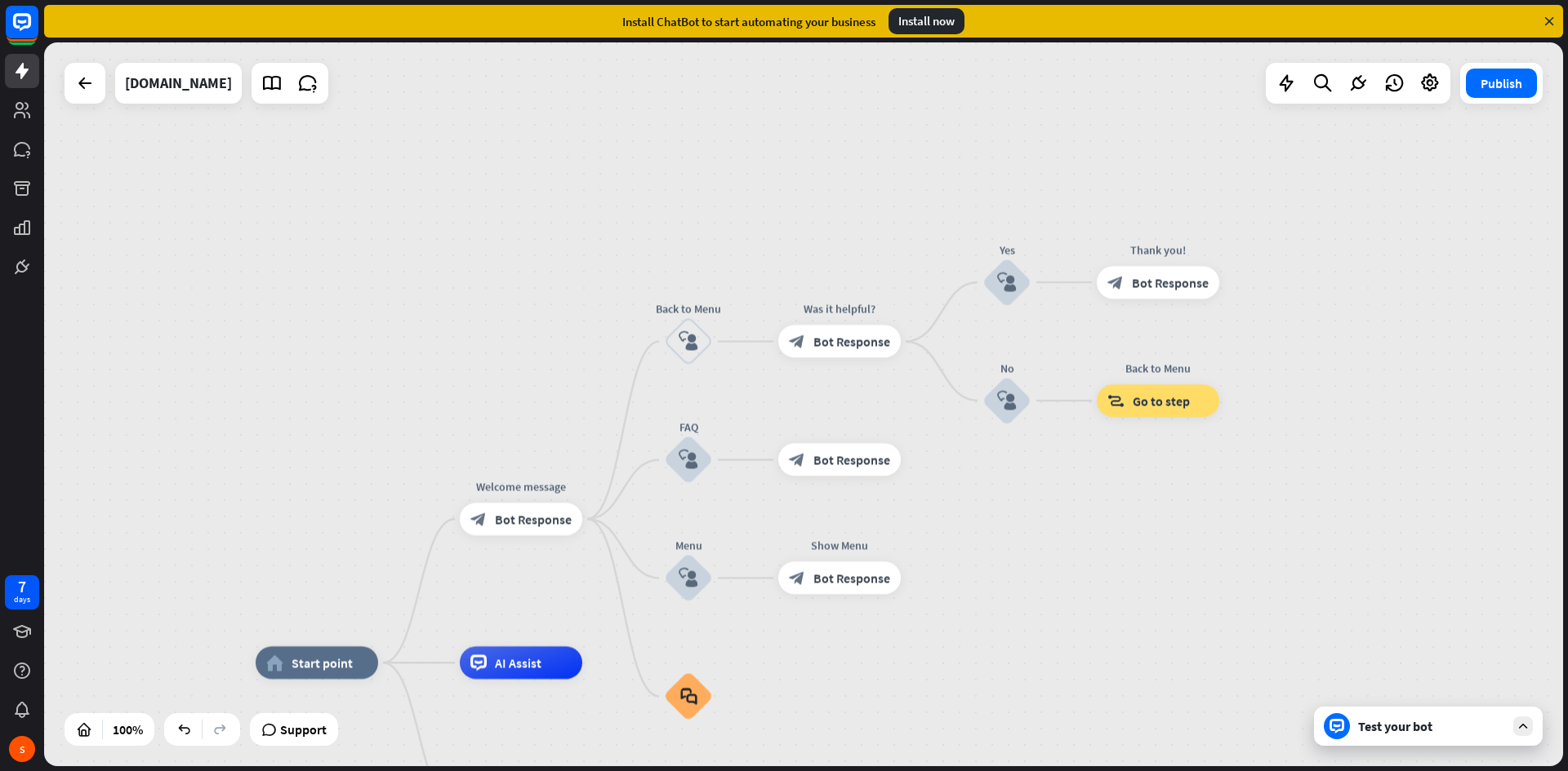
drag, startPoint x: 847, startPoint y: 441, endPoint x: 1147, endPoint y: 597, distance: 338.1
click at [1142, 599] on div "home_2 Start point Welcome message block_bot_response Bot Response Back to Menu…" at bounding box center [804, 404] width 1519 height 724
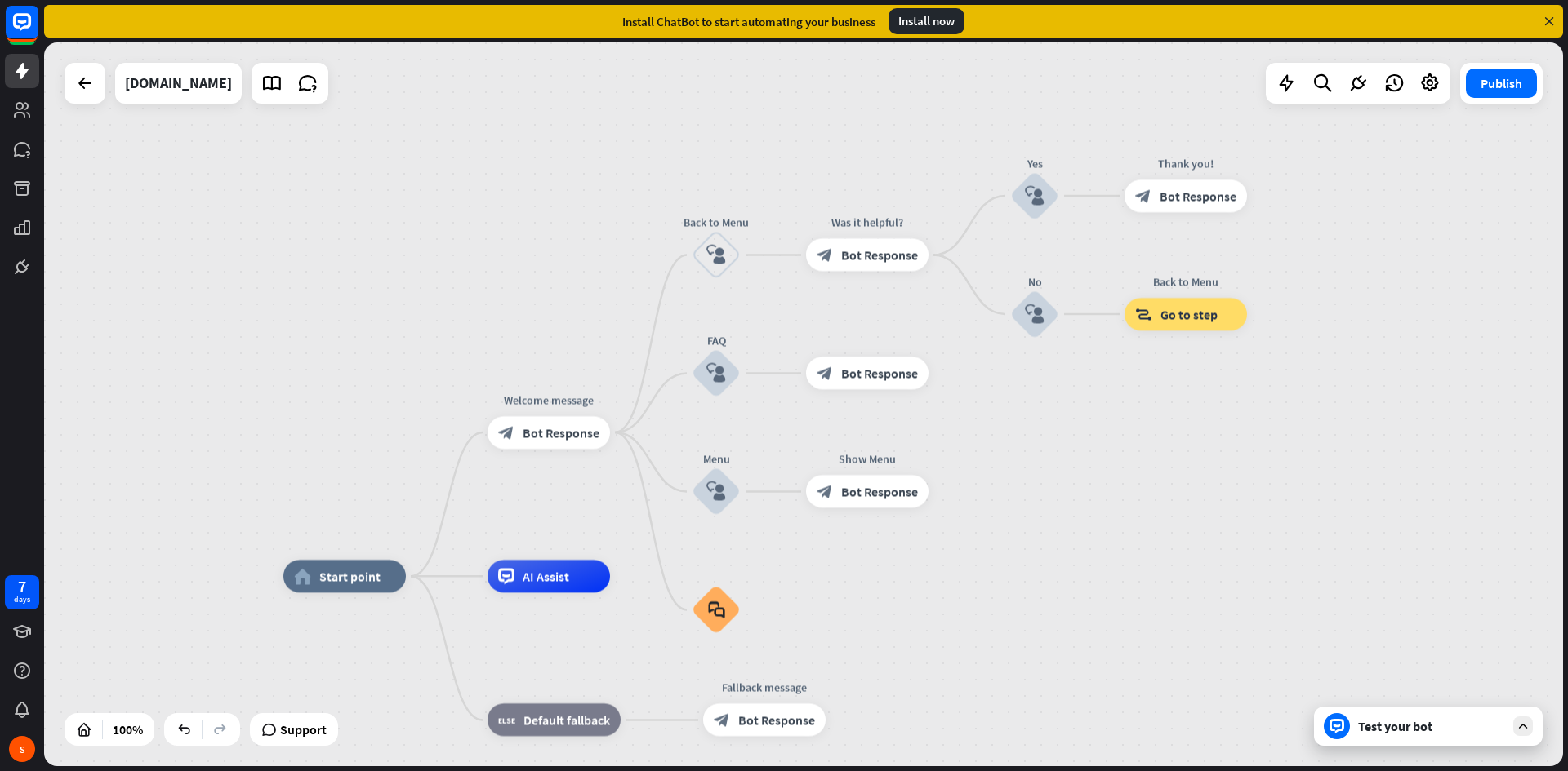
drag, startPoint x: 1140, startPoint y: 526, endPoint x: 1173, endPoint y: 421, distance: 110.1
click at [1173, 421] on div "home_2 Start point Welcome message block_bot_response Bot Response Back to Menu…" at bounding box center [804, 404] width 1519 height 724
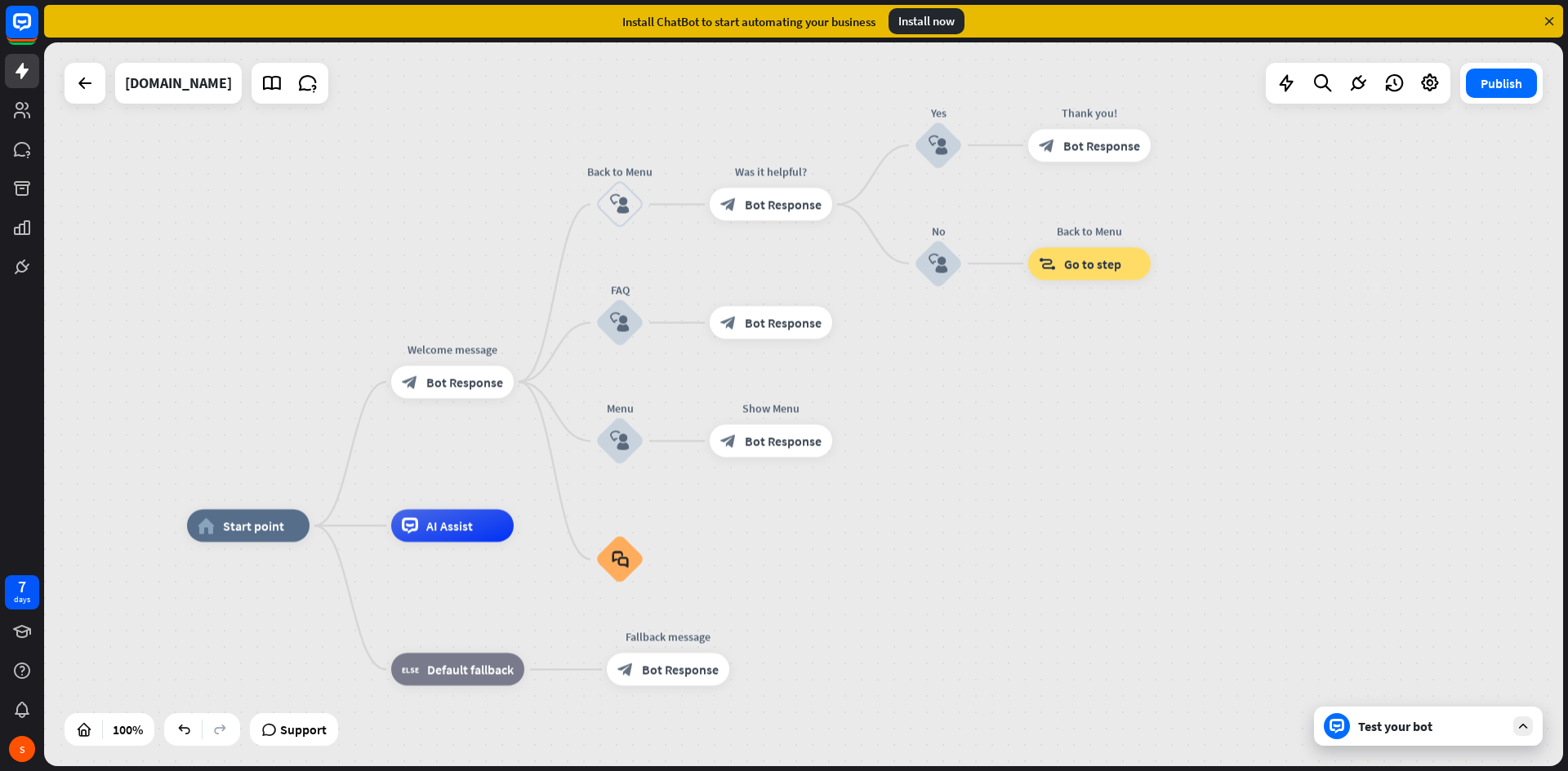
drag, startPoint x: 1188, startPoint y: 626, endPoint x: 1156, endPoint y: 599, distance: 41.9
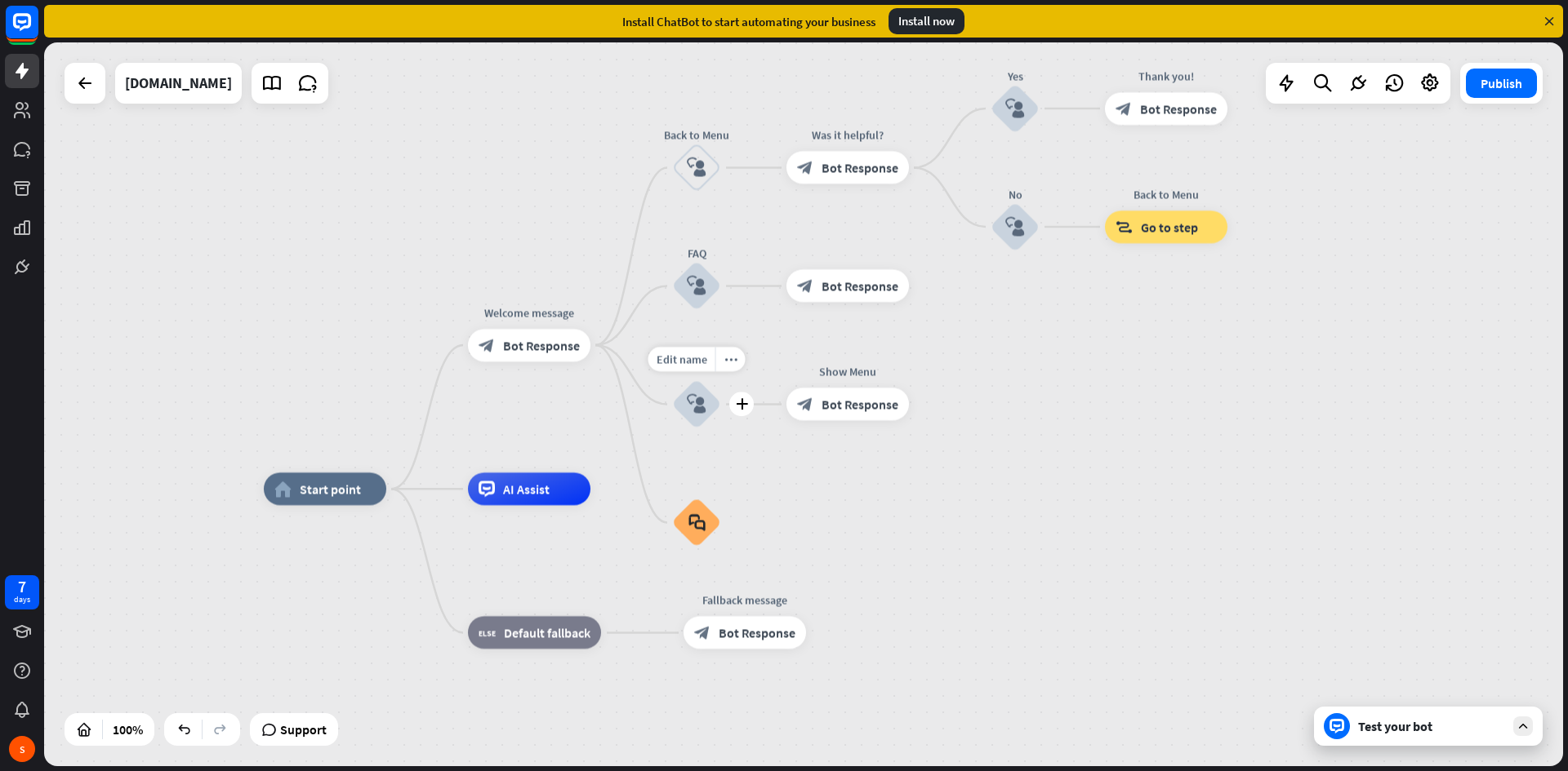
click at [709, 410] on div "block_user_input" at bounding box center [696, 405] width 49 height 49
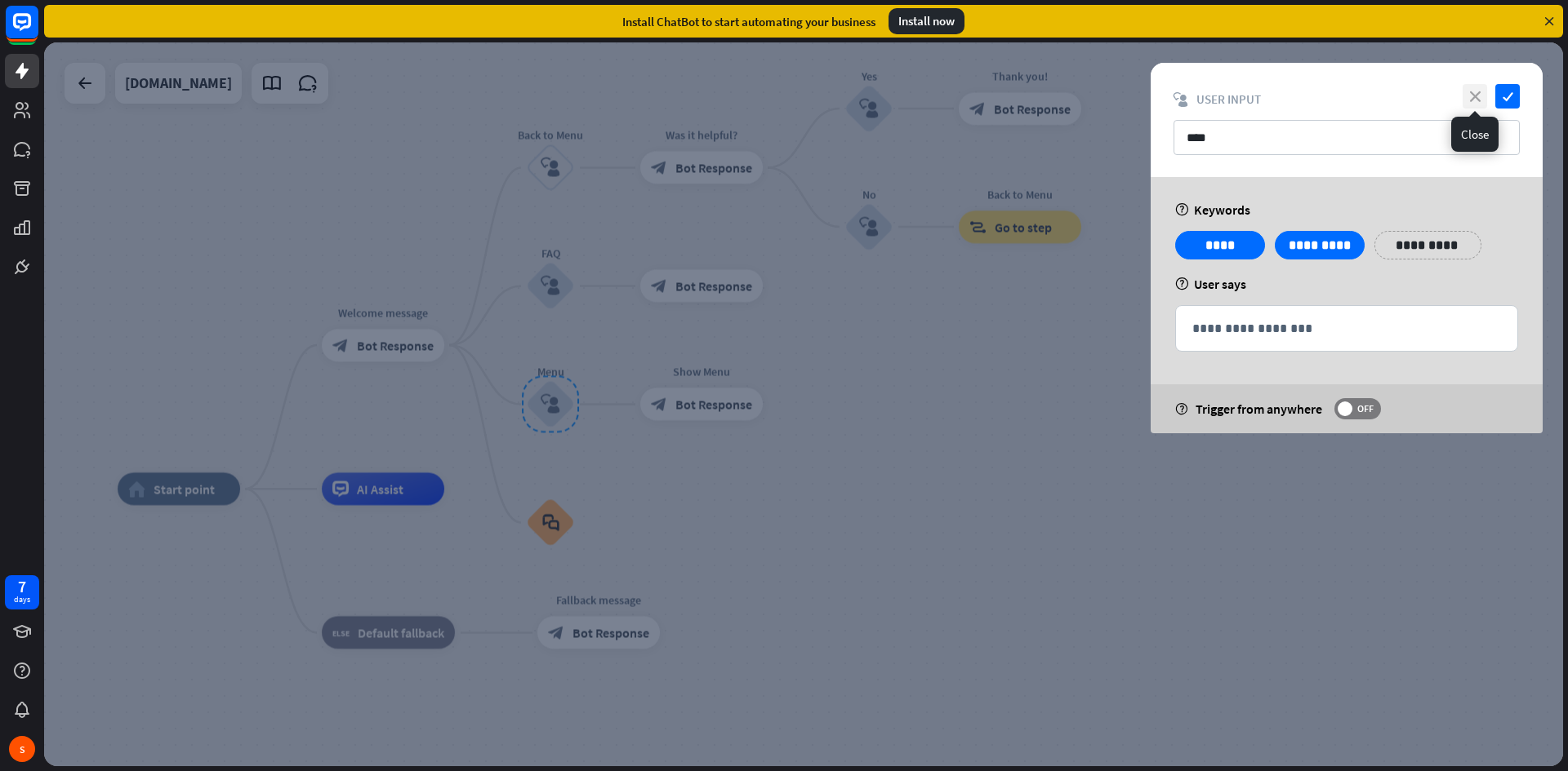
click at [1483, 92] on icon "close" at bounding box center [1475, 97] width 24 height 24
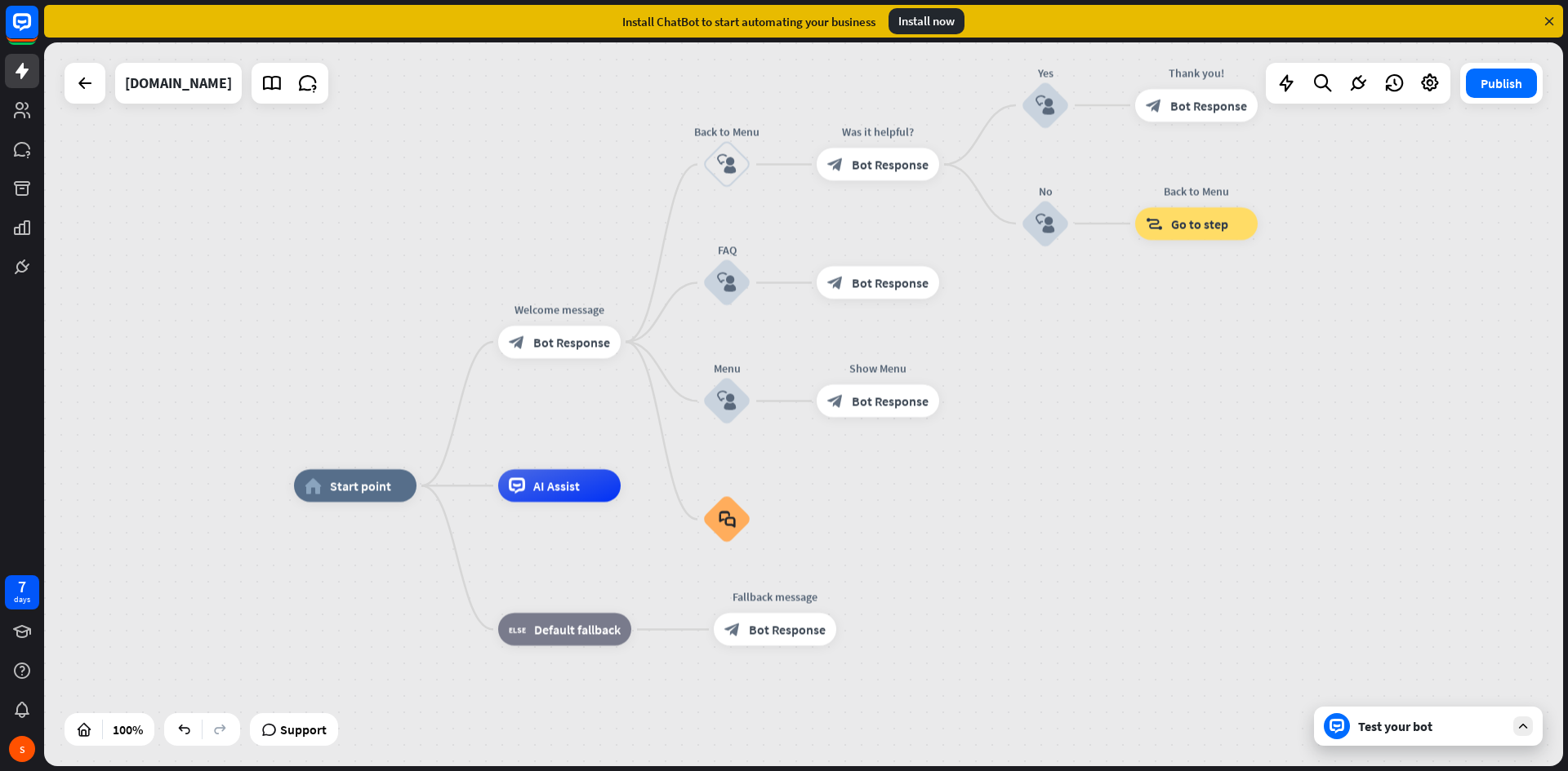
drag, startPoint x: 994, startPoint y: 558, endPoint x: 1173, endPoint y: 546, distance: 179.4
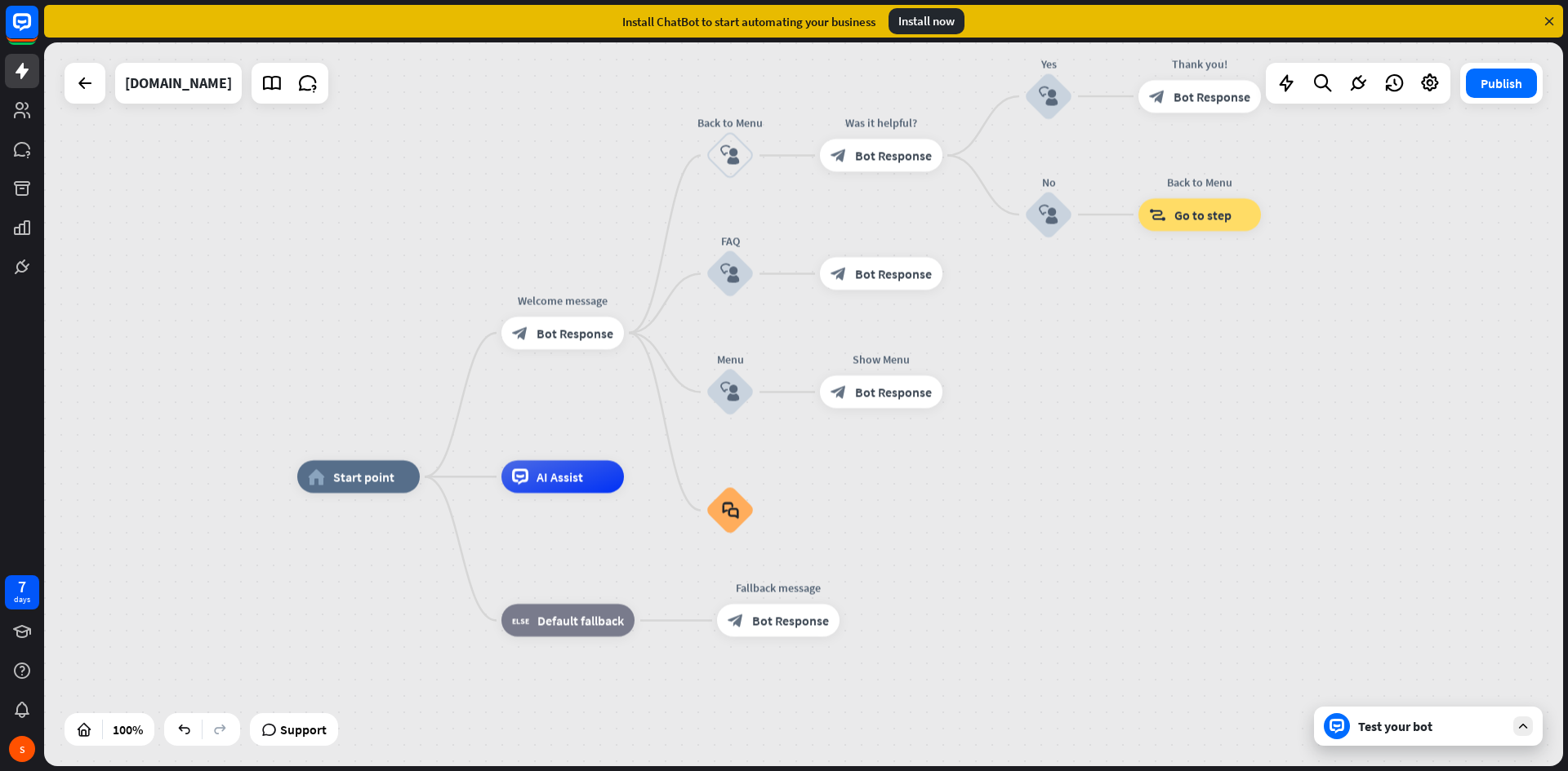
click at [1433, 727] on div "Test your bot" at bounding box center [1431, 727] width 147 height 17
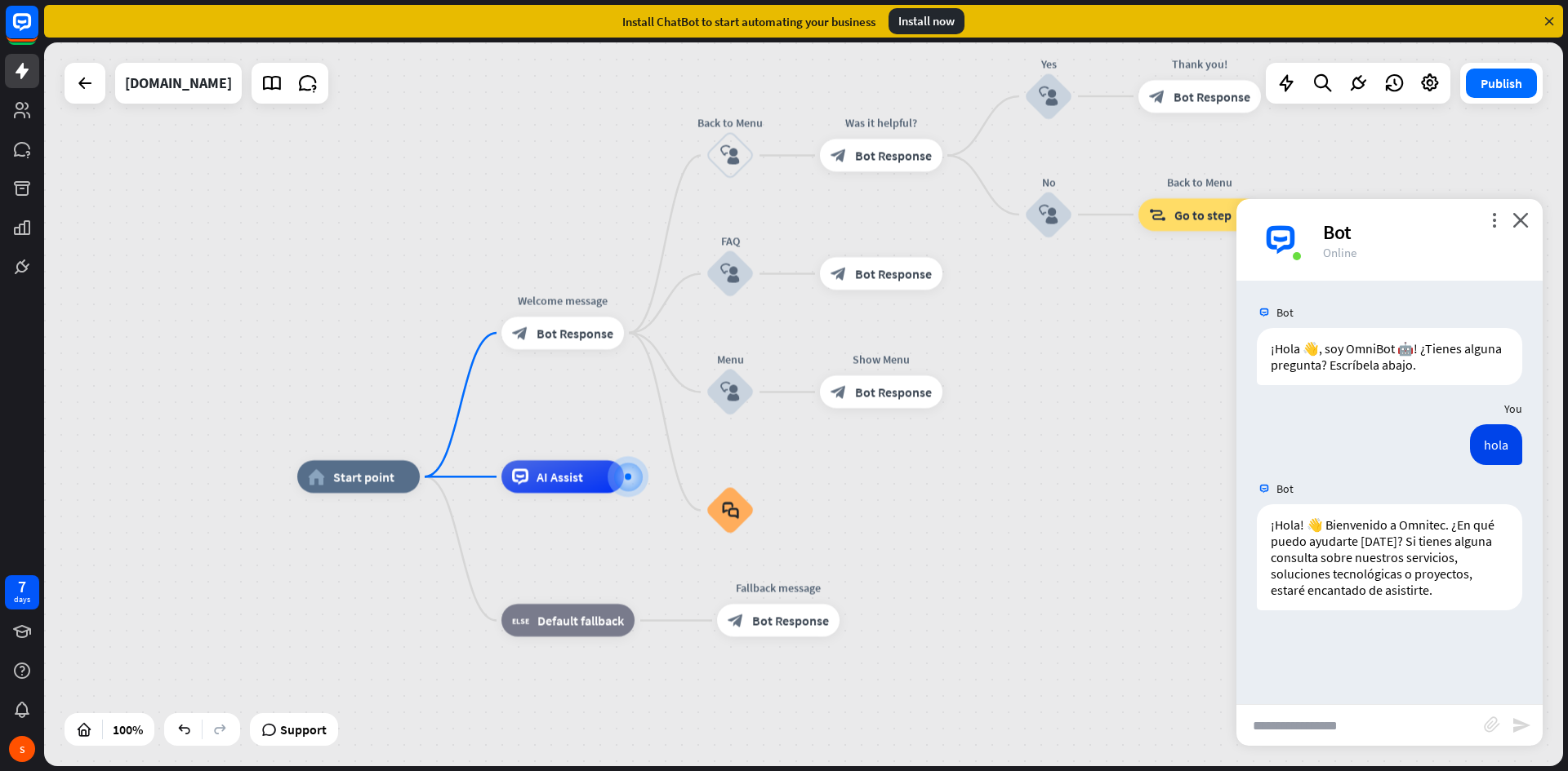
click at [1363, 724] on input "text" at bounding box center [1361, 726] width 248 height 41
type input "**********"
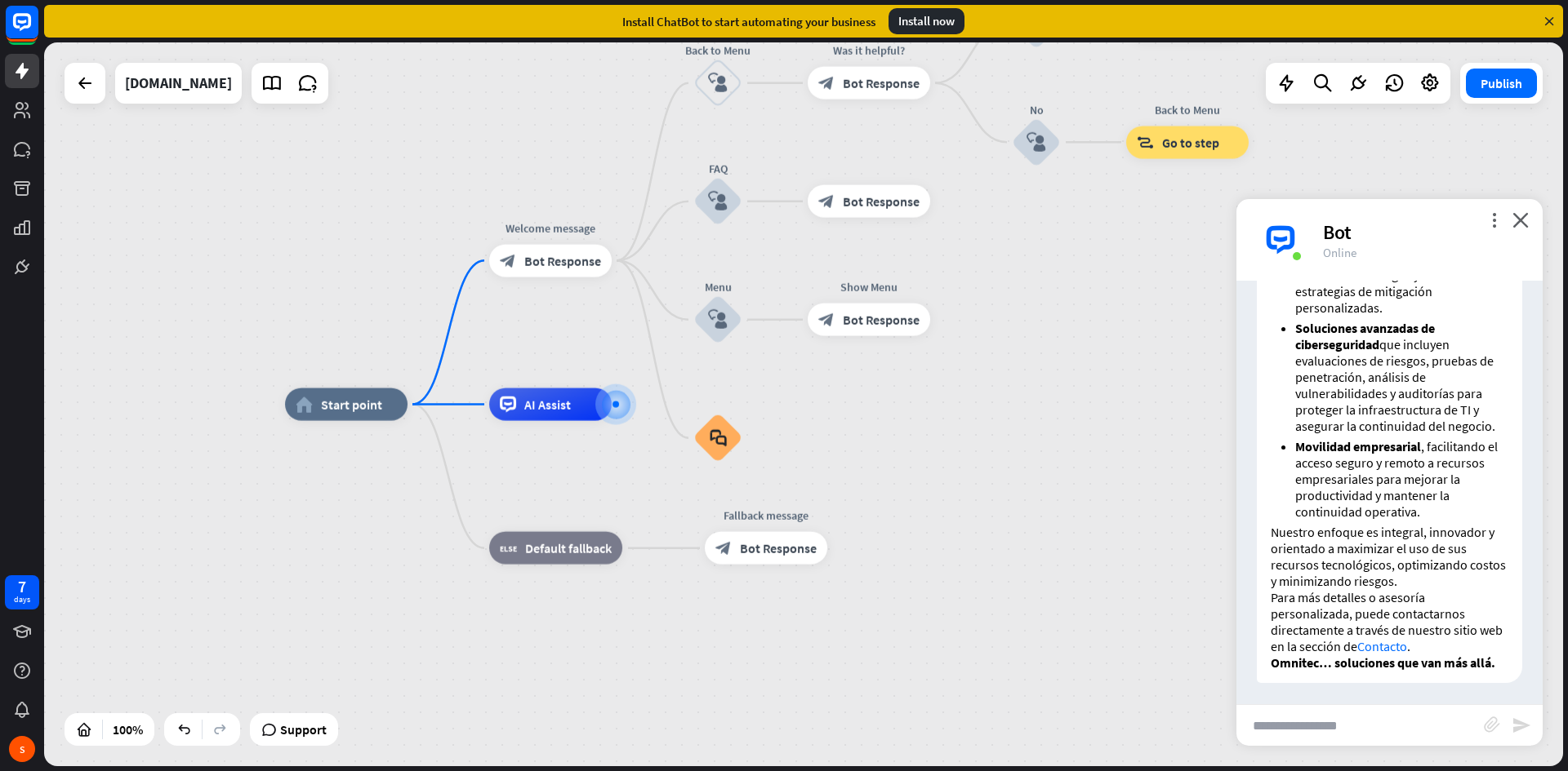
scroll to position [837, 0]
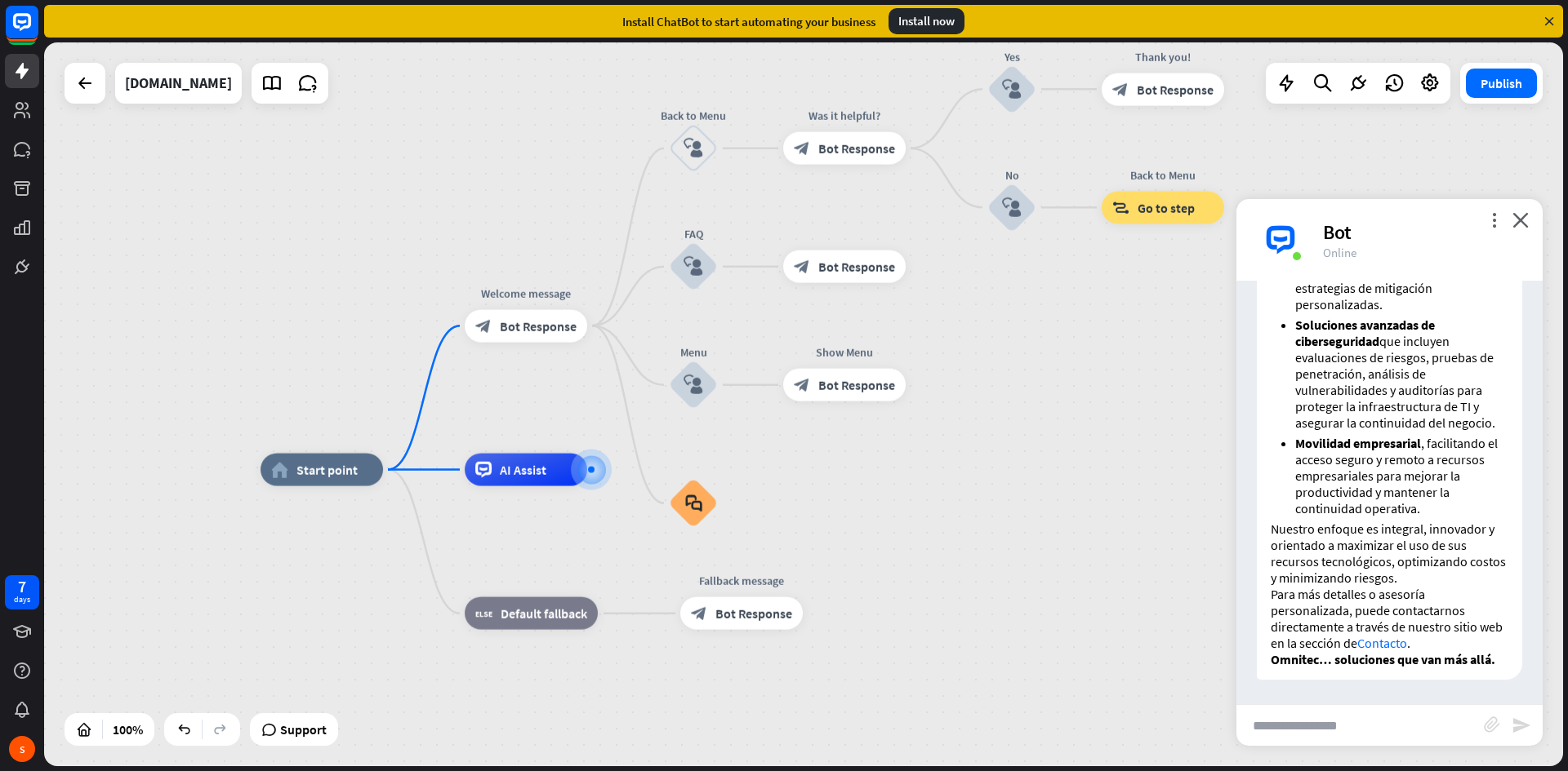
drag, startPoint x: 1020, startPoint y: 476, endPoint x: 995, endPoint y: 539, distance: 67.8
click at [1290, 84] on icon at bounding box center [1286, 83] width 21 height 21
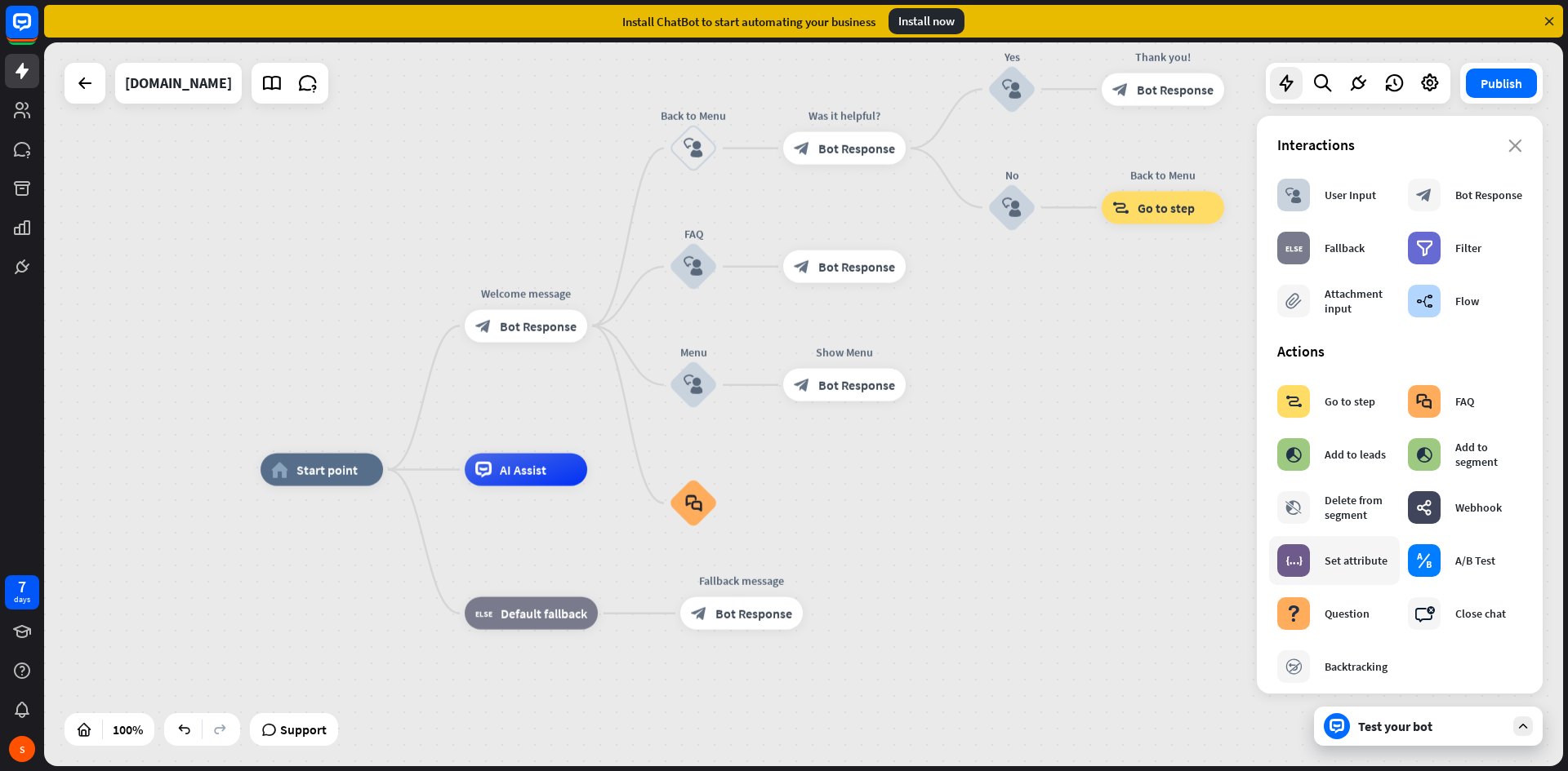
scroll to position [0, 0]
click at [1171, 461] on div "home_2 Start point Welcome message block_bot_response Bot Response Back to Menu…" at bounding box center [804, 404] width 1519 height 724
click at [1509, 138] on div "Interactions" at bounding box center [1399, 145] width 245 height 19
click at [1509, 144] on icon "close" at bounding box center [1516, 146] width 14 height 13
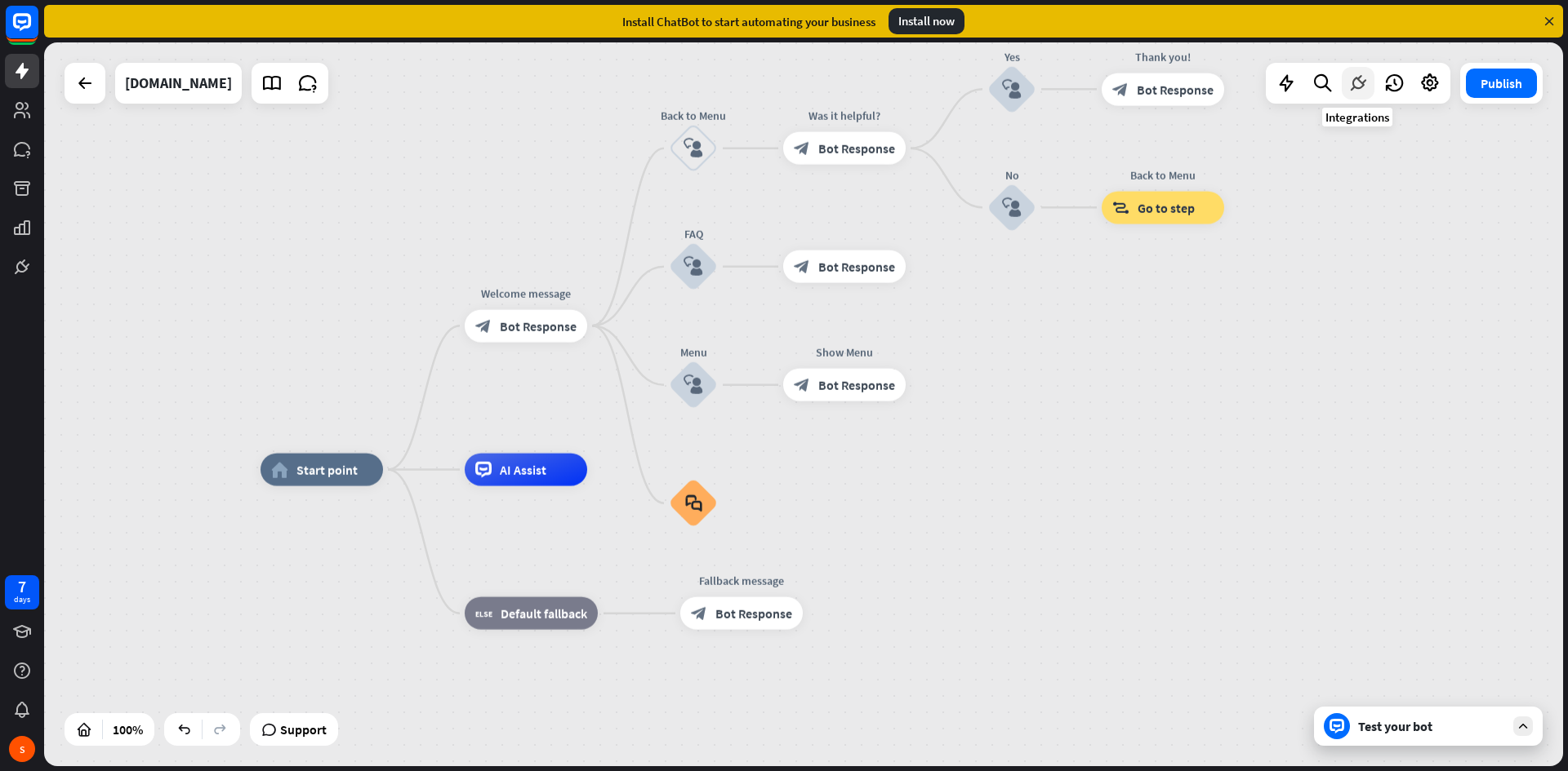
click at [1356, 89] on icon at bounding box center [1358, 83] width 21 height 21
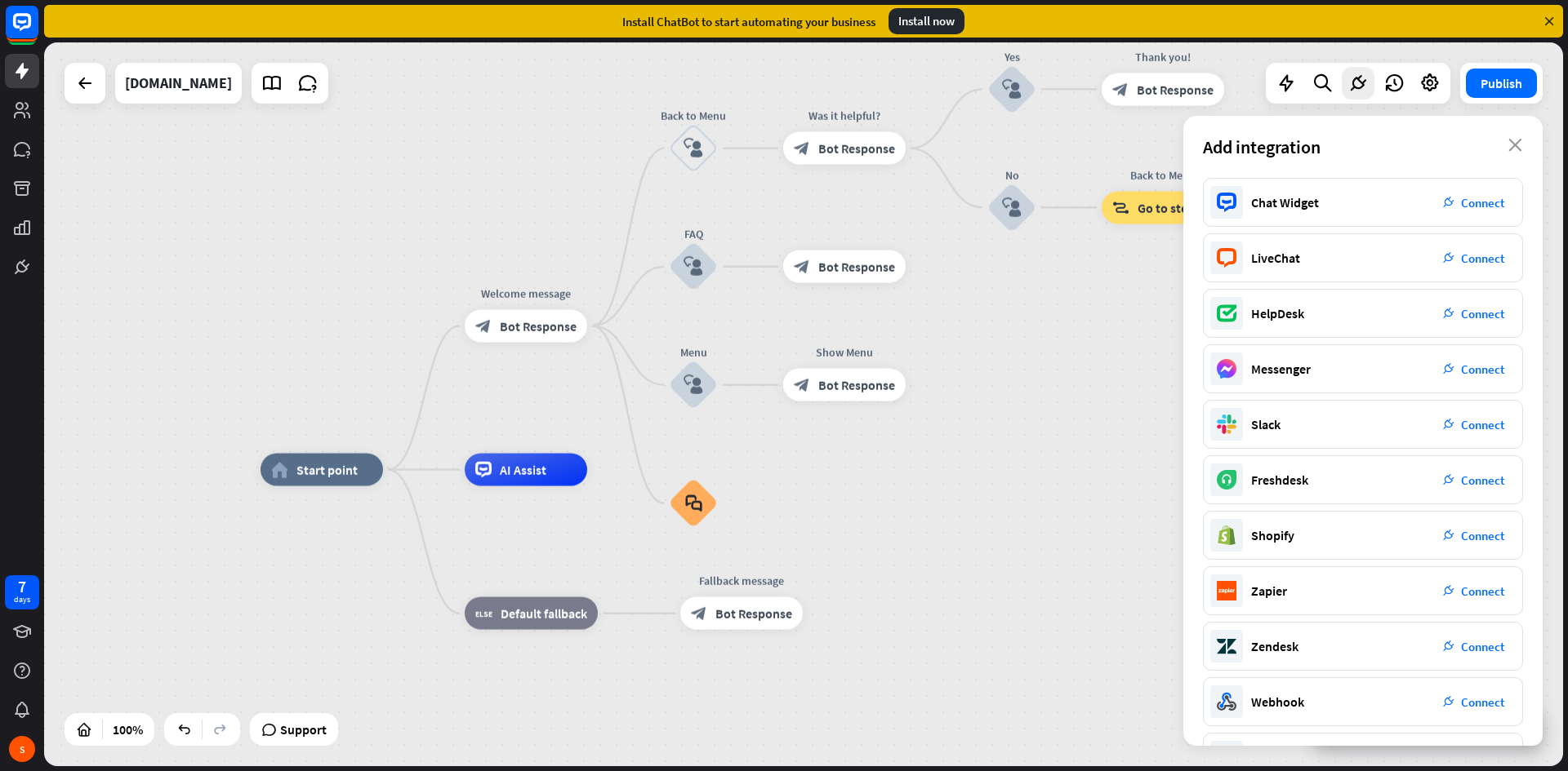
click at [1510, 138] on div "Add integration close" at bounding box center [1363, 146] width 359 height 62
click at [1514, 145] on icon "close" at bounding box center [1516, 145] width 14 height 13
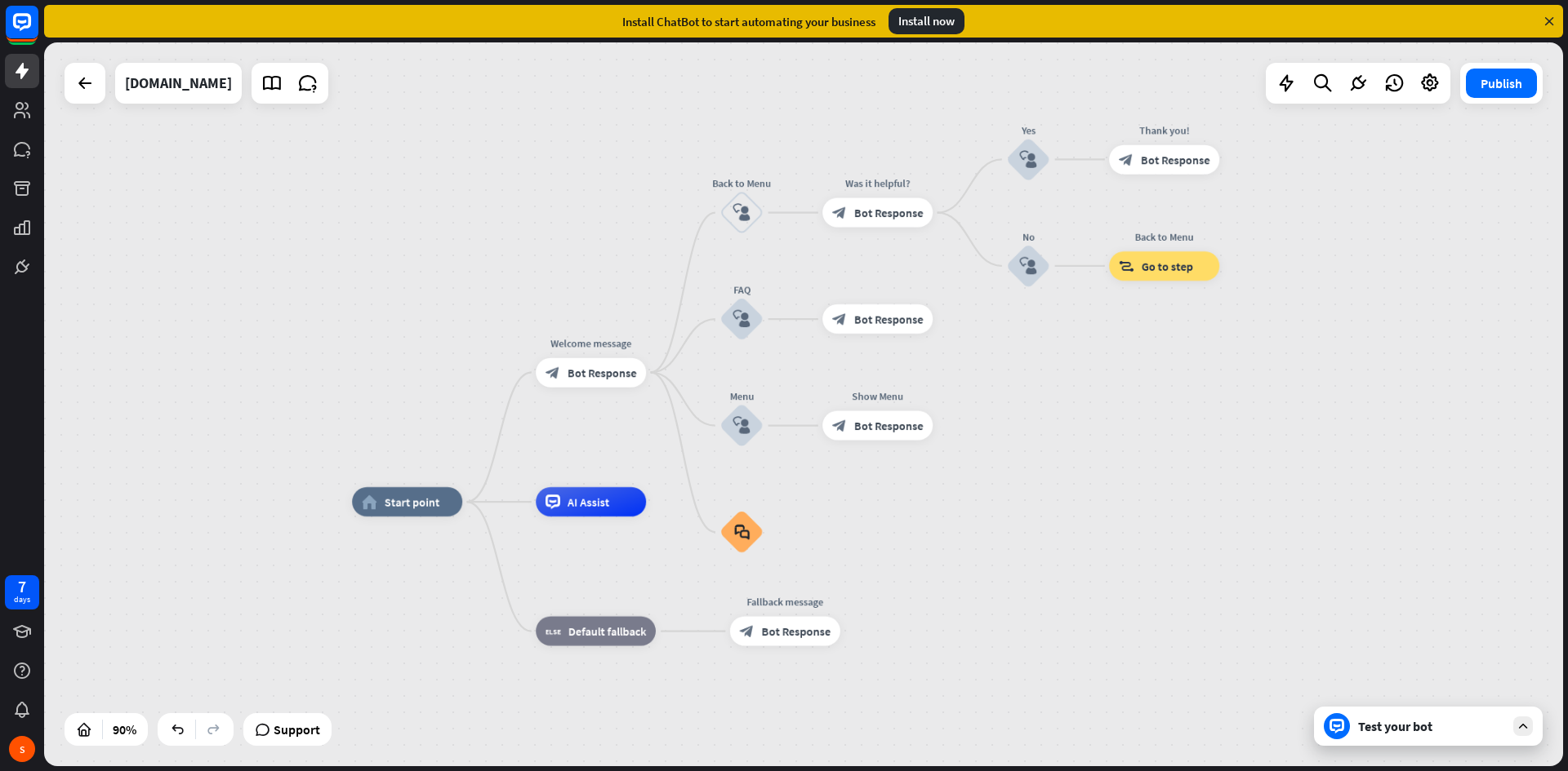
drag, startPoint x: 1186, startPoint y: 425, endPoint x: 1129, endPoint y: 521, distance: 111.6
click at [1131, 525] on div "home_2 Start point Welcome message block_bot_response Bot Response Back to Menu…" at bounding box center [804, 404] width 1519 height 724
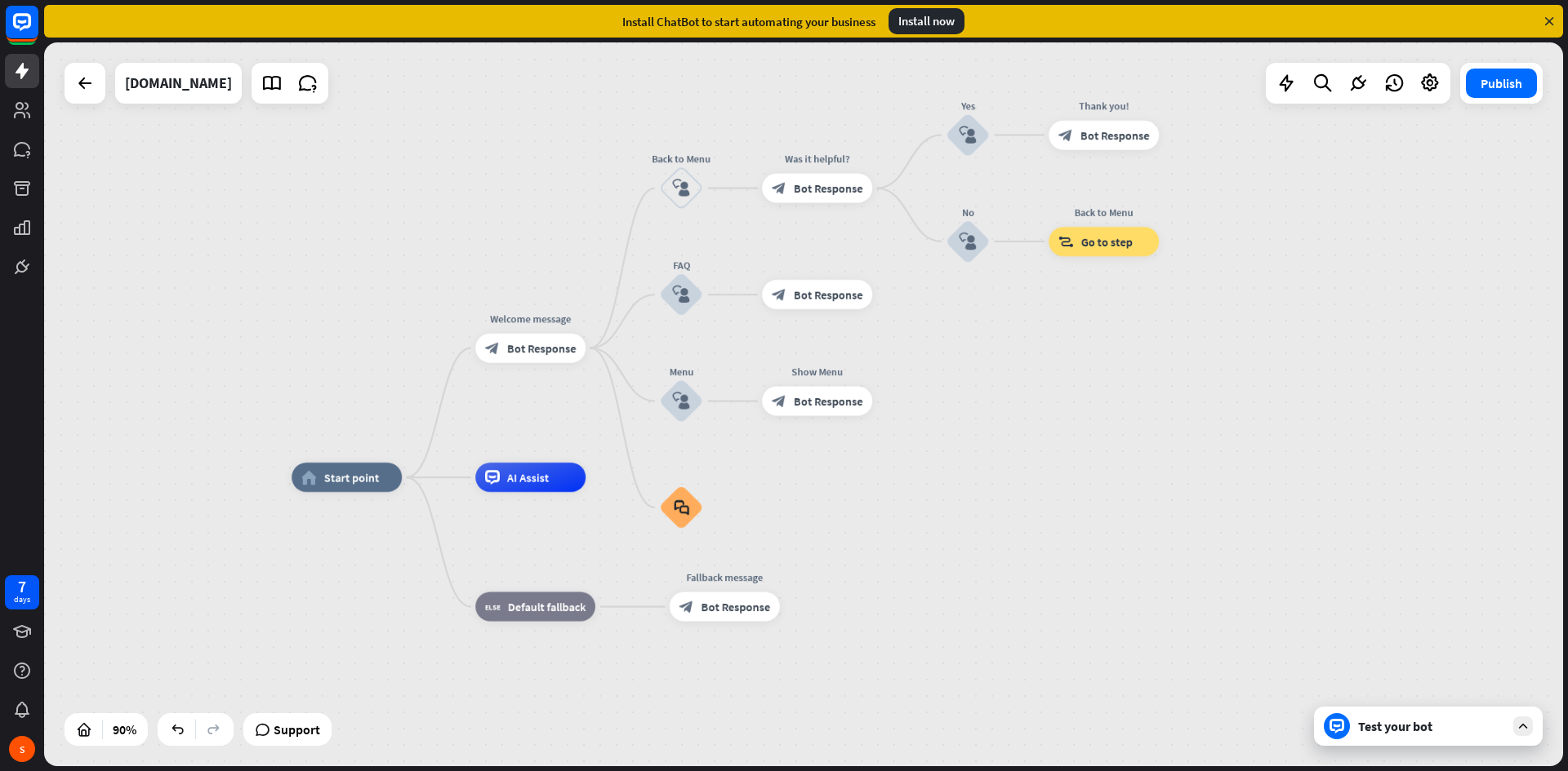
drag, startPoint x: 1117, startPoint y: 497, endPoint x: 1108, endPoint y: 382, distance: 115.4
click at [1108, 382] on div "home_2 Start point Welcome message block_bot_response Bot Response Back to Menu…" at bounding box center [804, 404] width 1519 height 724
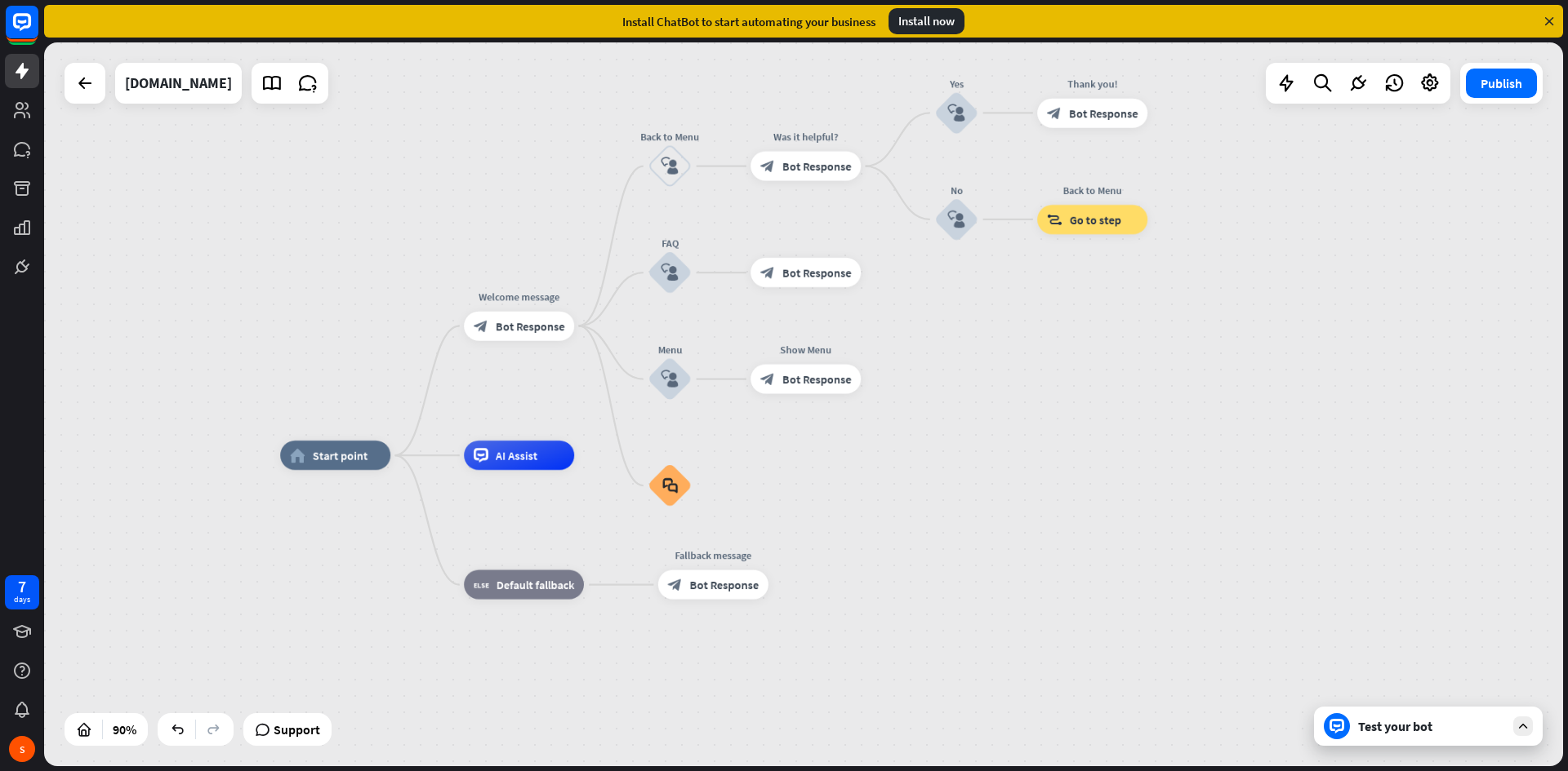
drag, startPoint x: 1108, startPoint y: 382, endPoint x: 1076, endPoint y: 398, distance: 35.8
click at [1076, 398] on div "home_2 Start point Welcome message block_bot_response Bot Response Back to Menu…" at bounding box center [804, 404] width 1519 height 724
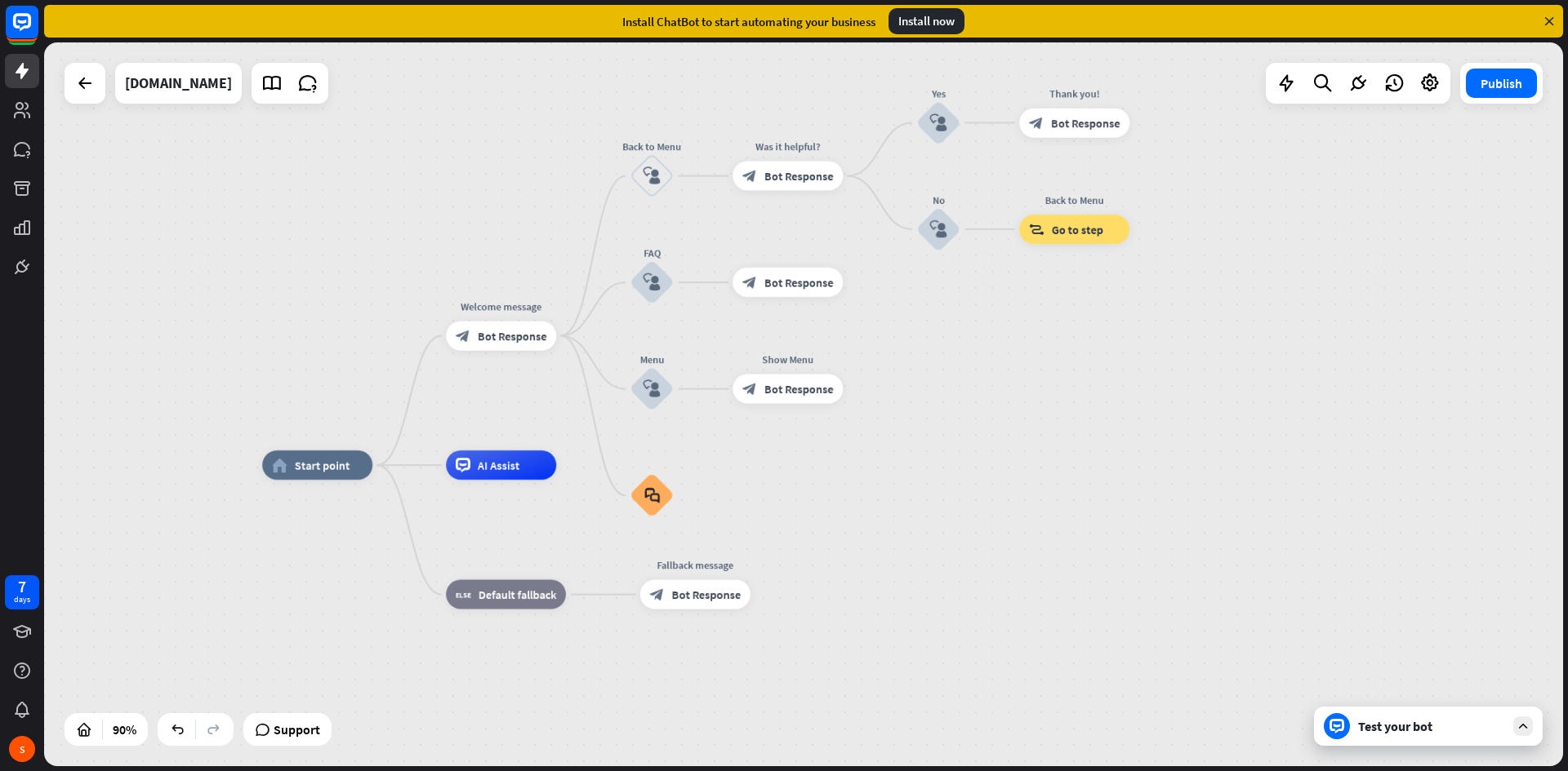
click at [1459, 727] on div "Test your bot" at bounding box center [1431, 727] width 147 height 17
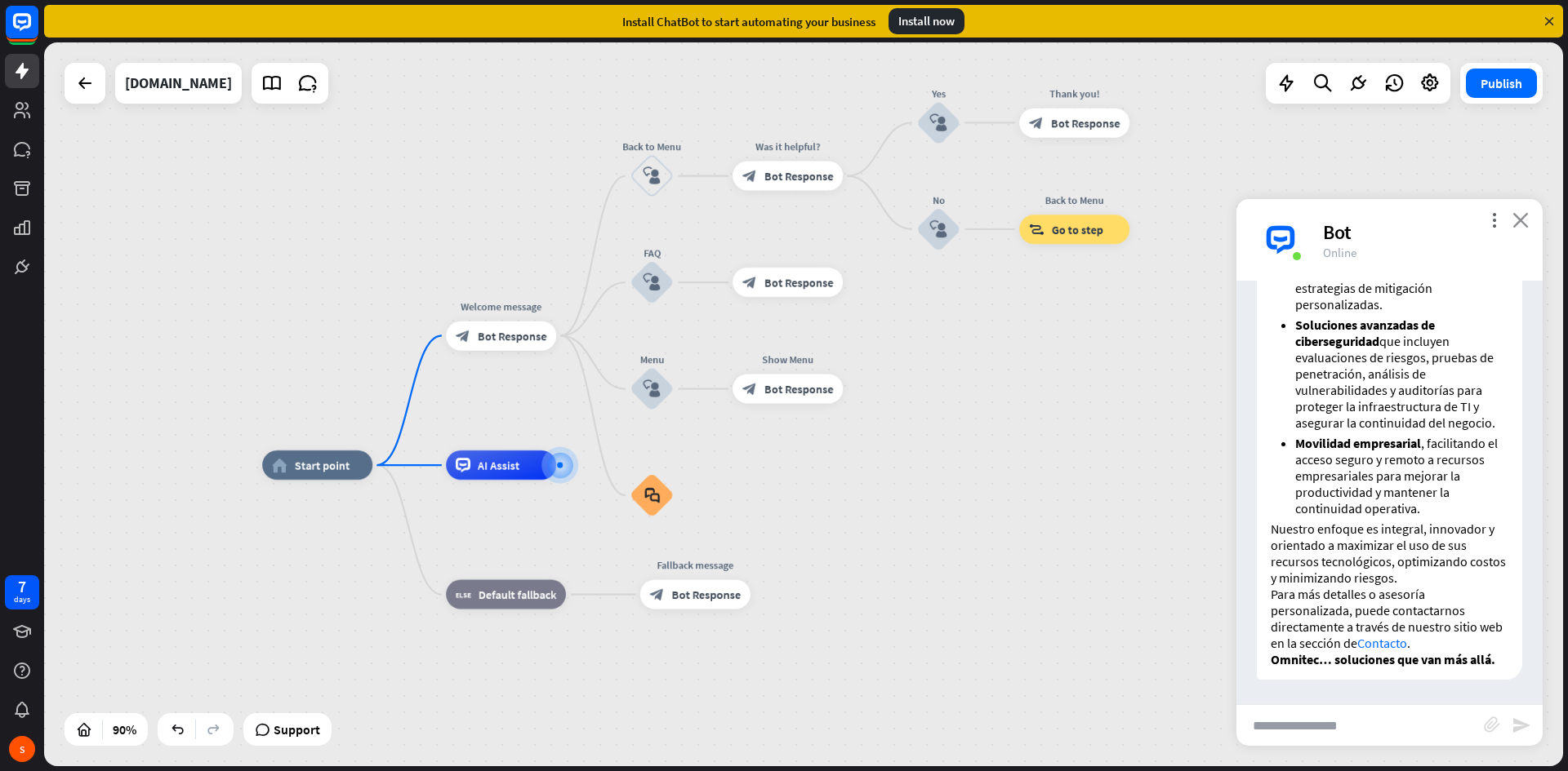
click at [1526, 221] on icon "close" at bounding box center [1520, 220] width 17 height 16
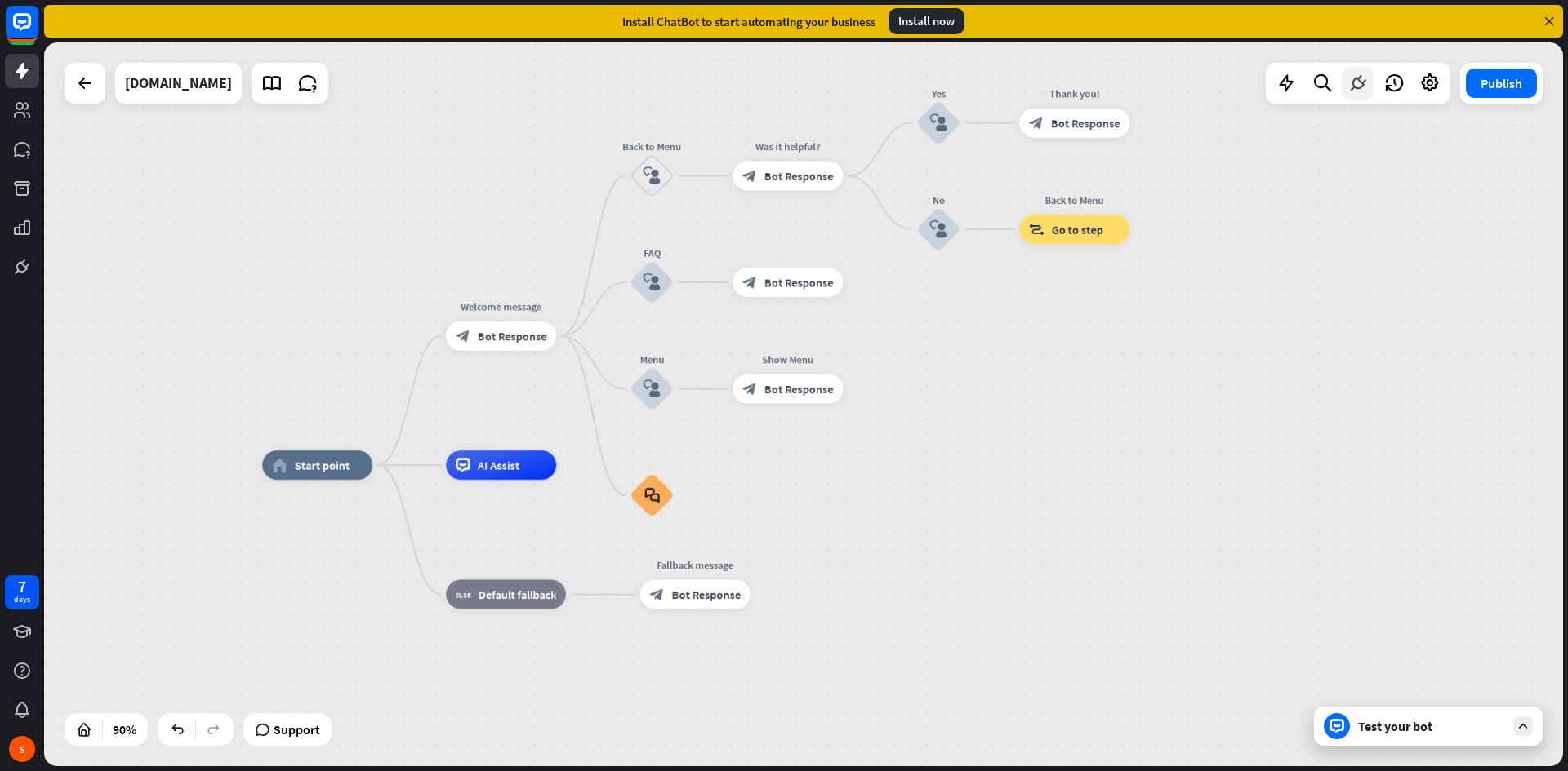
click at [1354, 91] on icon at bounding box center [1358, 83] width 21 height 21
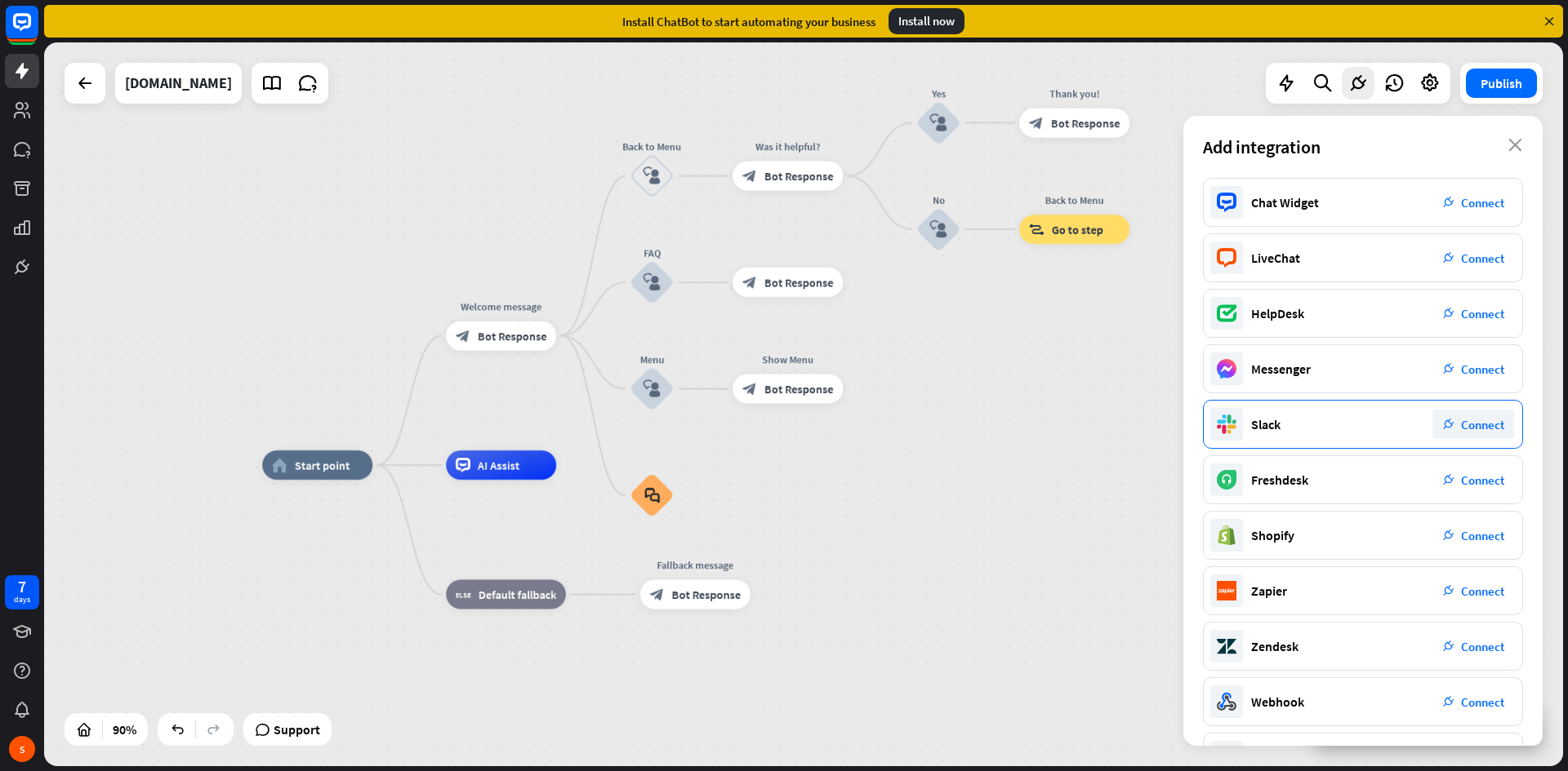
scroll to position [56, 0]
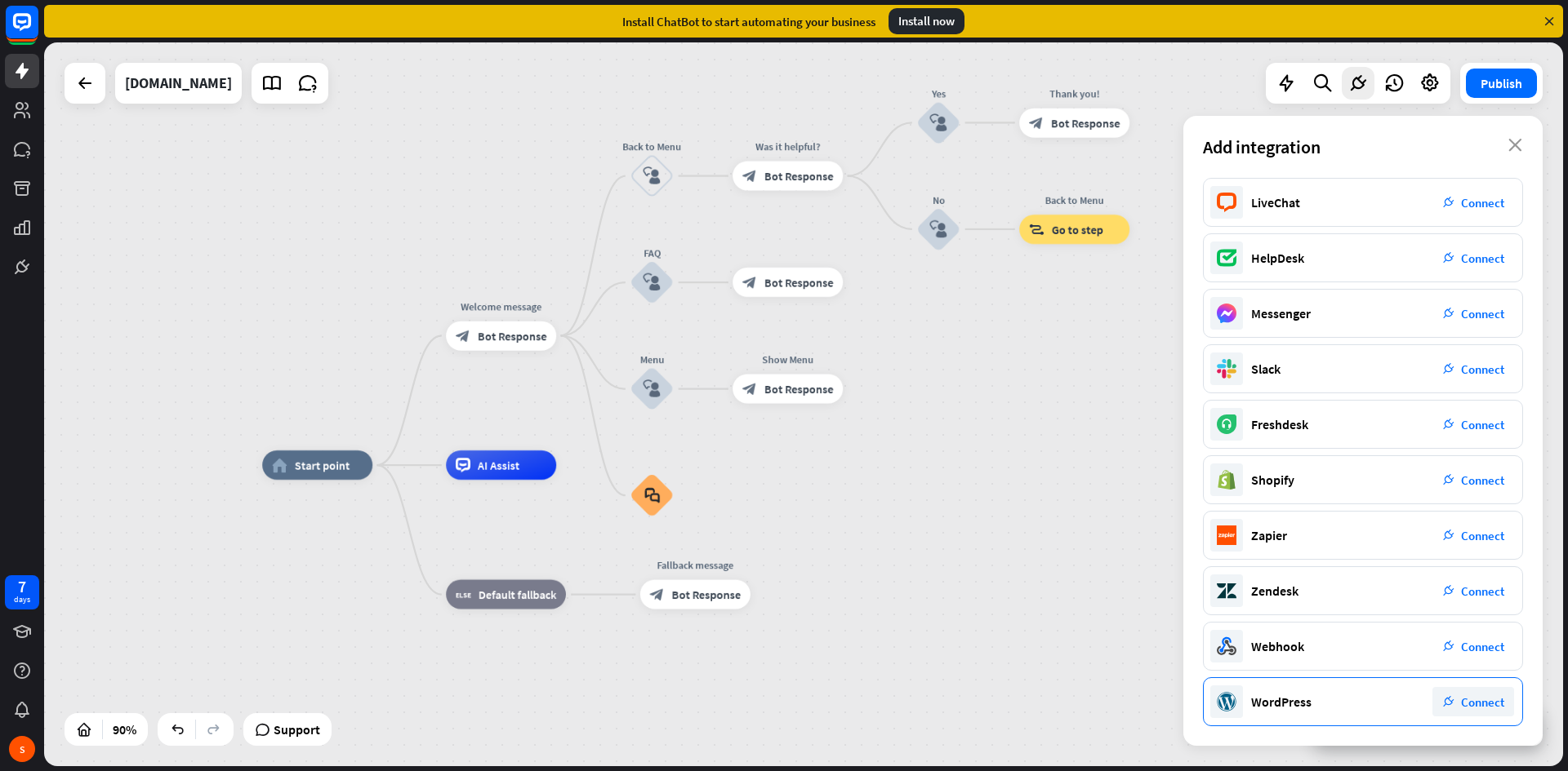
click at [1476, 690] on div "plug_integration Connect" at bounding box center [1474, 702] width 82 height 30
click at [1520, 153] on div "Add integration close" at bounding box center [1363, 146] width 359 height 62
click at [1519, 149] on icon "close" at bounding box center [1516, 145] width 14 height 13
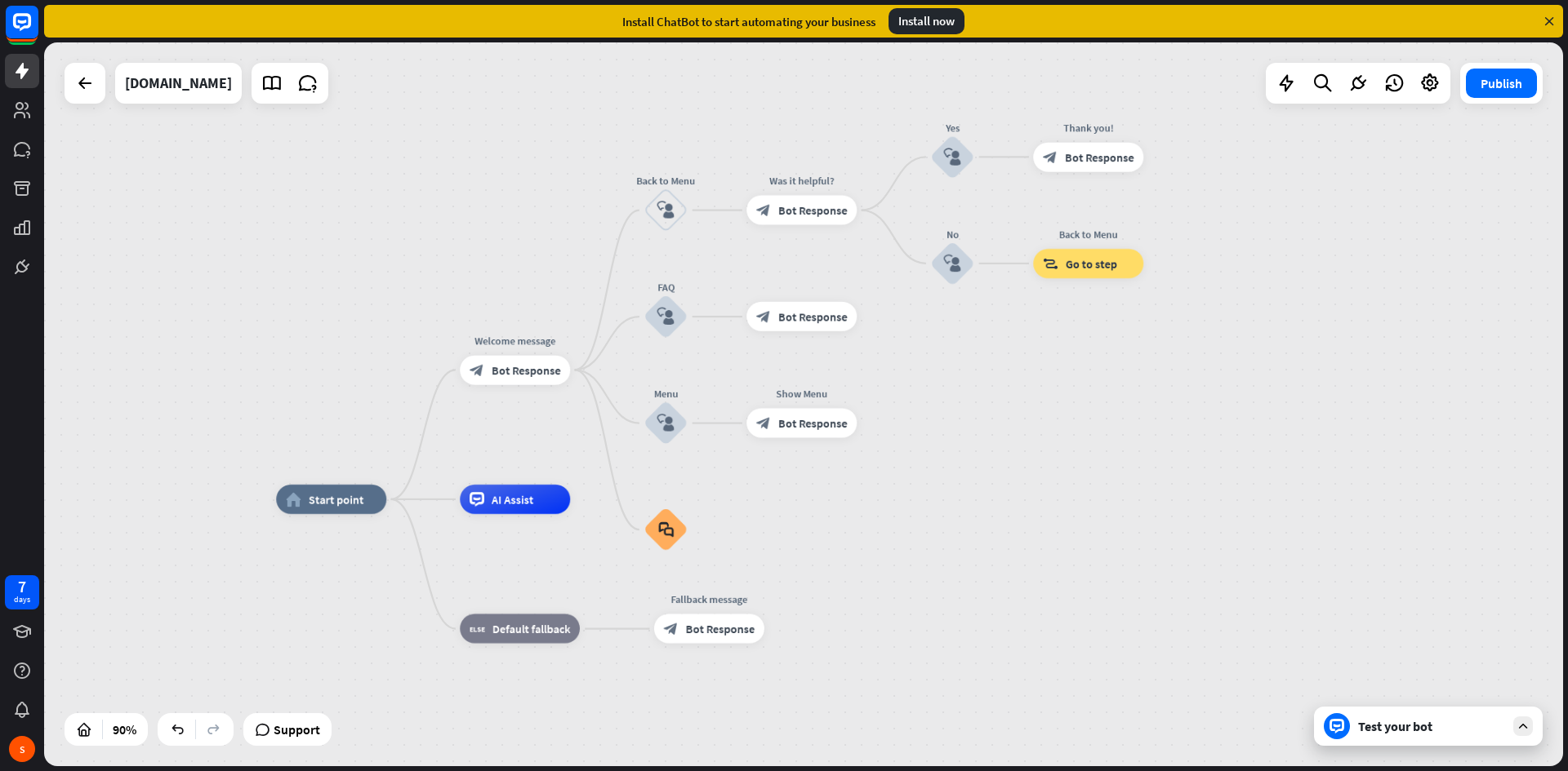
drag, startPoint x: 1193, startPoint y: 433, endPoint x: 1199, endPoint y: 446, distance: 14.3
click at [1199, 446] on div "home_2 Start point Welcome message block_bot_response Bot Response Back to Menu…" at bounding box center [804, 404] width 1519 height 724
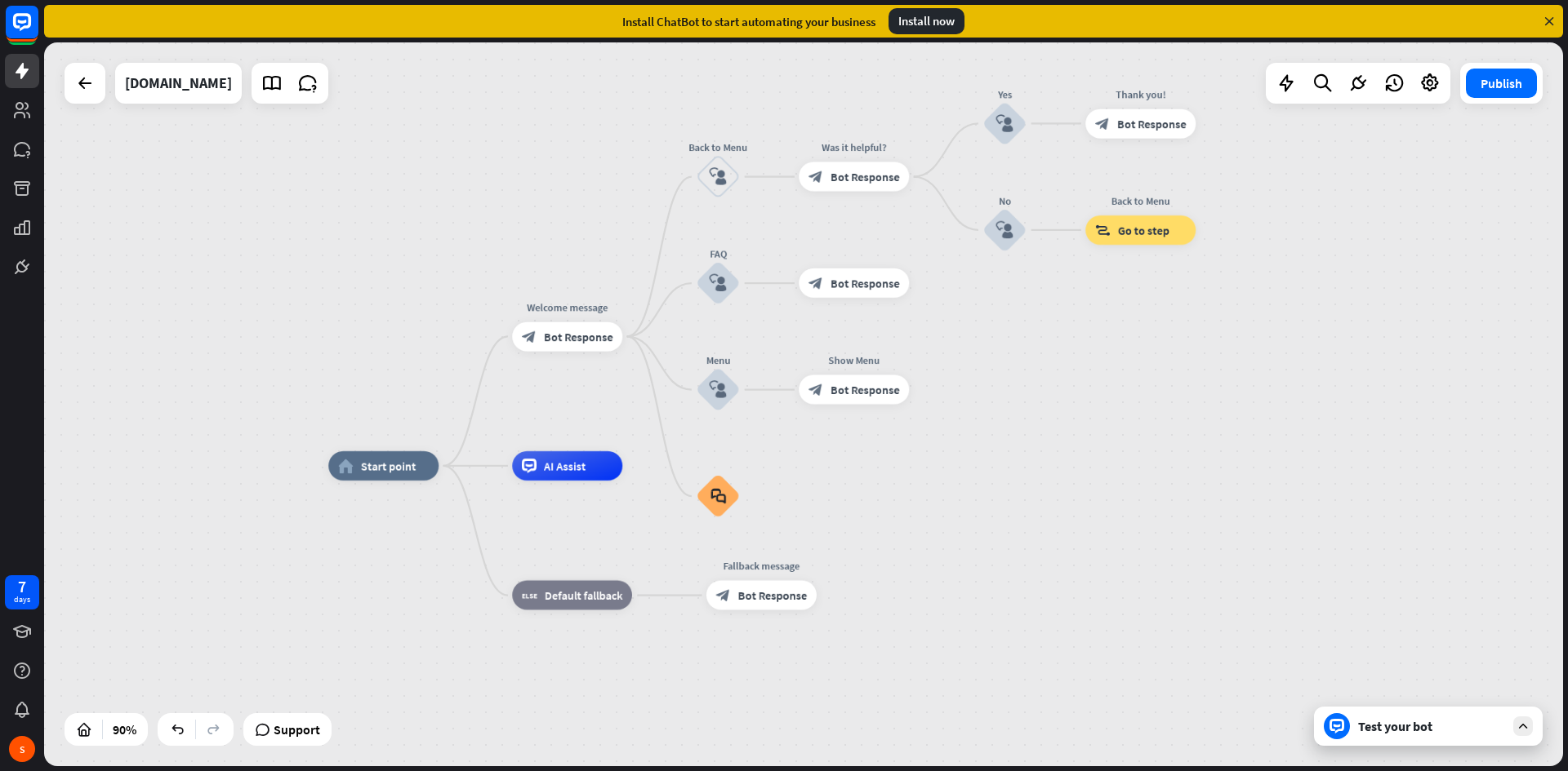
drag, startPoint x: 1001, startPoint y: 374, endPoint x: 1009, endPoint y: 321, distance: 53.6
click at [1009, 321] on div "home_2 Start point Welcome message block_bot_response Bot Response Back to Menu…" at bounding box center [804, 404] width 1519 height 724
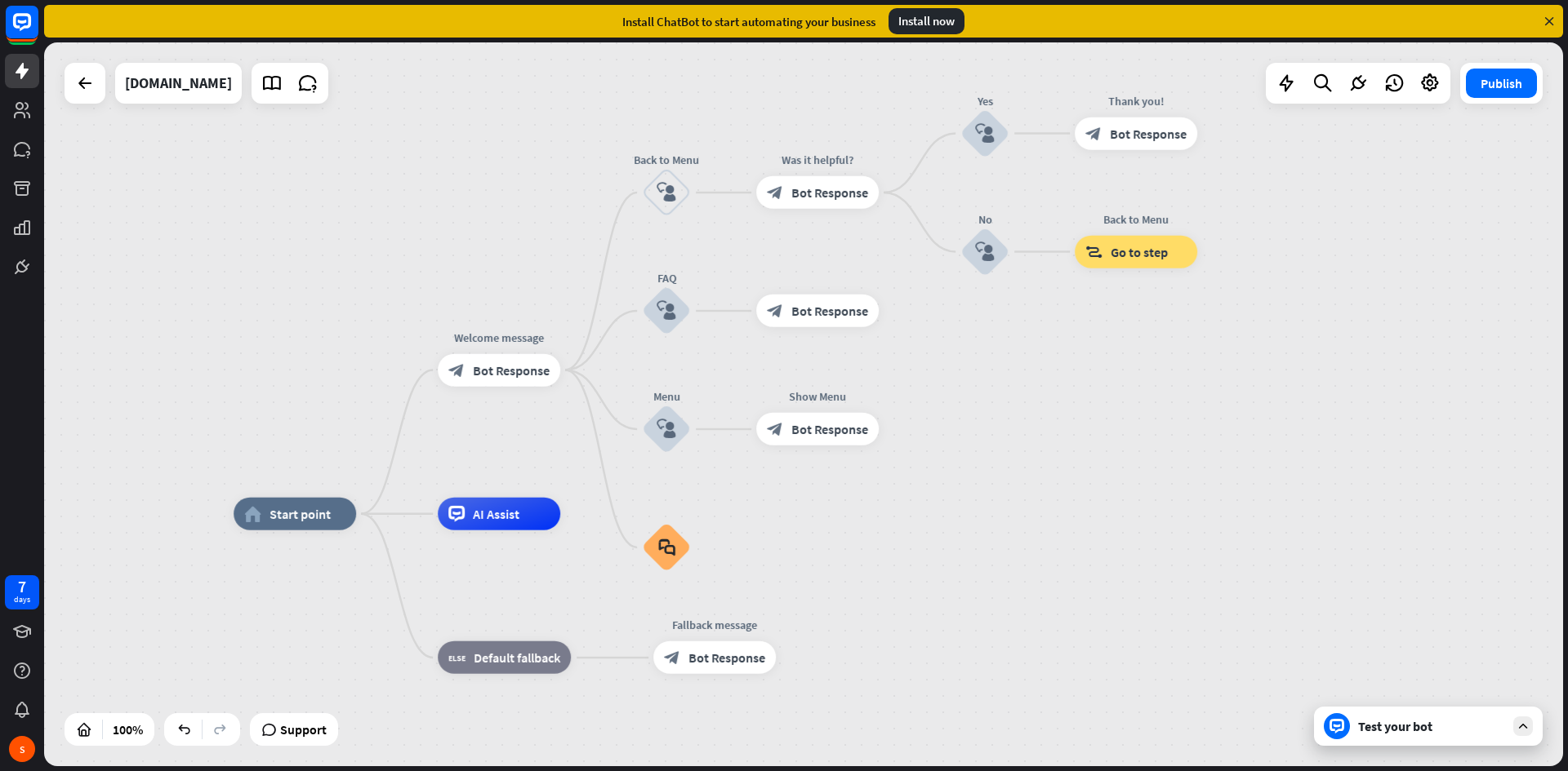
drag, startPoint x: 1001, startPoint y: 364, endPoint x: 1017, endPoint y: 405, distance: 44.0
click at [1017, 405] on div "home_2 Start point Welcome message block_bot_response Bot Response Back to Menu…" at bounding box center [804, 404] width 1519 height 724
click at [24, 68] on icon at bounding box center [22, 71] width 13 height 17
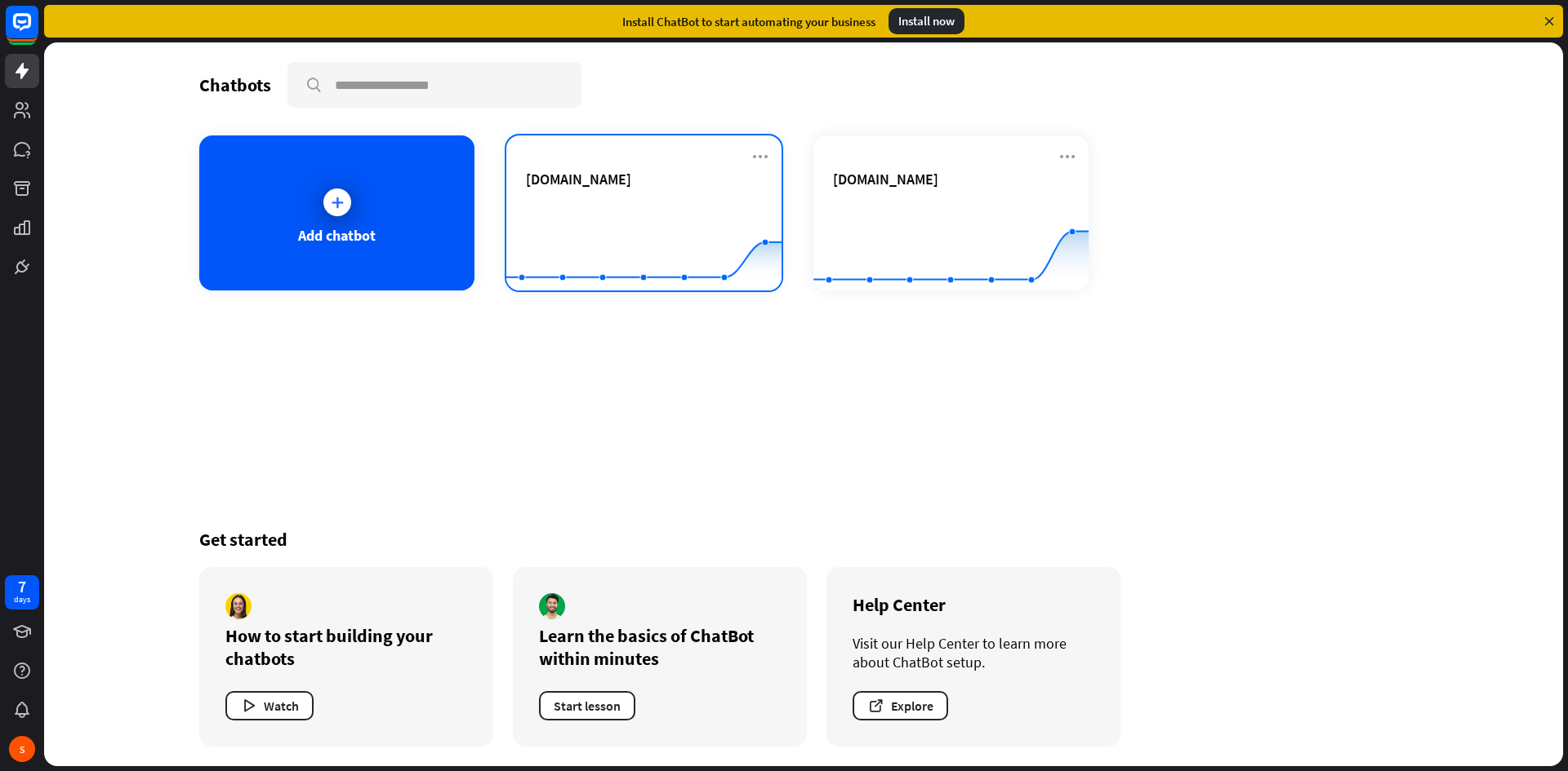
click at [635, 203] on rect at bounding box center [644, 250] width 275 height 102
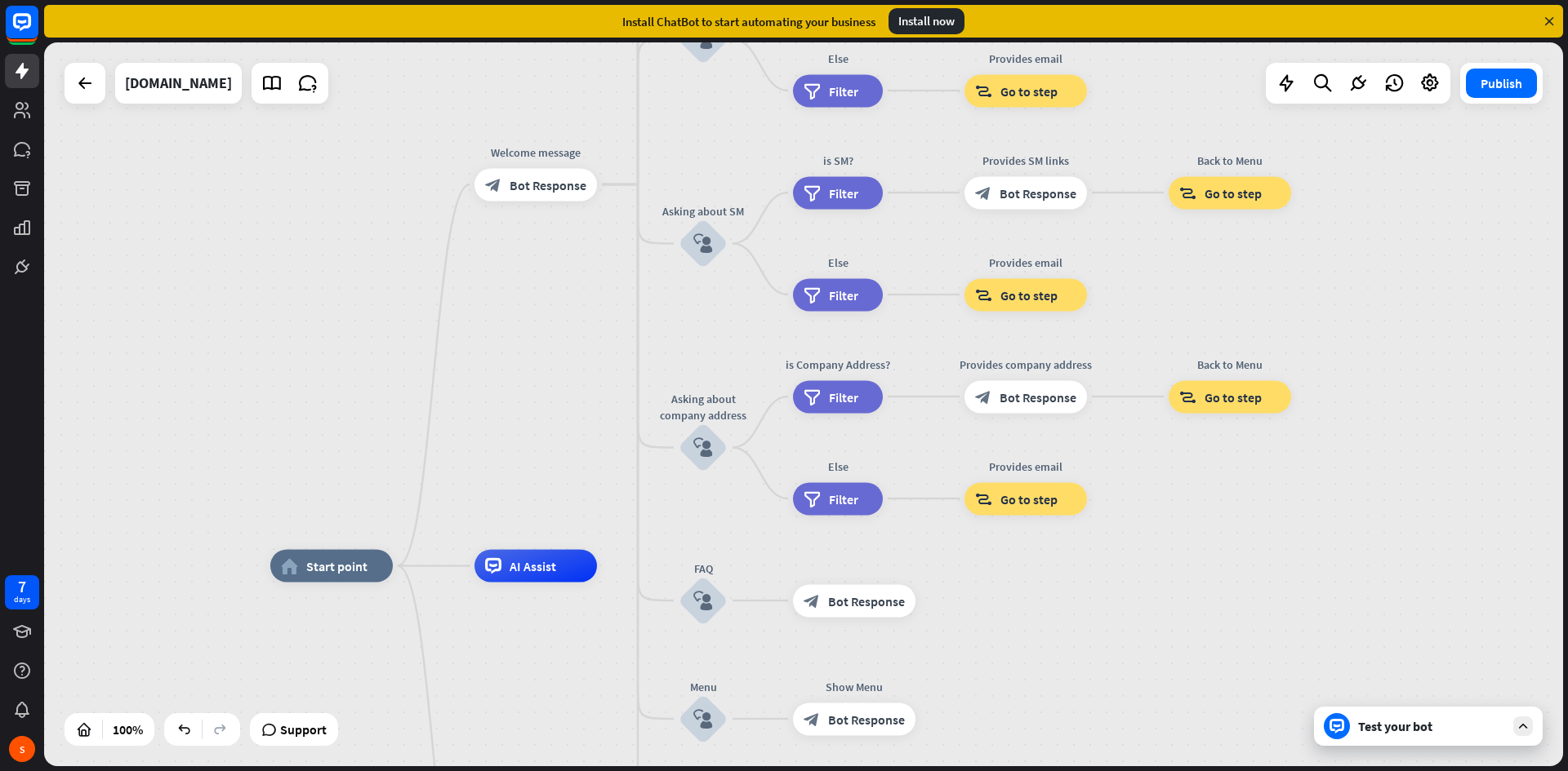
drag, startPoint x: 1224, startPoint y: 463, endPoint x: 1146, endPoint y: 626, distance: 180.7
click at [24, 82] on link at bounding box center [22, 71] width 34 height 34
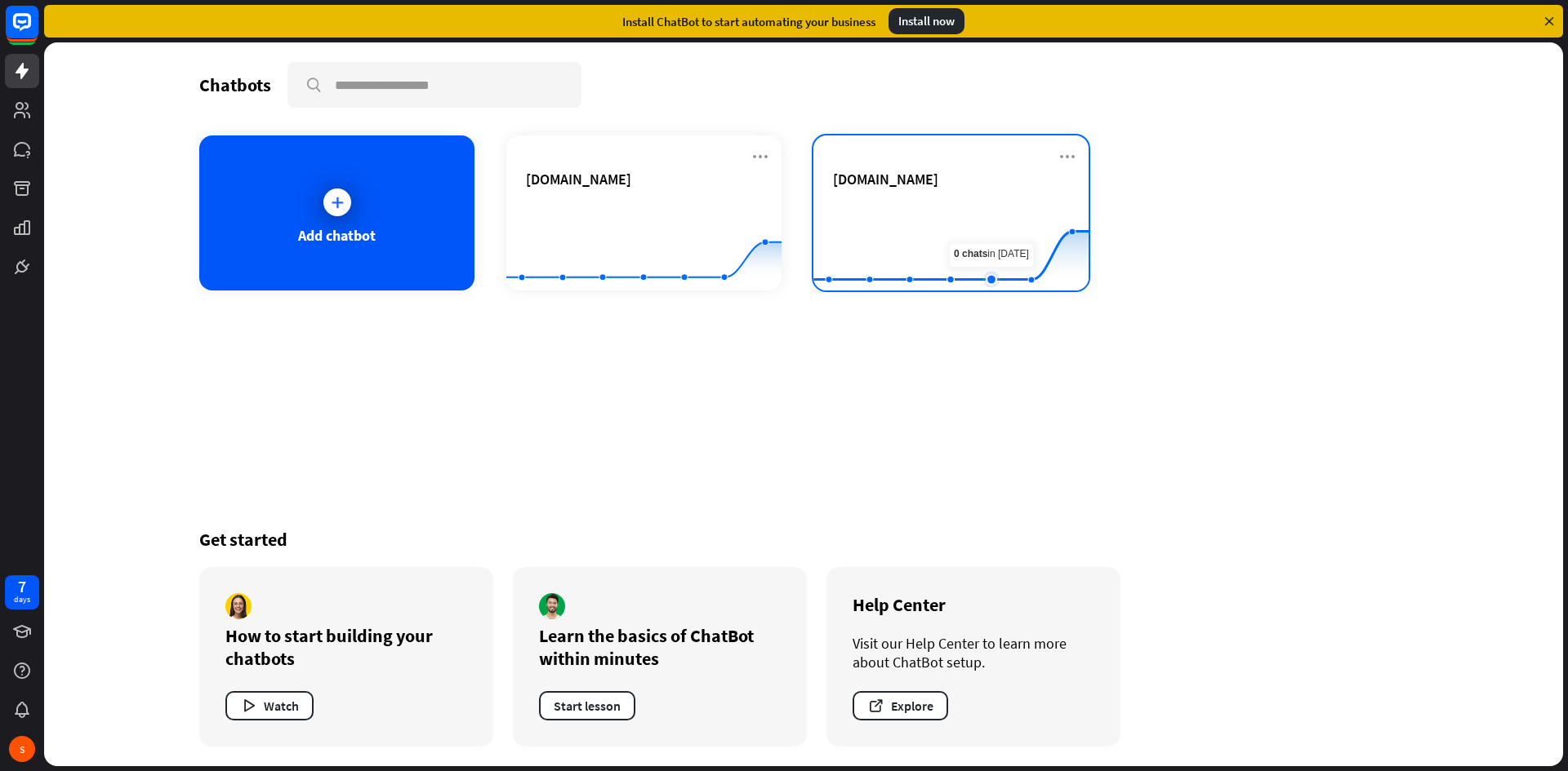
click at [979, 214] on rect at bounding box center [951, 250] width 275 height 102
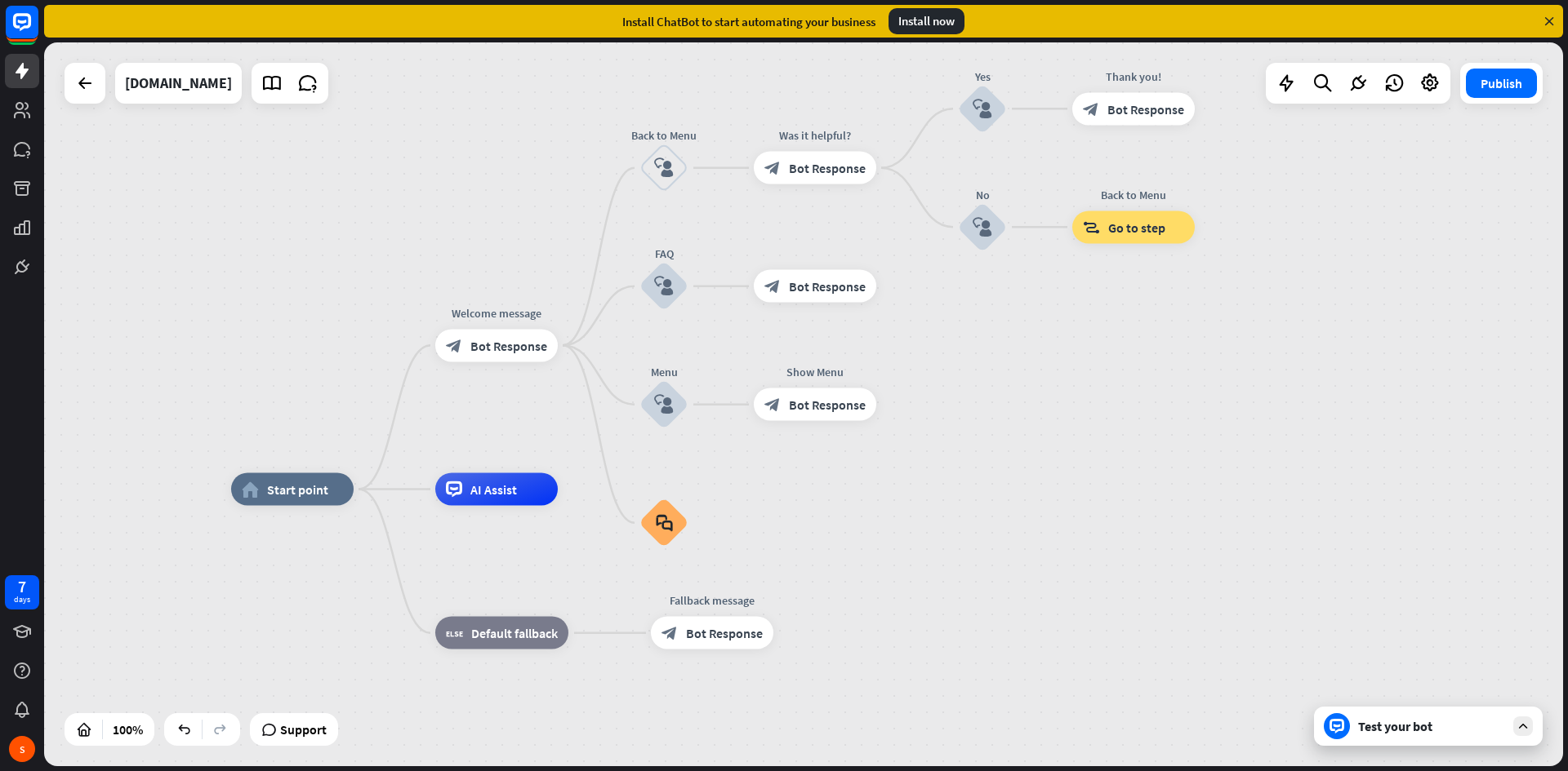
drag, startPoint x: 1253, startPoint y: 408, endPoint x: 1133, endPoint y: 473, distance: 136.5
click at [1133, 473] on div "home_2 Start point Welcome message block_bot_response Bot Response Back to Menu…" at bounding box center [804, 404] width 1519 height 724
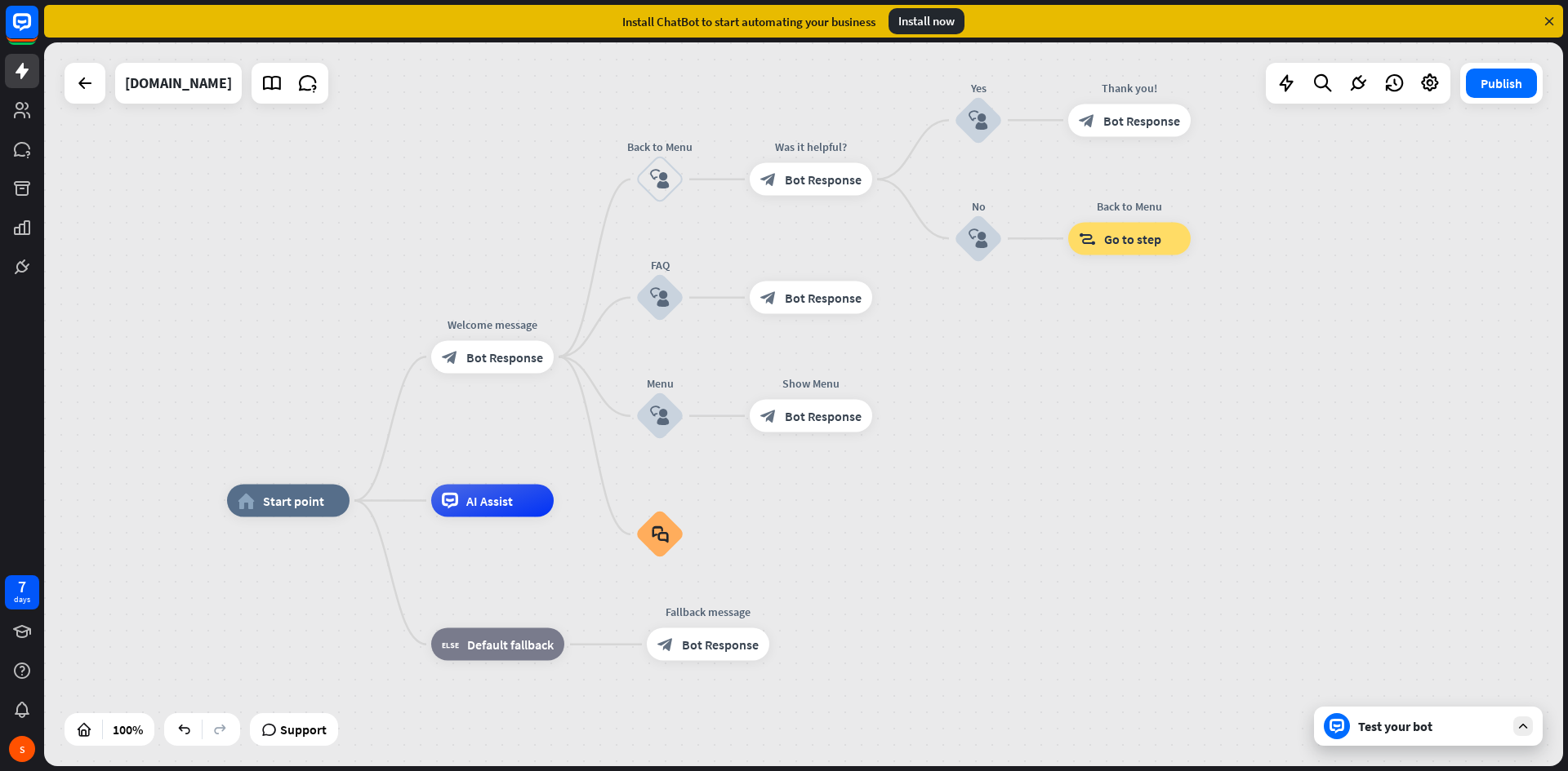
drag, startPoint x: 977, startPoint y: 484, endPoint x: 1041, endPoint y: 486, distance: 64.0
click at [1041, 486] on div "home_2 Start point Welcome message block_bot_response Bot Response Back to Menu…" at bounding box center [804, 404] width 1519 height 724
click at [86, 727] on icon at bounding box center [84, 729] width 17 height 17
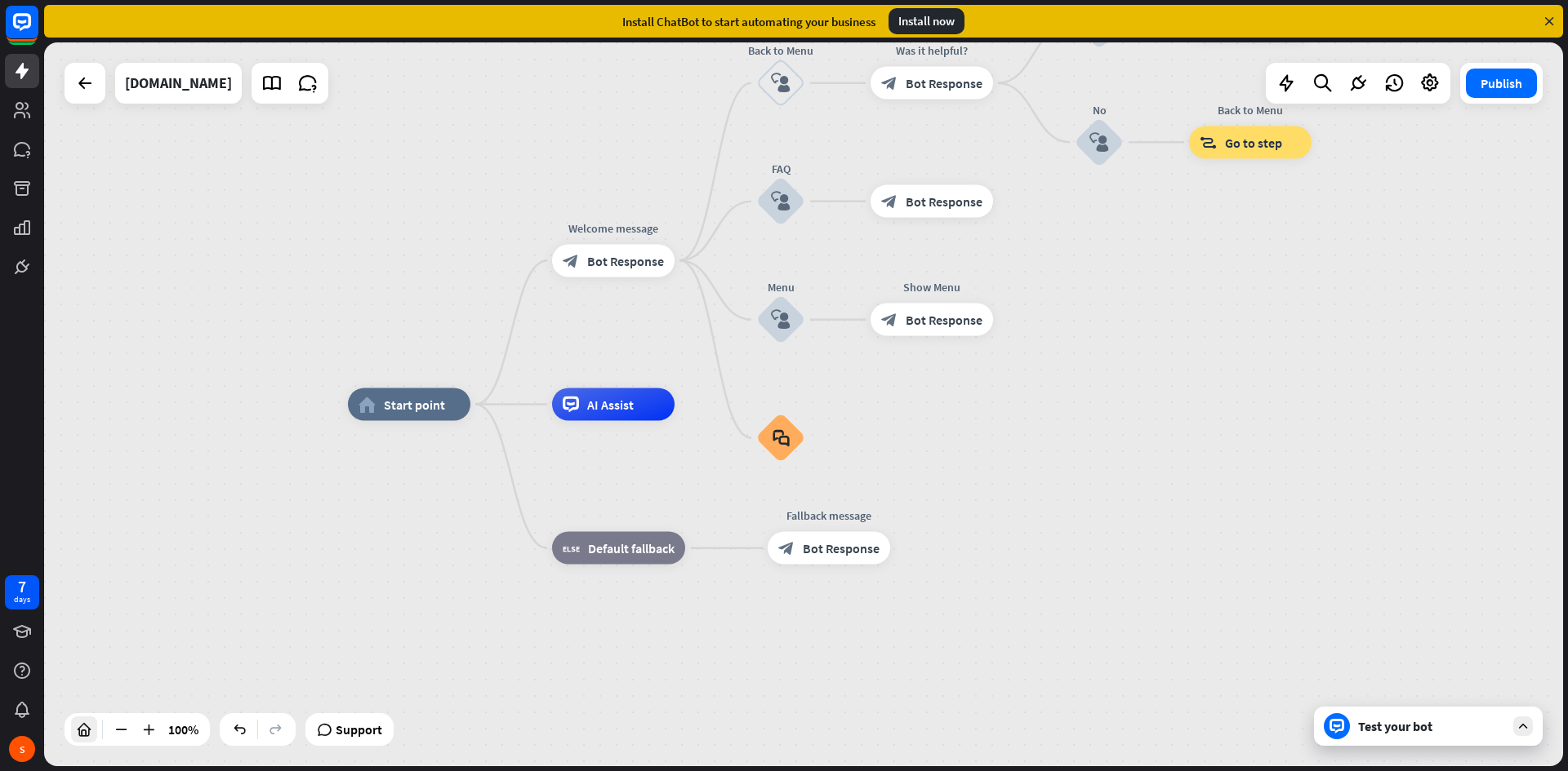
click at [85, 727] on icon at bounding box center [84, 729] width 17 height 17
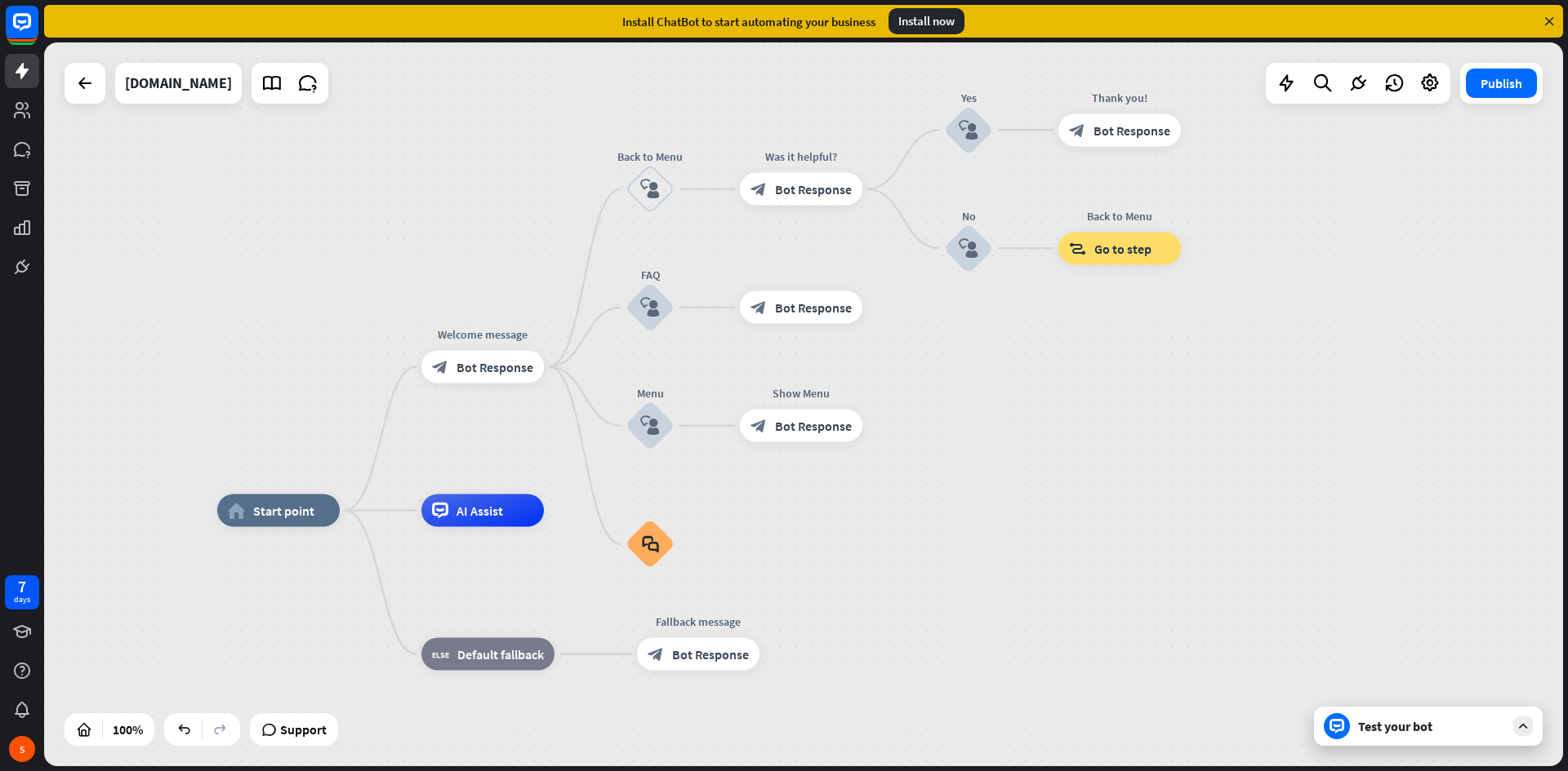
drag, startPoint x: 1233, startPoint y: 572, endPoint x: 1118, endPoint y: 627, distance: 127.5
